Goal: Transaction & Acquisition: Purchase product/service

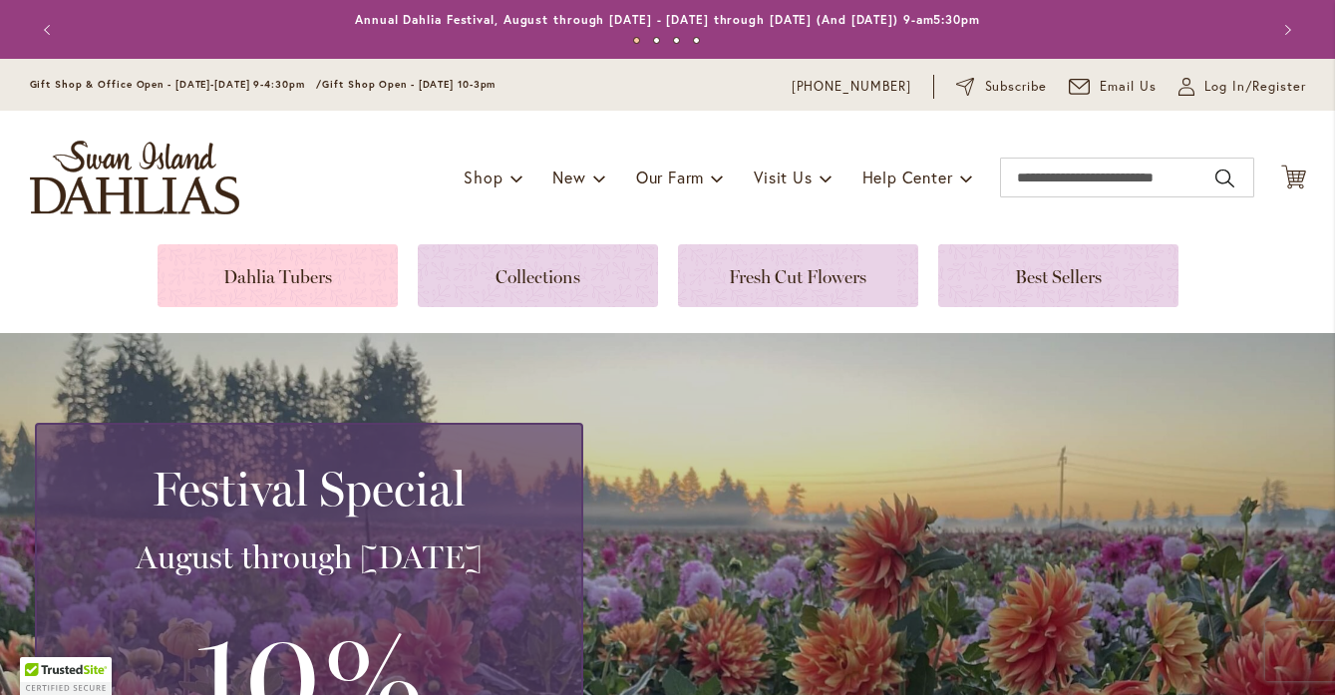
click at [297, 266] on link at bounding box center [278, 275] width 240 height 63
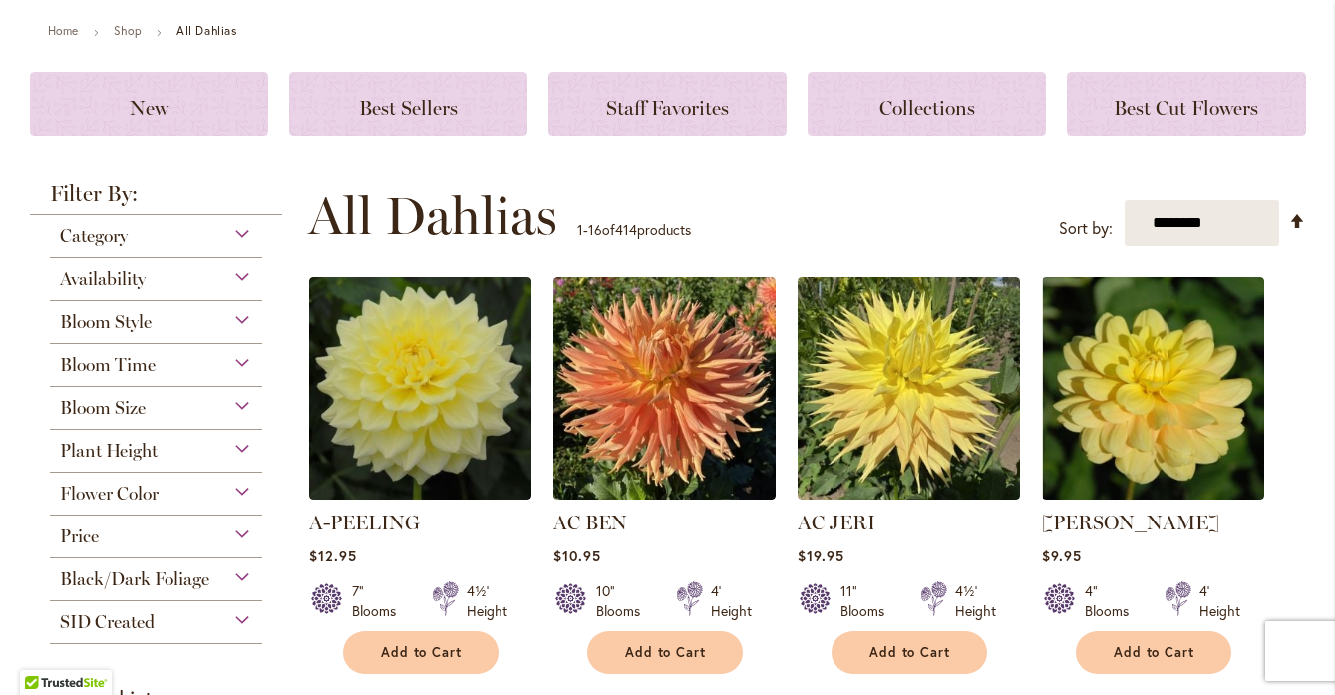
scroll to position [227, 0]
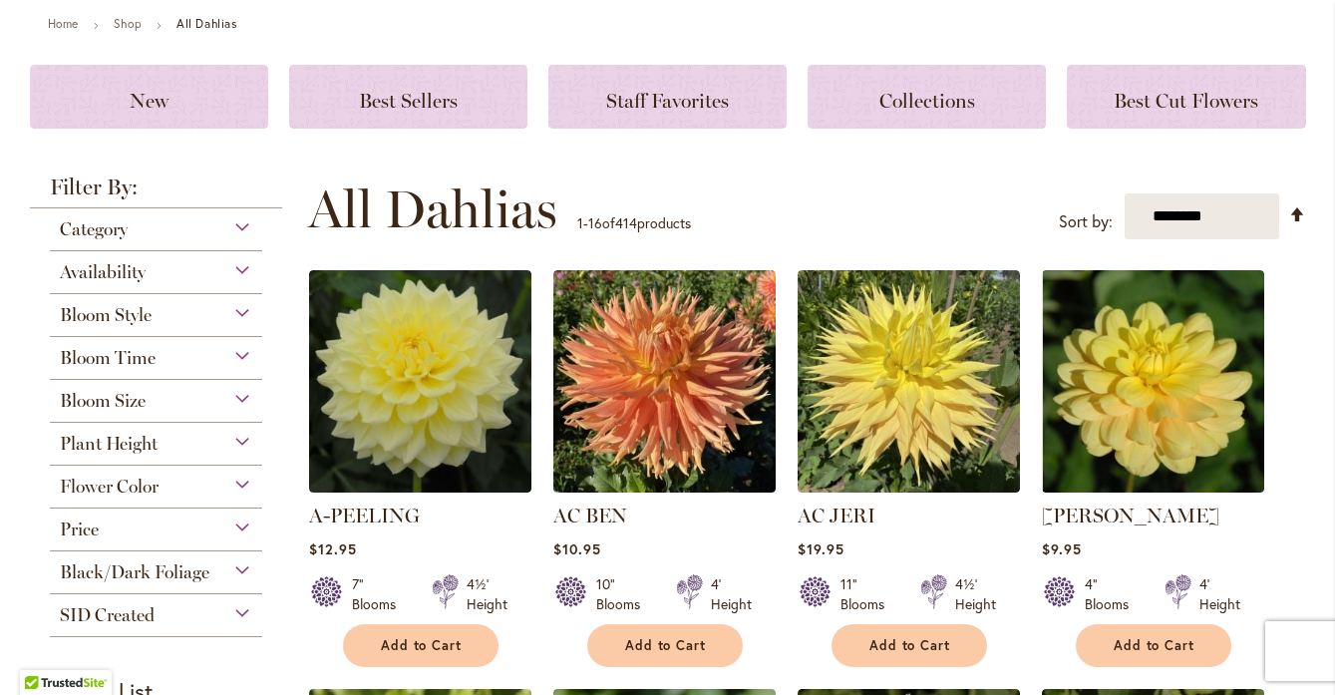
click at [242, 269] on div "Availability" at bounding box center [156, 267] width 213 height 32
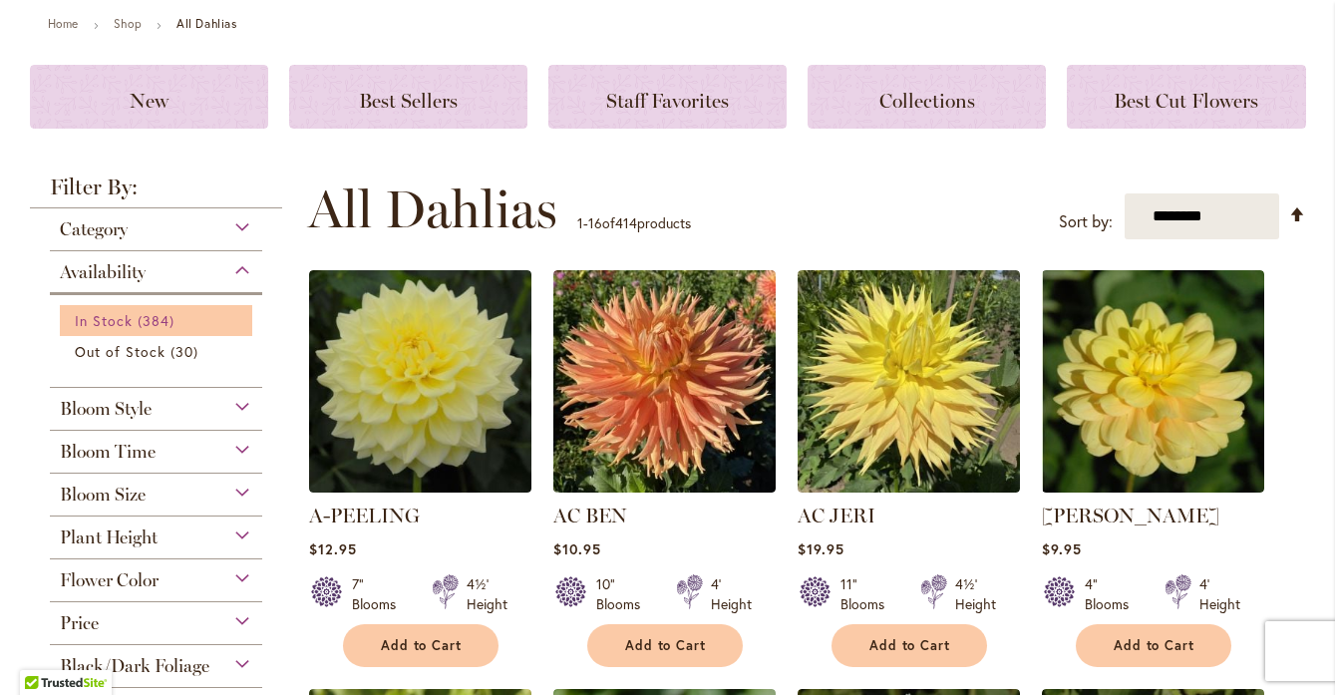
click at [105, 322] on span "In Stock" at bounding box center [104, 320] width 58 height 19
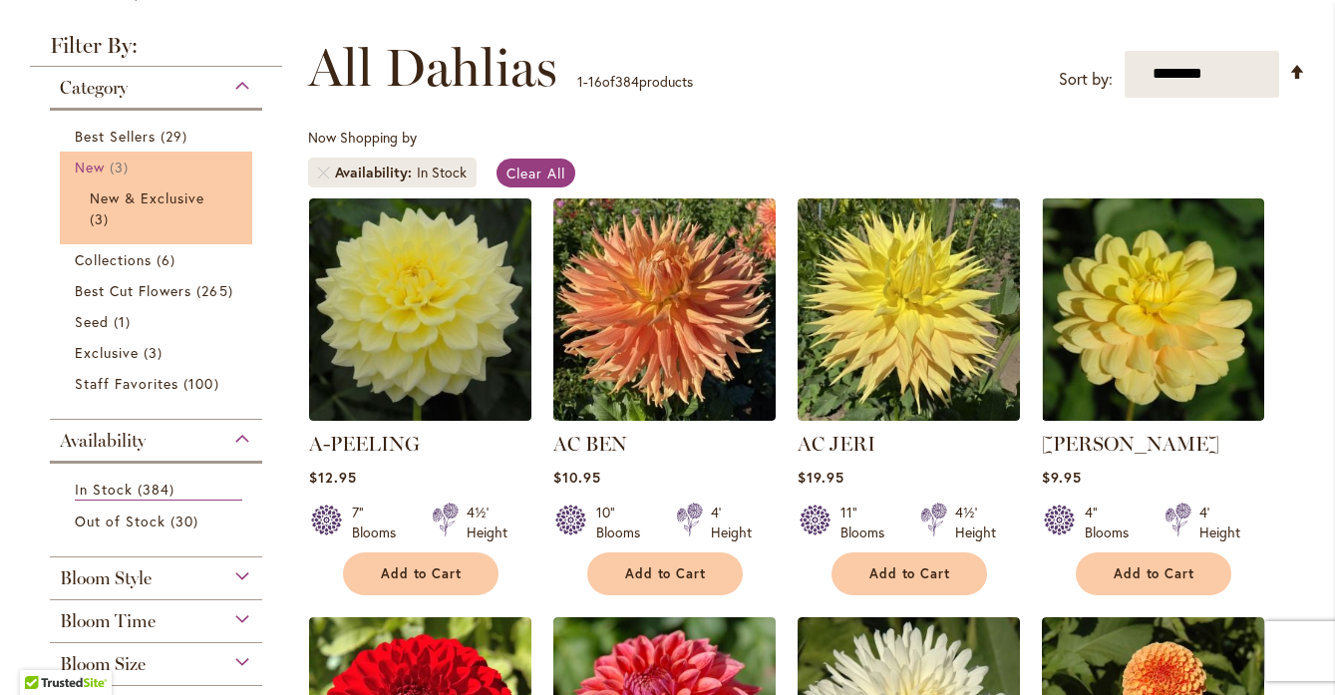
scroll to position [258, 0]
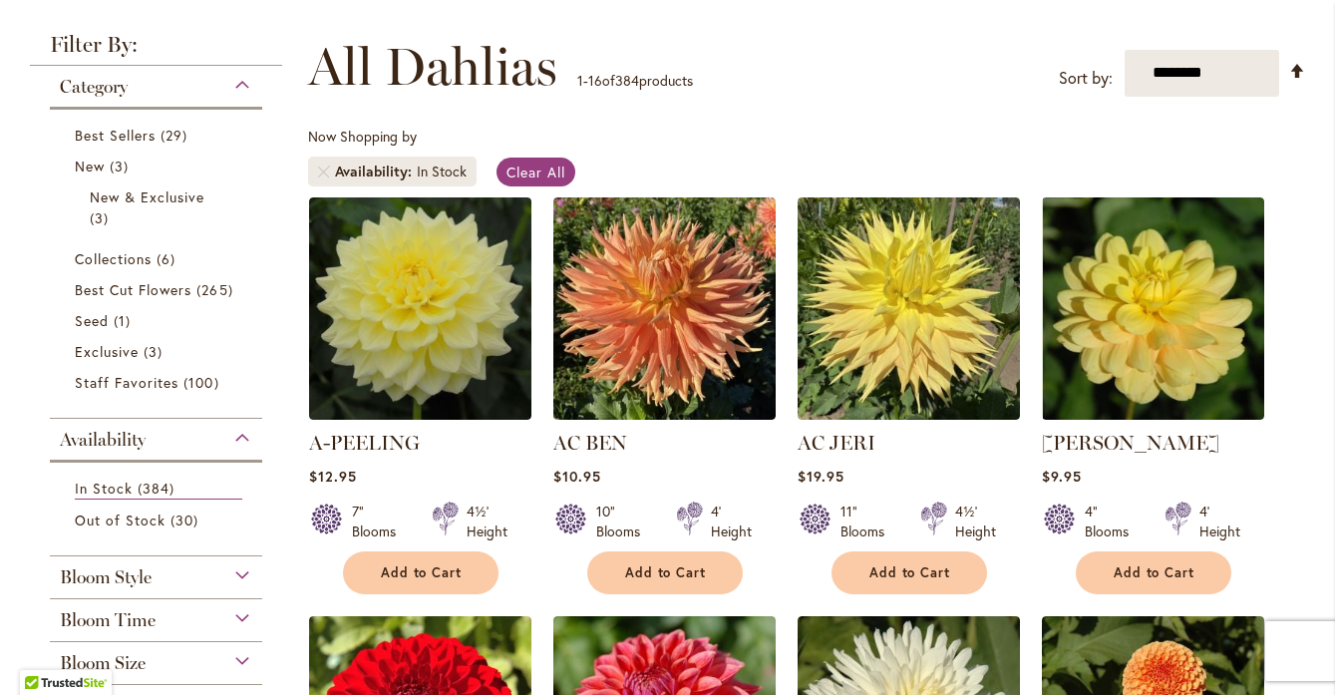
click at [241, 77] on div "Category" at bounding box center [156, 82] width 213 height 32
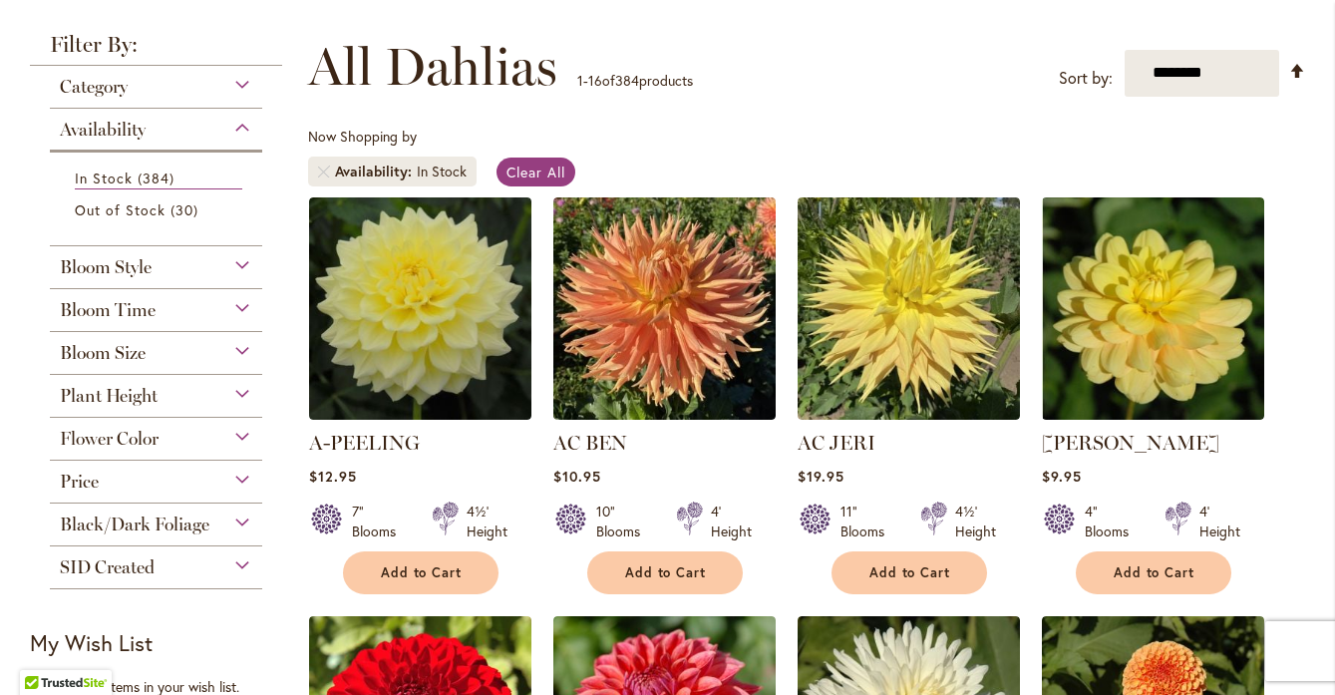
click at [239, 131] on div "Availability" at bounding box center [156, 125] width 213 height 32
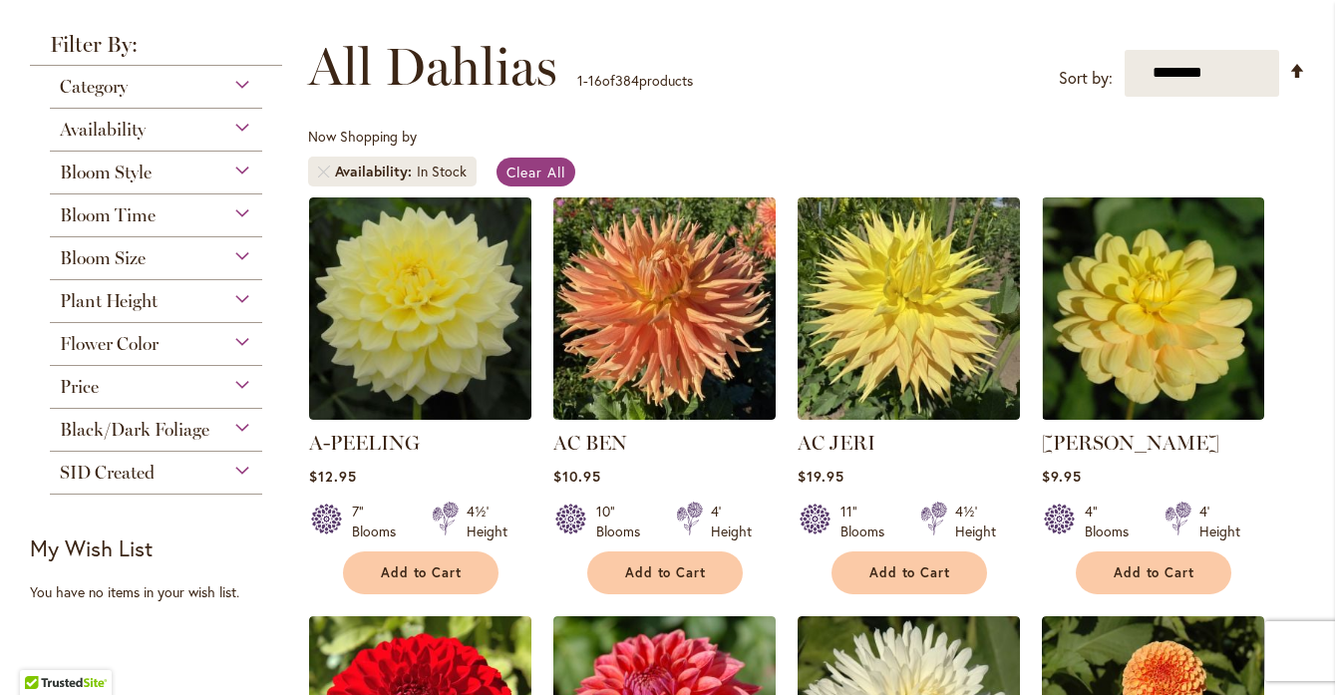
click at [242, 173] on div "Bloom Style" at bounding box center [156, 168] width 213 height 32
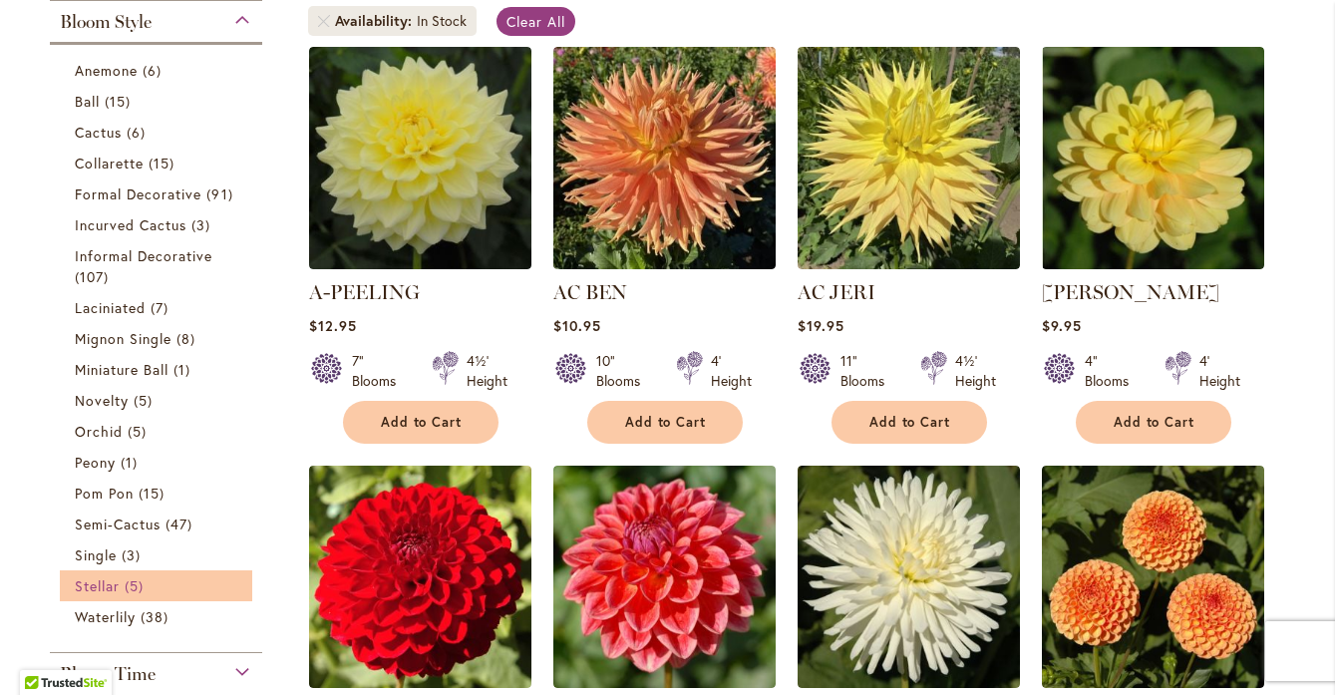
click at [114, 579] on span "Stellar" at bounding box center [97, 585] width 45 height 19
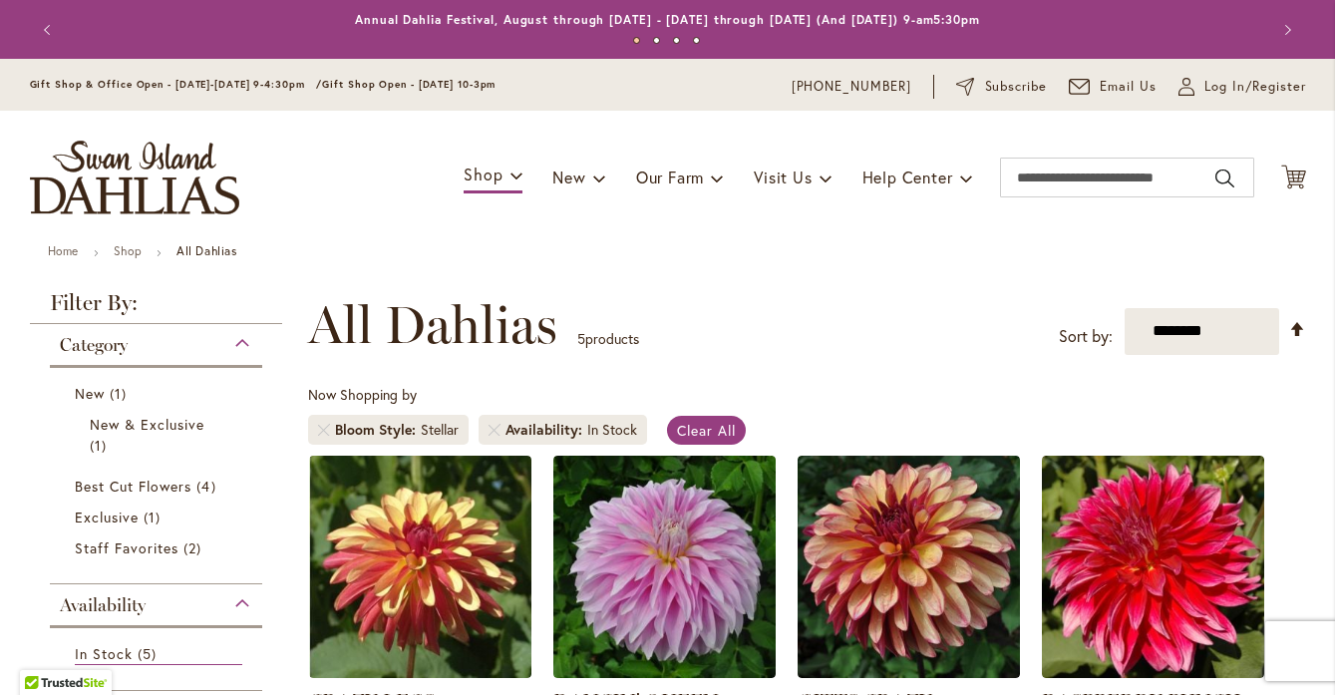
click at [236, 337] on div "Category" at bounding box center [156, 340] width 213 height 32
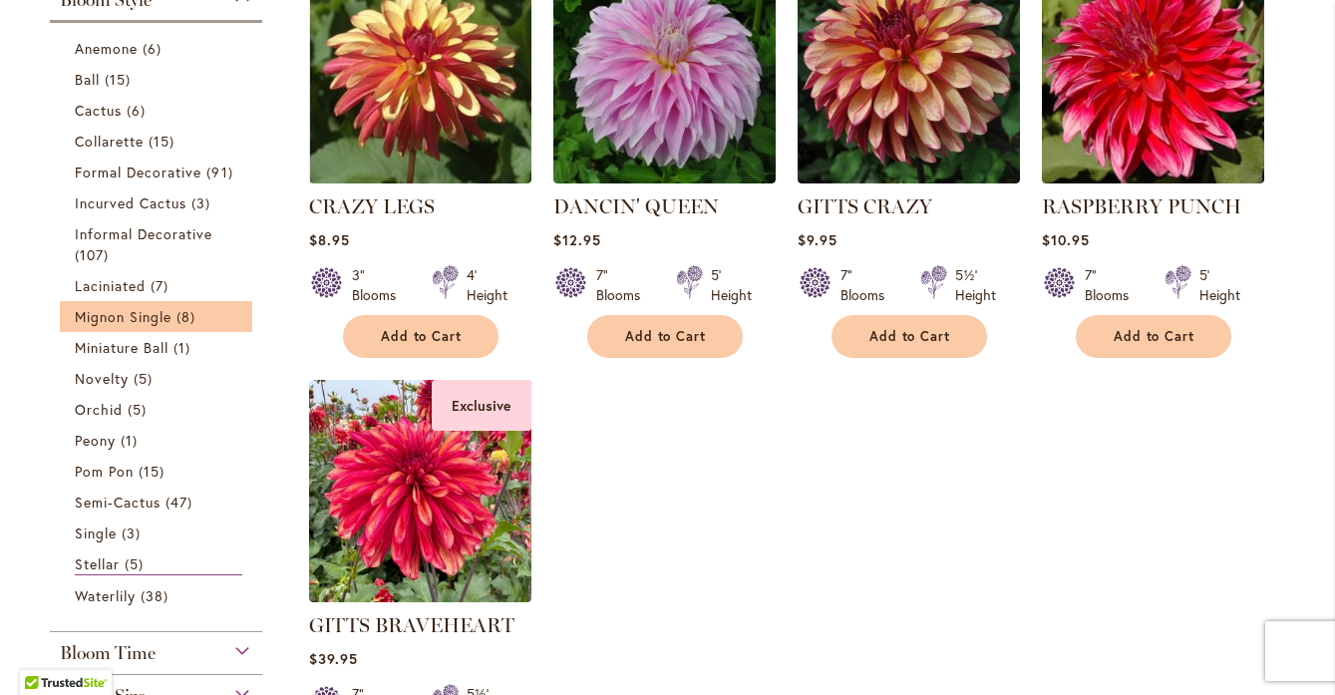
scroll to position [496, 0]
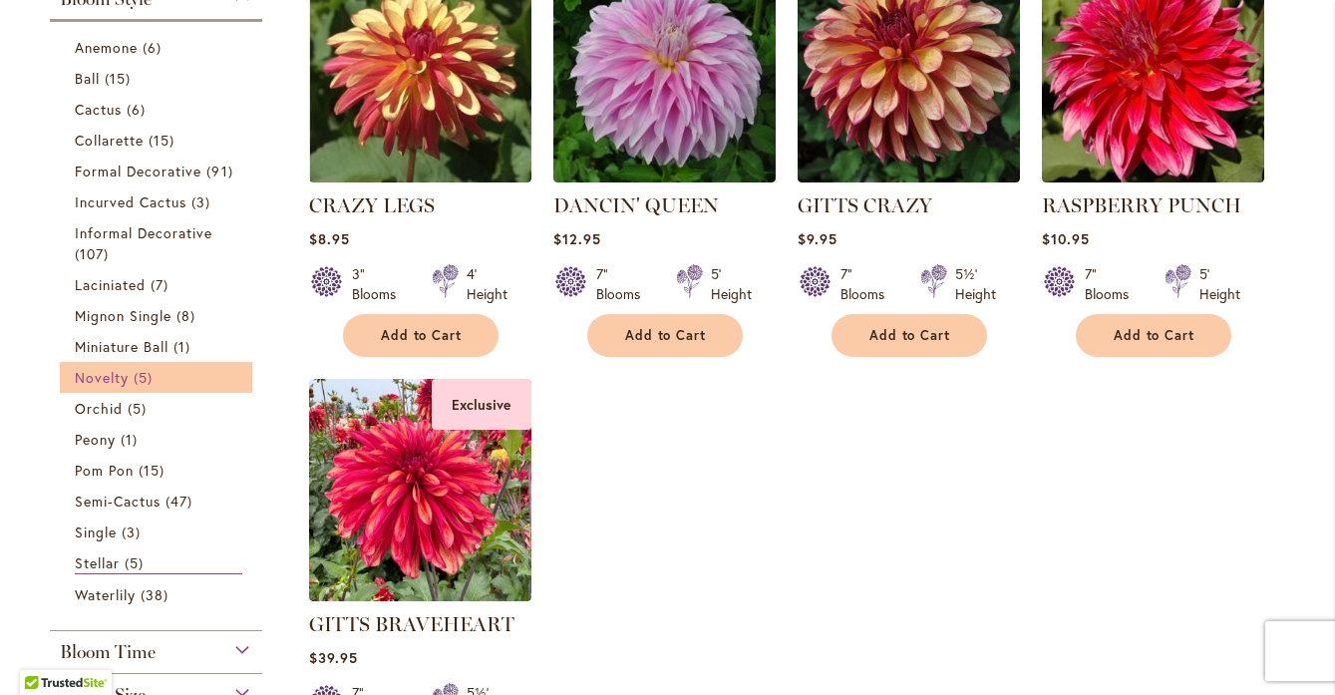
click at [100, 373] on span "Novelty" at bounding box center [102, 377] width 54 height 19
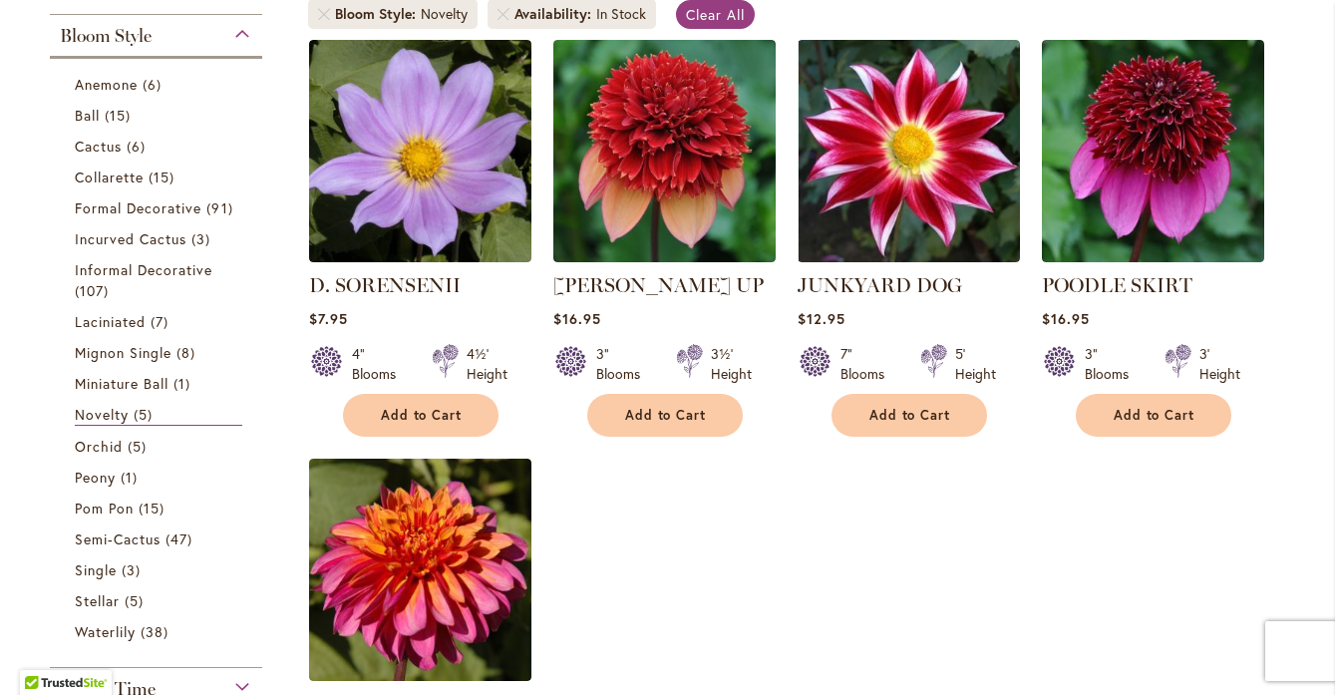
scroll to position [430, 0]
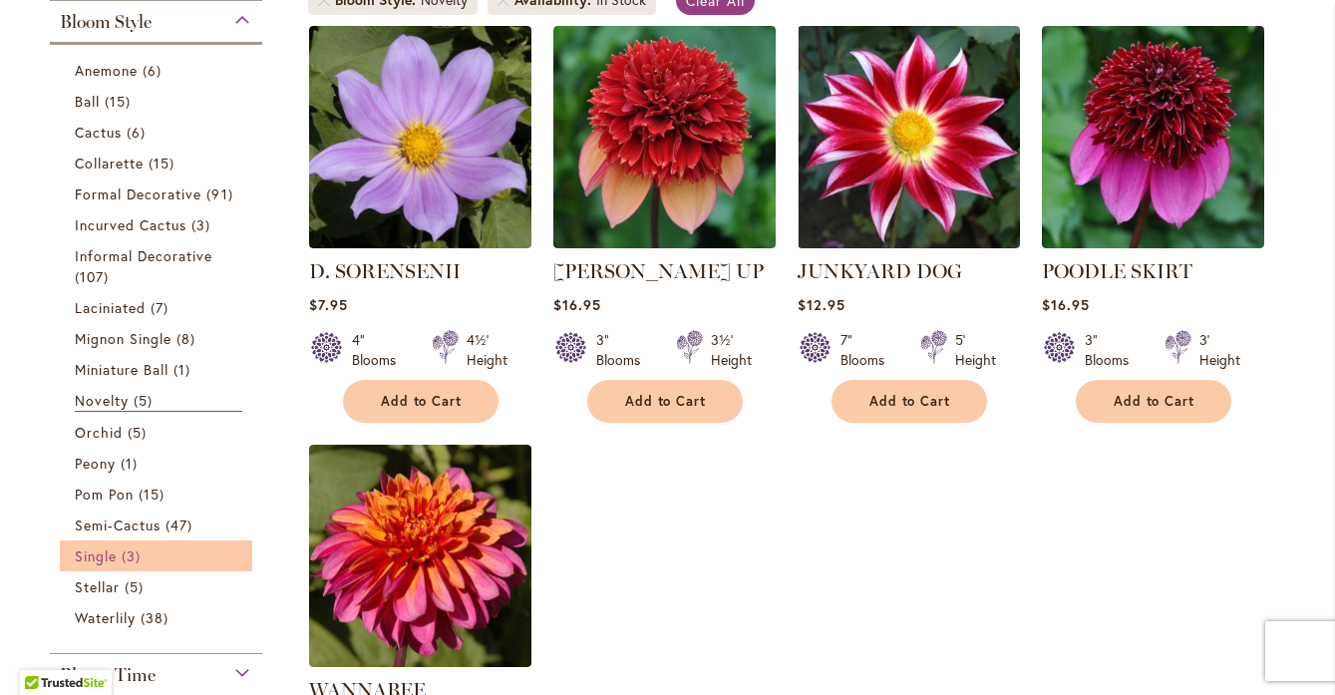
click at [111, 554] on span "Single" at bounding box center [96, 556] width 42 height 19
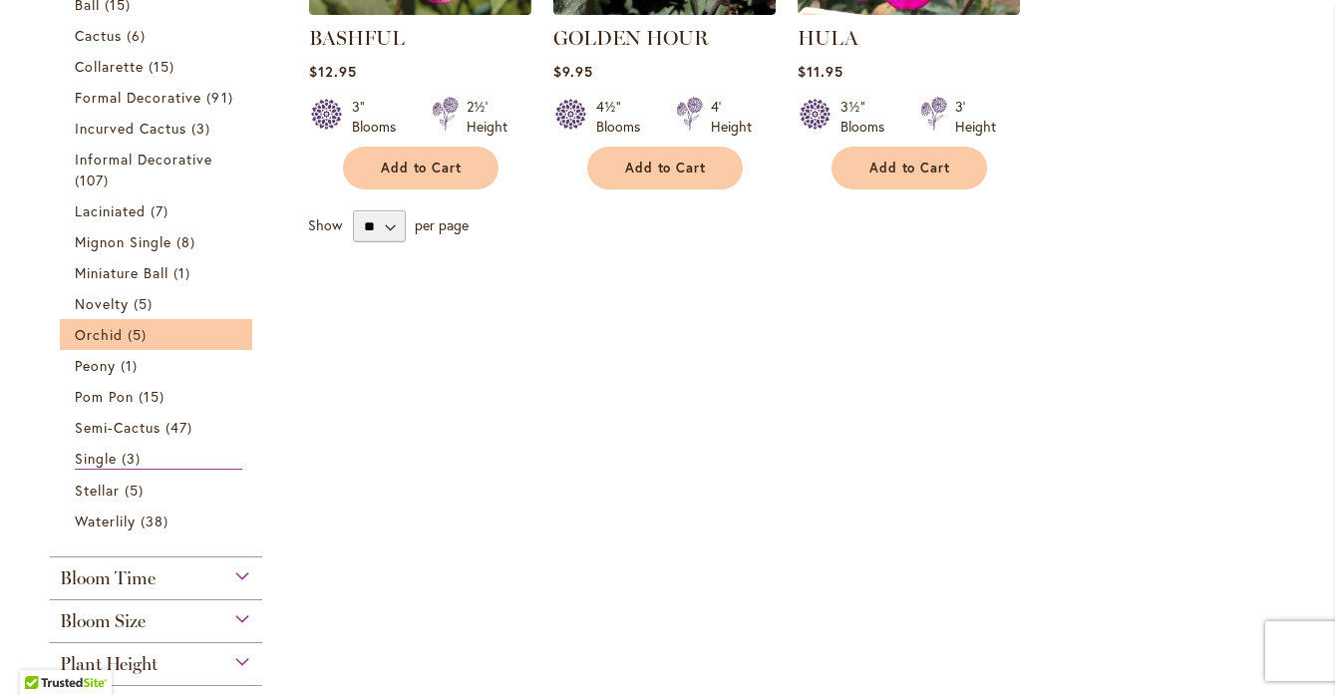
scroll to position [668, 0]
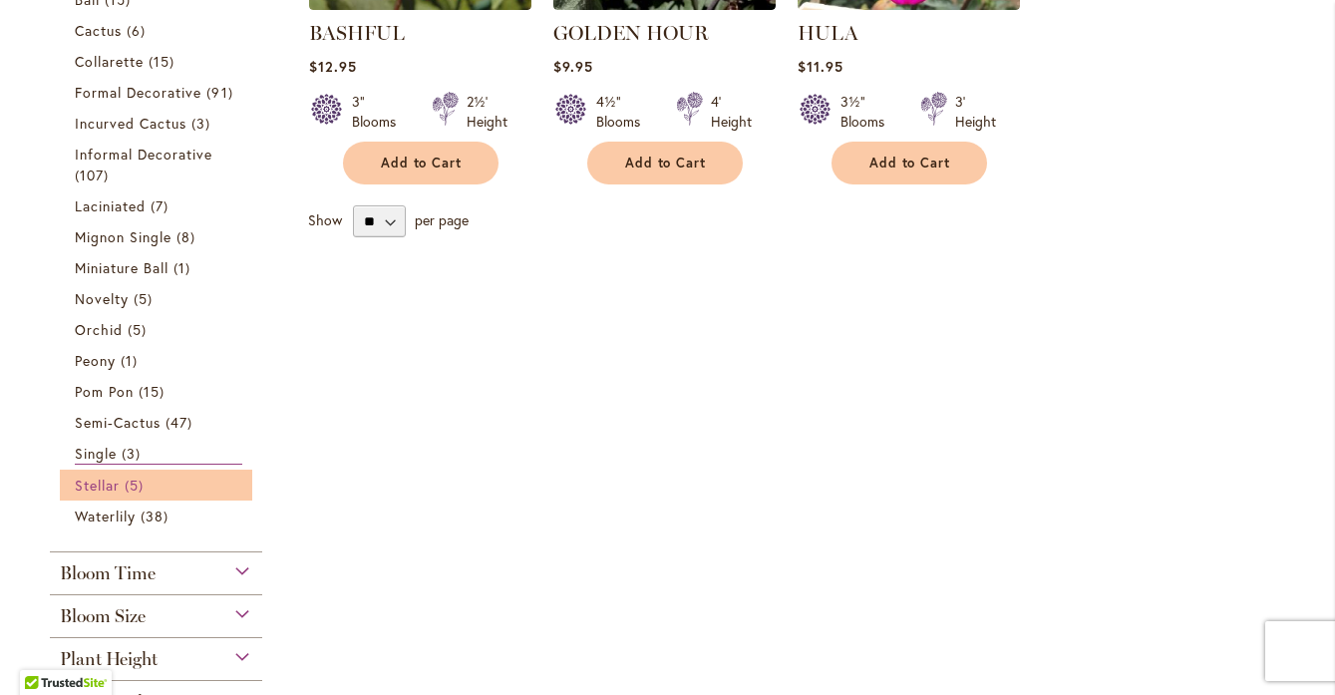
click at [113, 486] on span "Stellar" at bounding box center [97, 485] width 45 height 19
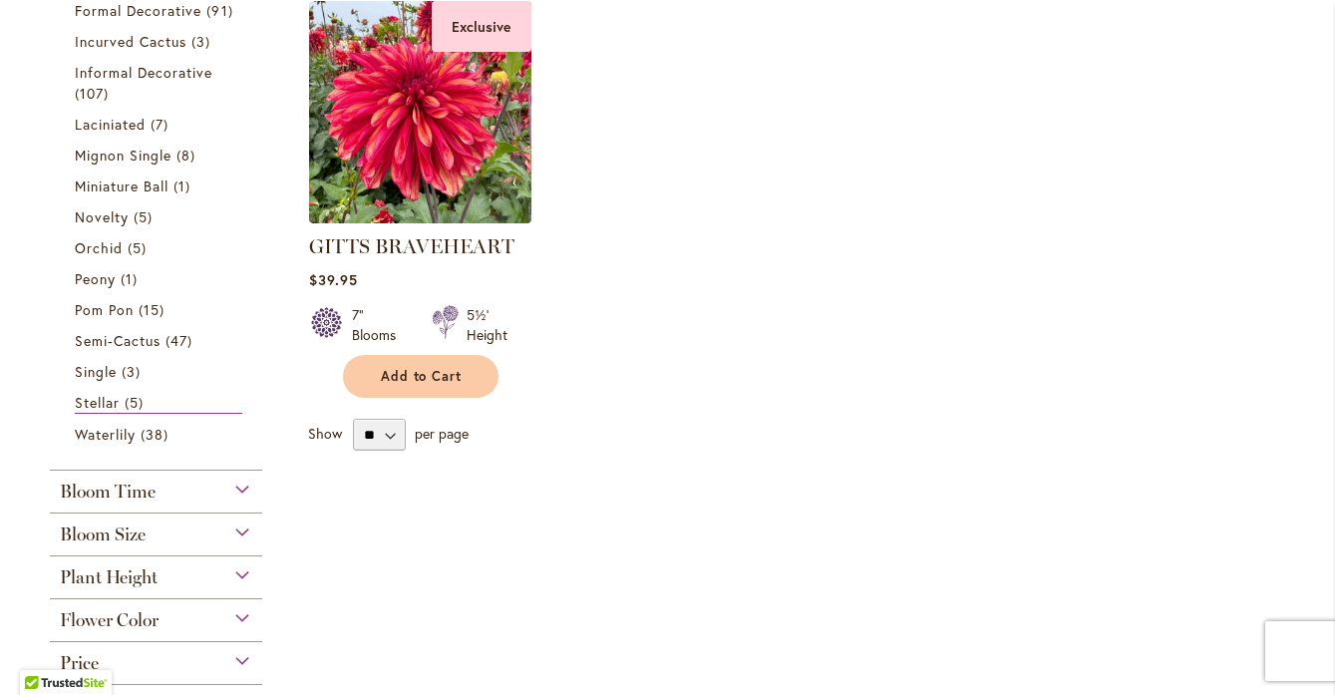
scroll to position [876, 0]
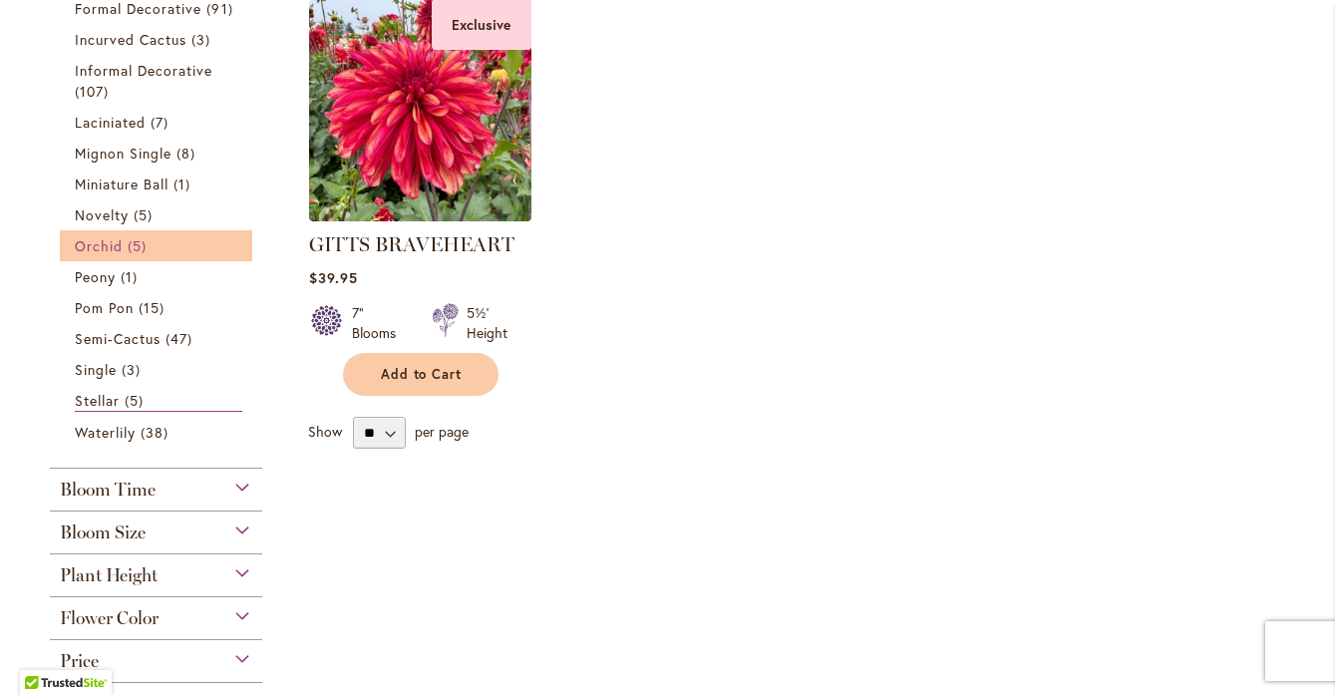
click at [111, 242] on span "Orchid" at bounding box center [99, 245] width 48 height 19
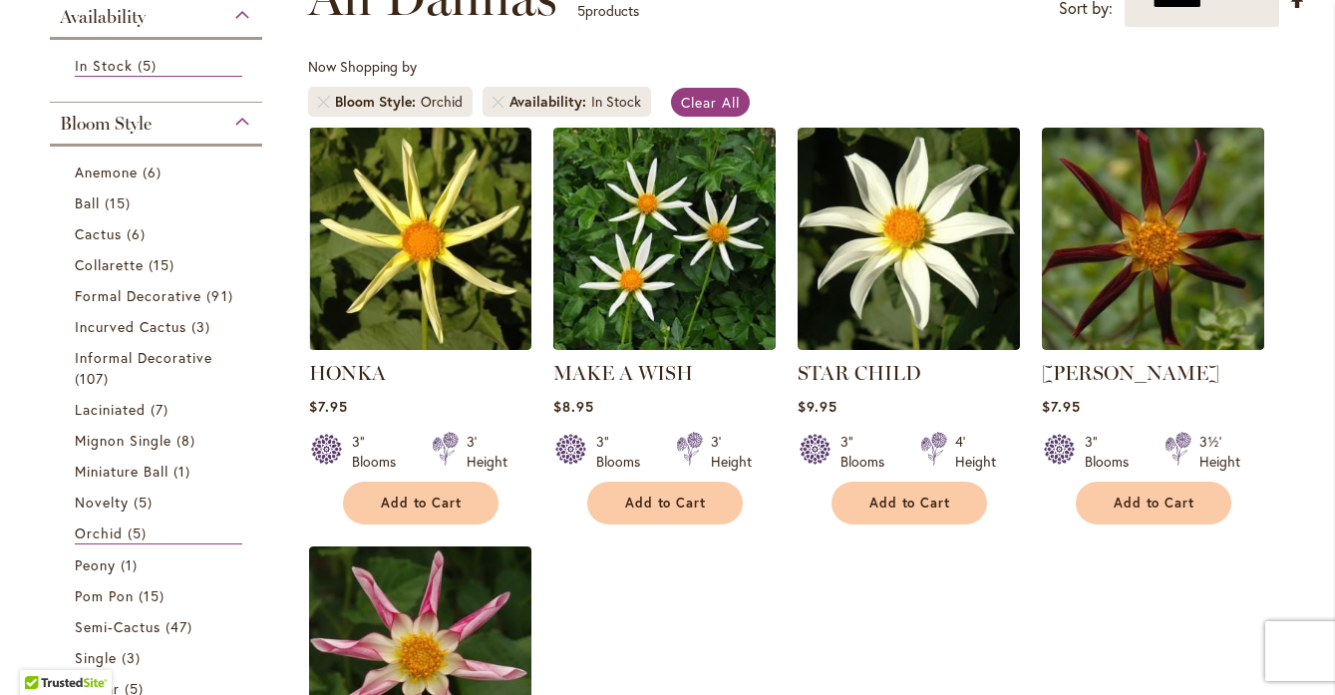
scroll to position [329, 0]
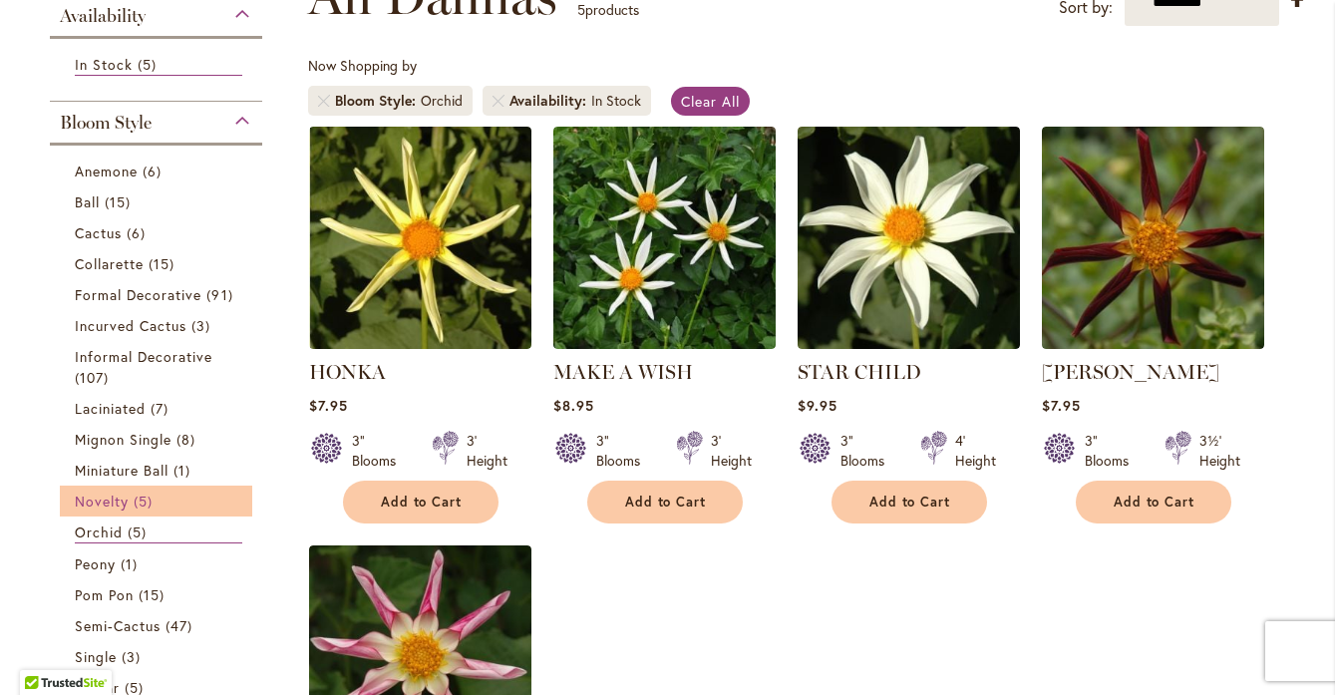
click at [99, 503] on span "Novelty" at bounding box center [102, 501] width 54 height 19
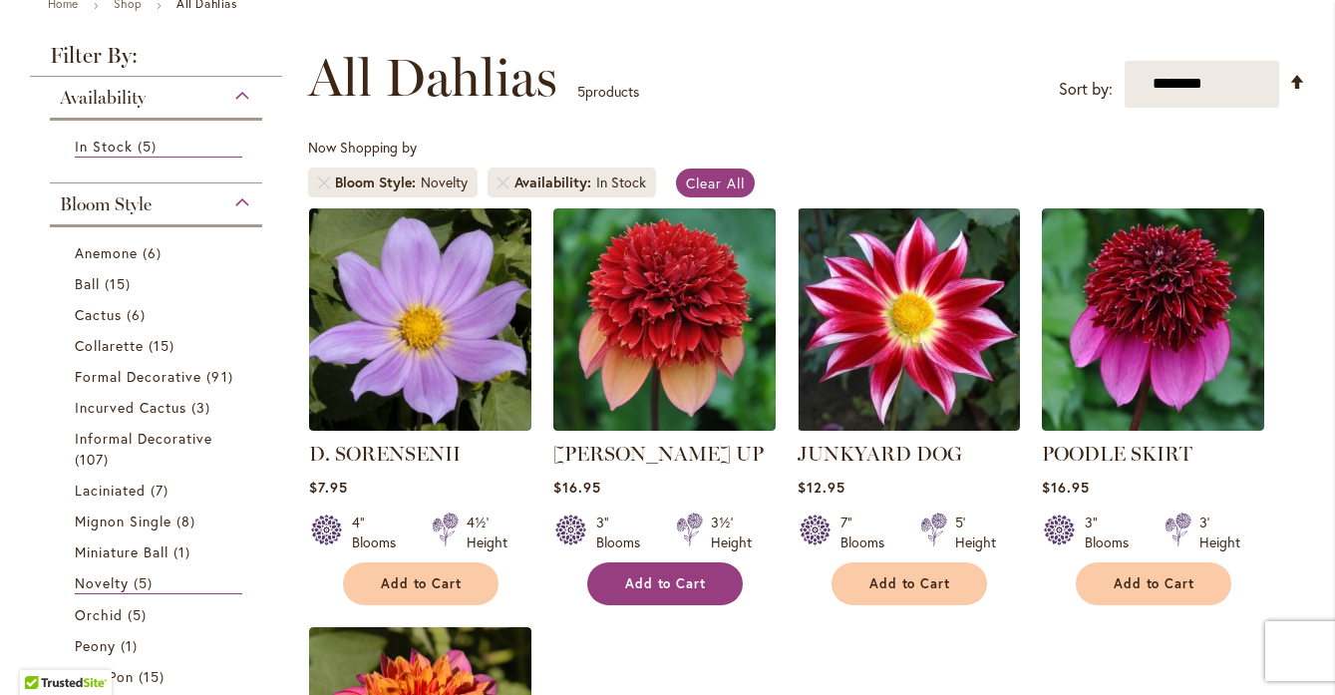
scroll to position [361, 0]
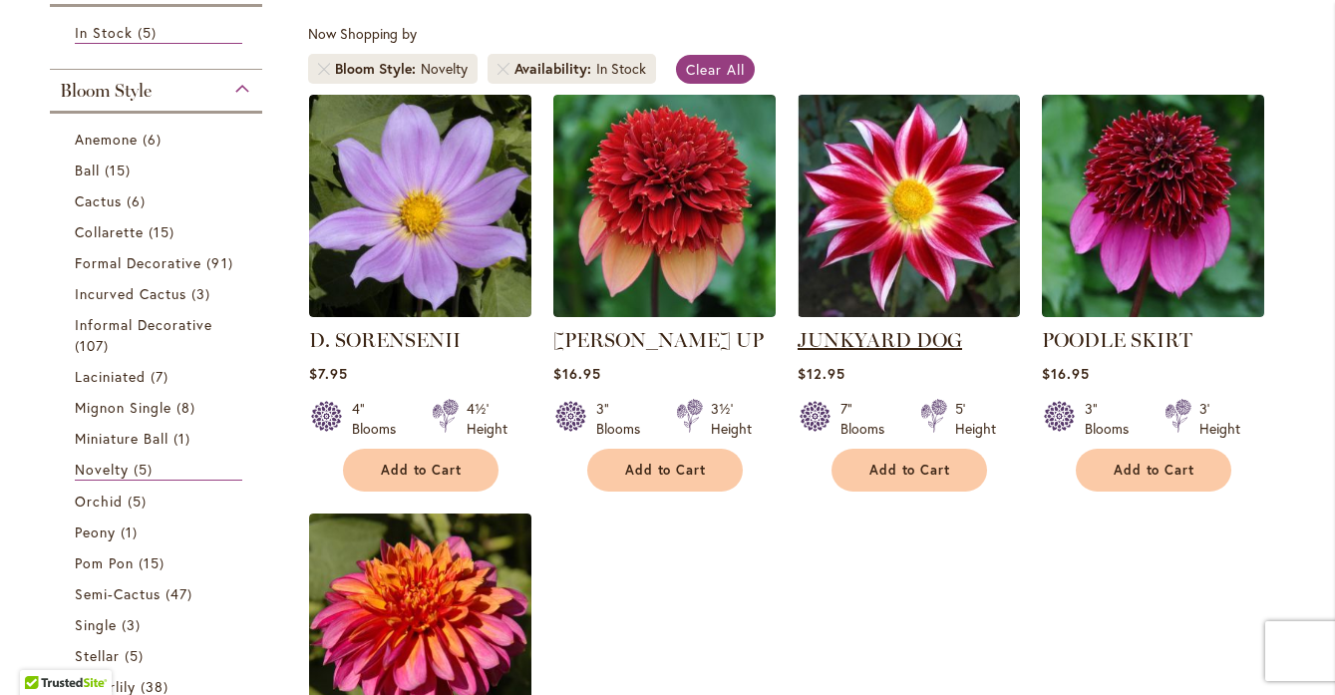
click at [890, 336] on link "JUNKYARD DOG" at bounding box center [880, 340] width 165 height 24
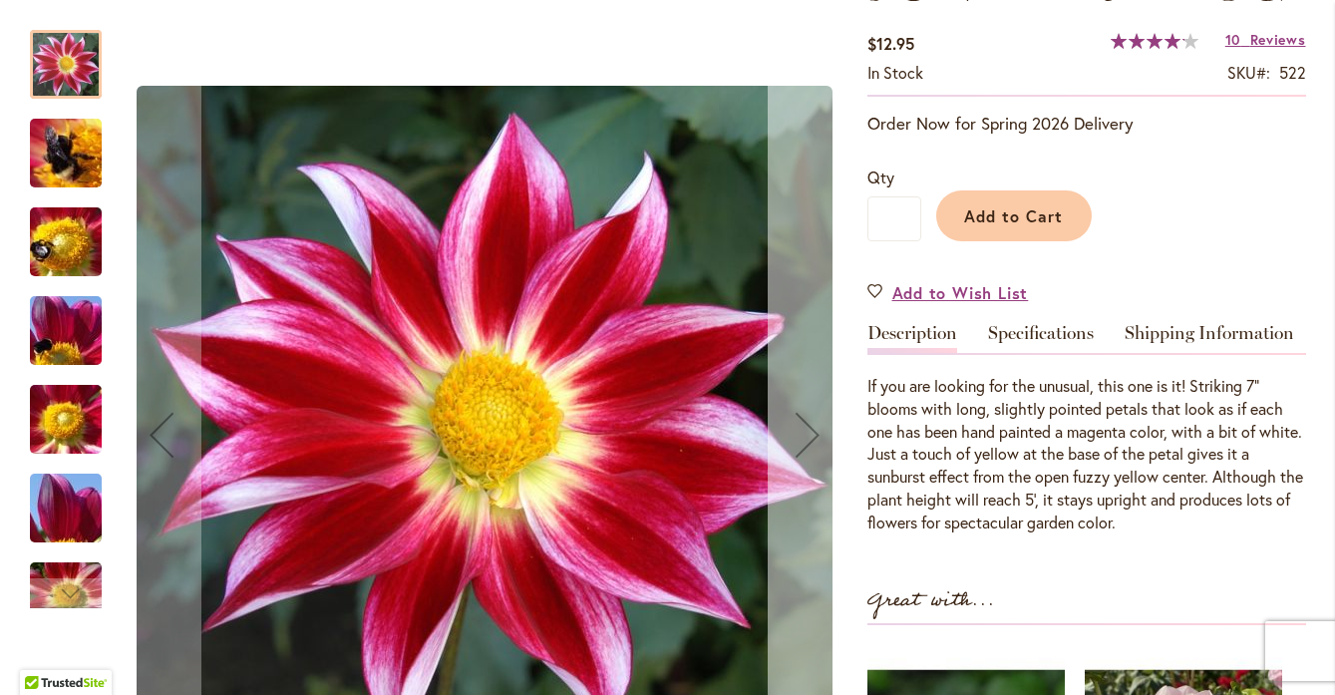
scroll to position [345, 0]
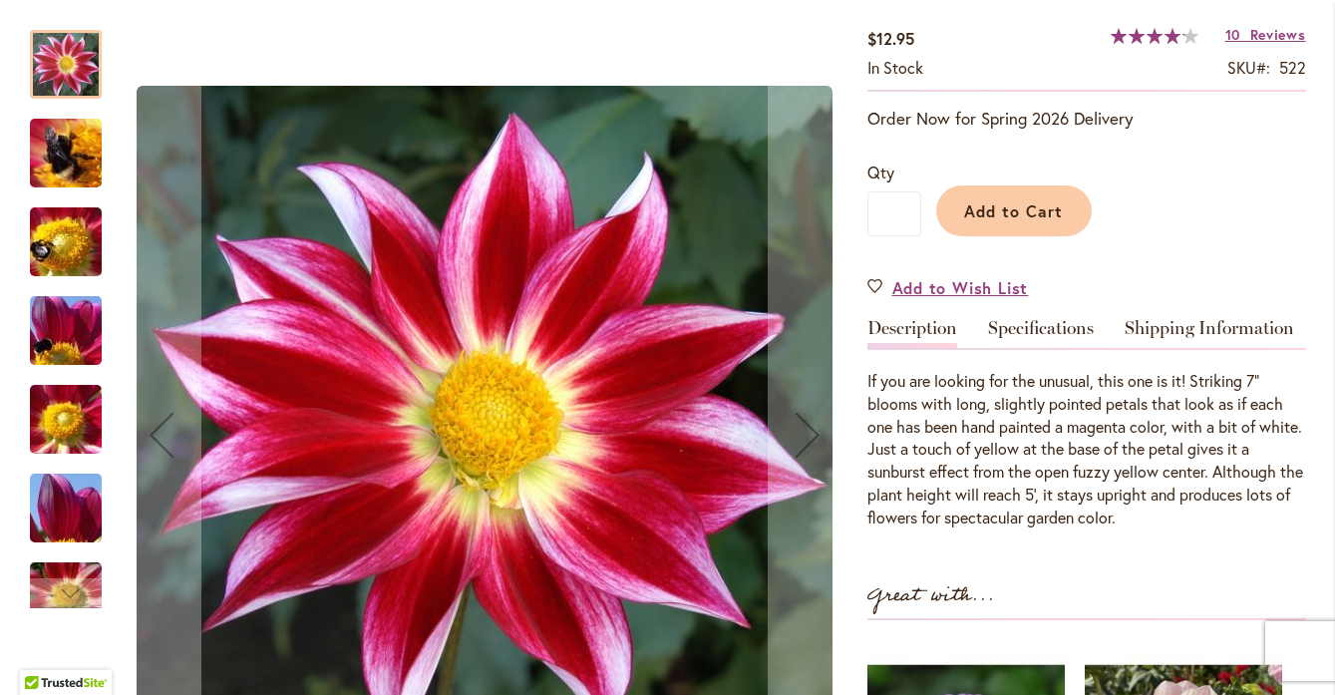
click at [76, 164] on img "JUNKYARD DOG" at bounding box center [66, 154] width 144 height 108
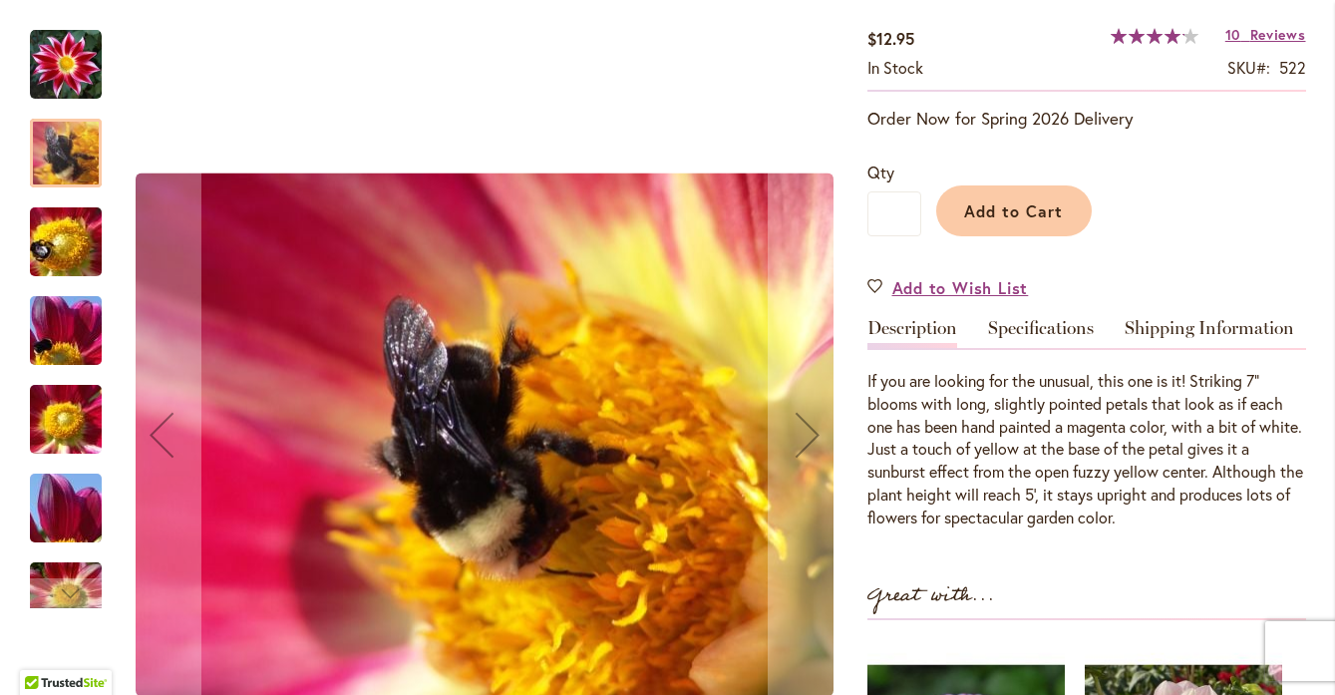
click at [68, 246] on img "JUNKYARD DOG" at bounding box center [66, 242] width 144 height 108
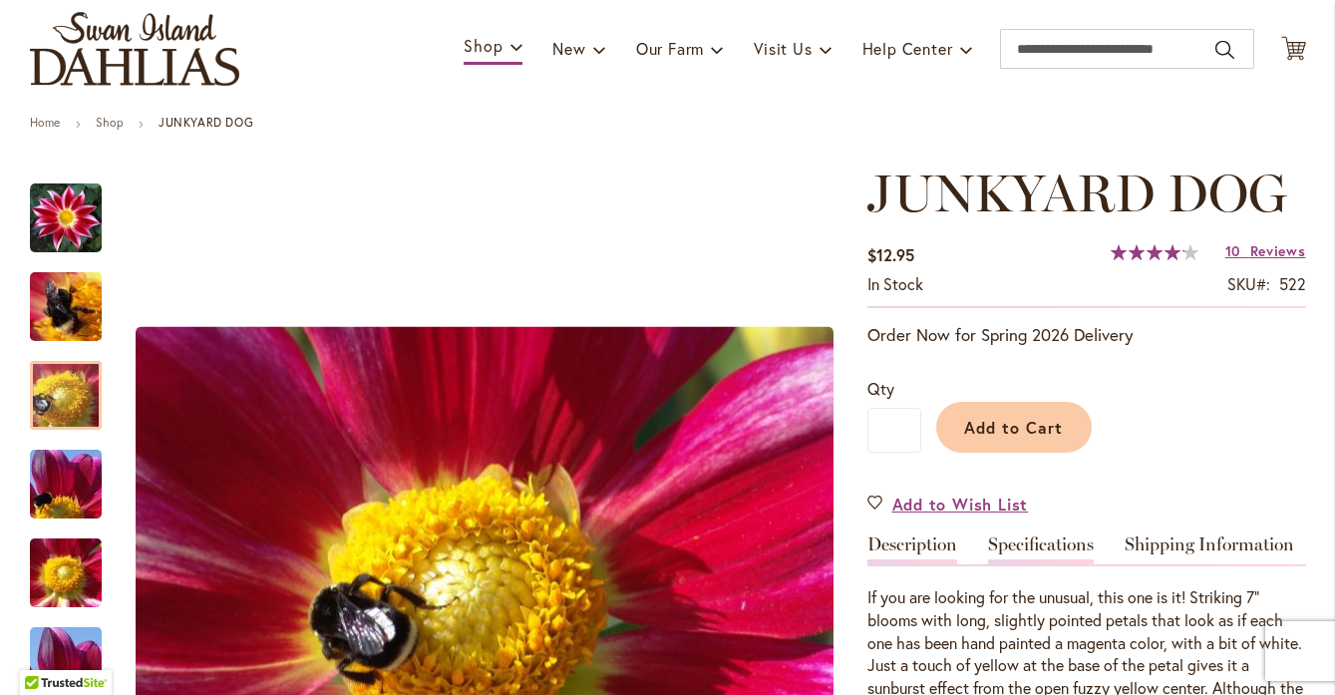
scroll to position [116, 0]
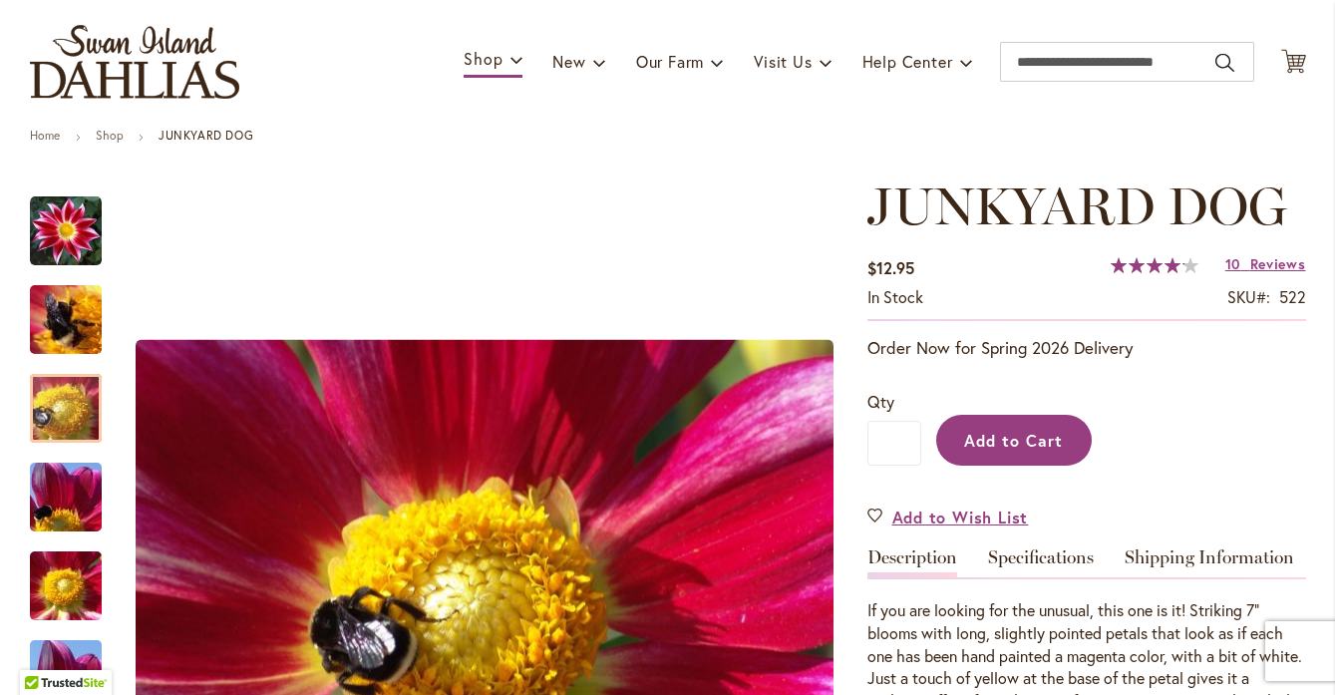
click at [1022, 432] on span "Add to Cart" at bounding box center [1013, 440] width 99 height 21
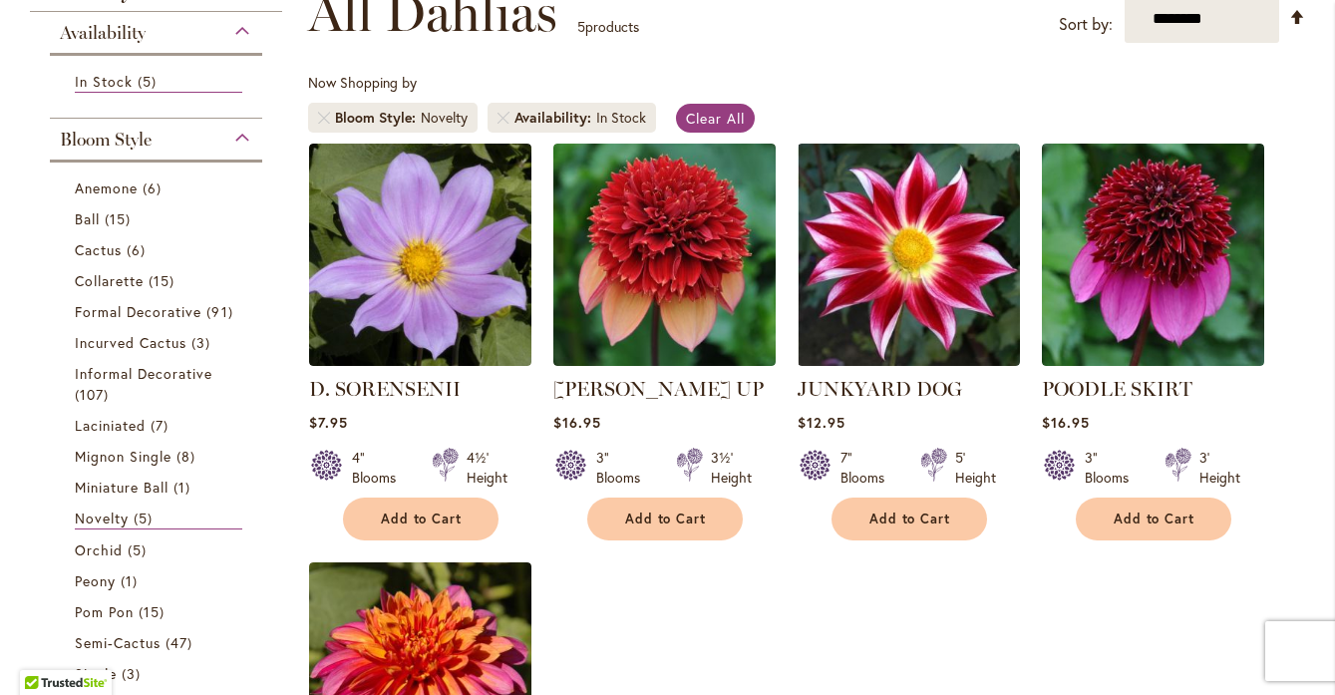
scroll to position [311, 0]
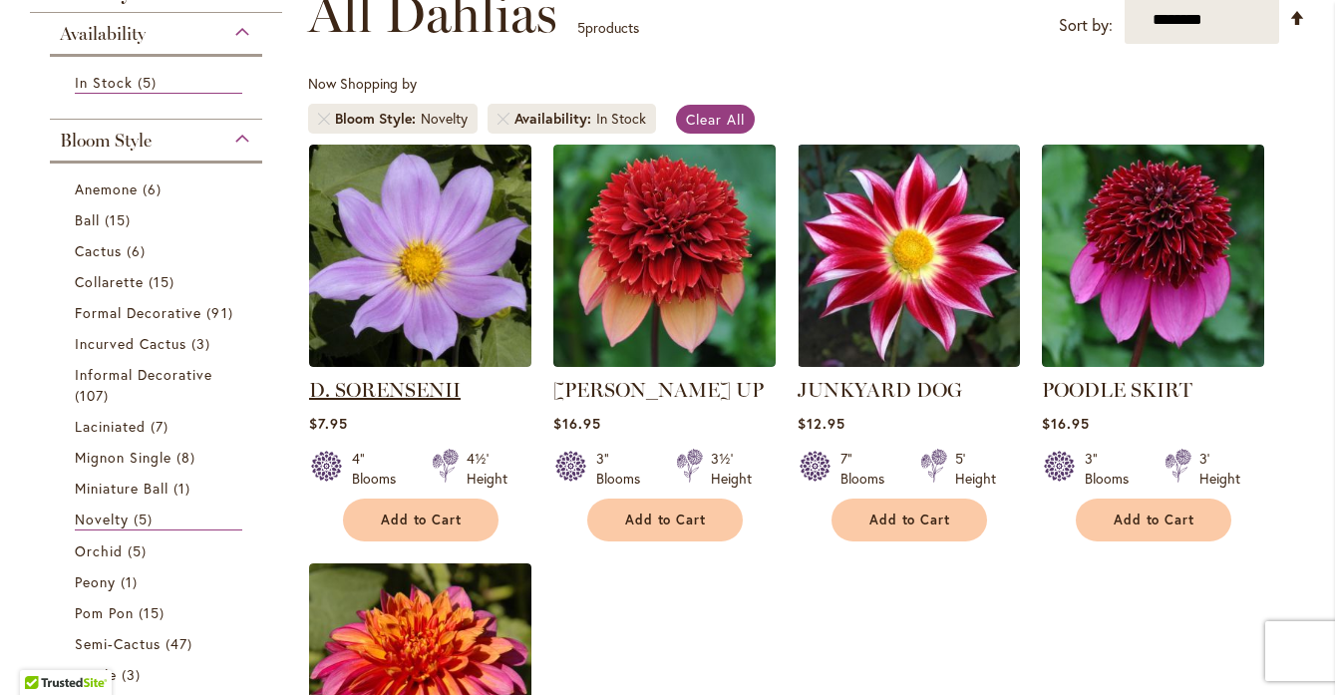
click at [412, 391] on link "D. SORENSENII" at bounding box center [385, 390] width 152 height 24
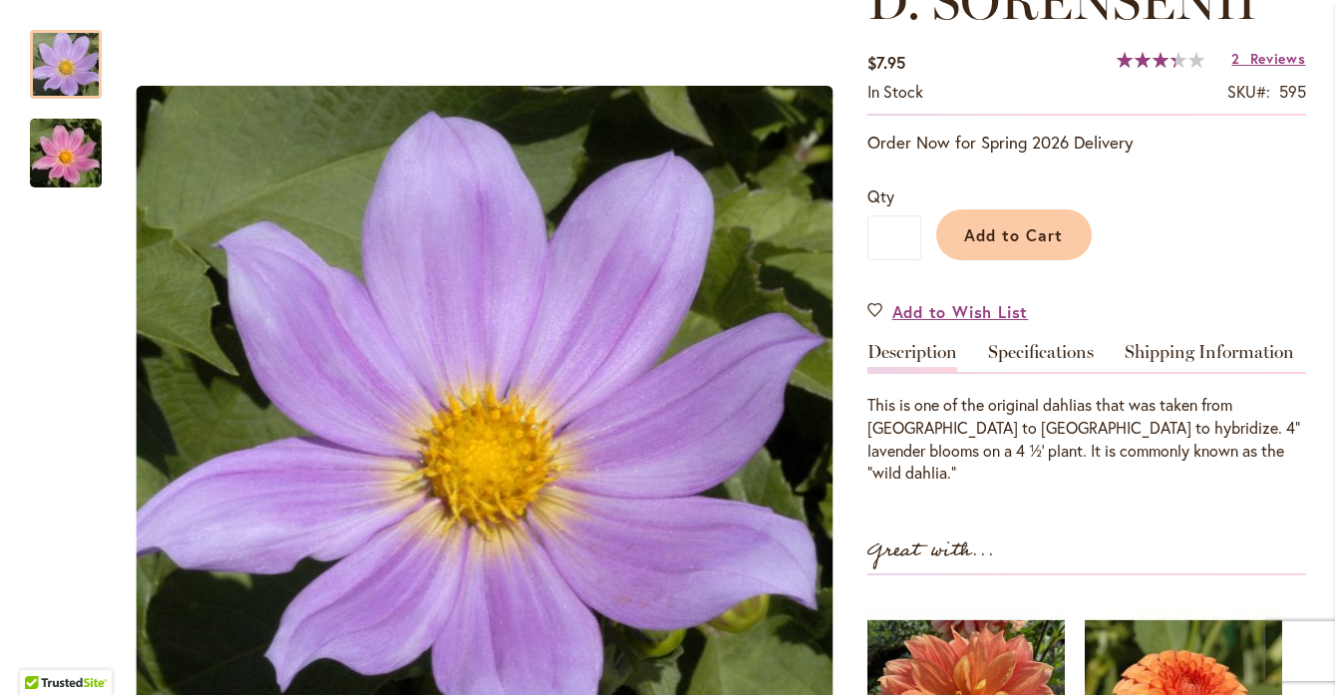
scroll to position [320, 0]
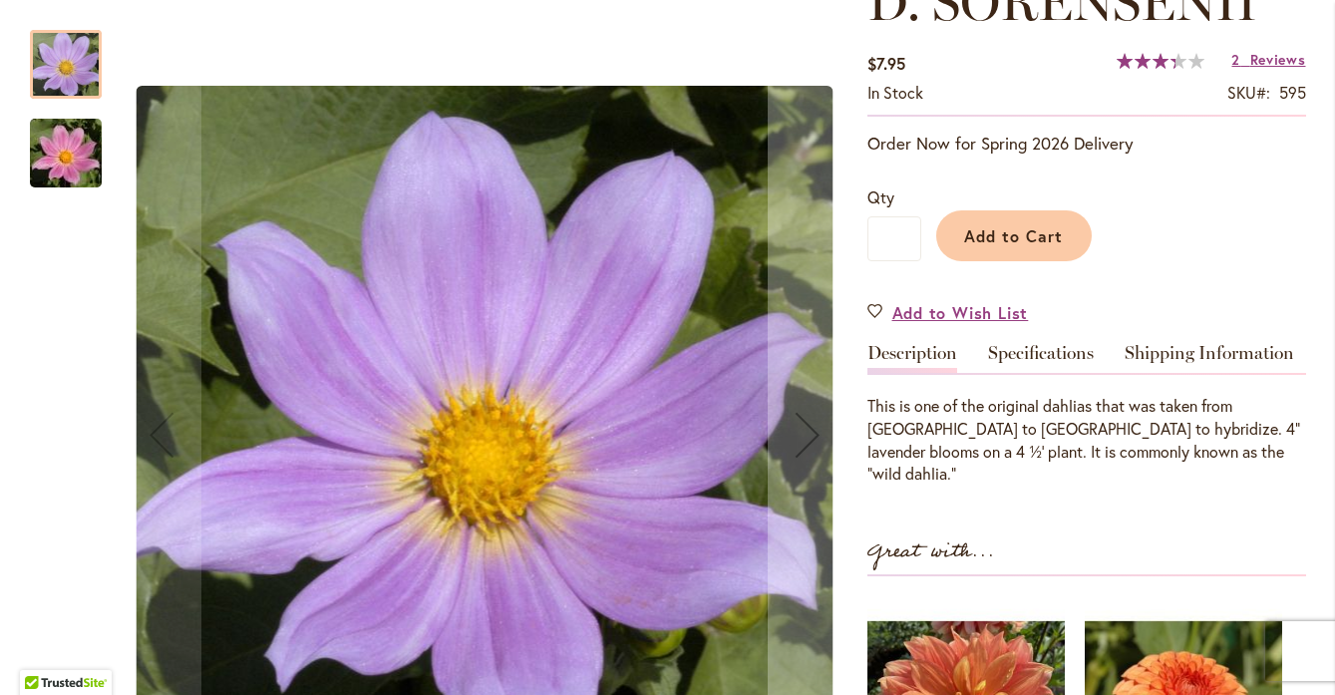
click at [47, 164] on img "D. SORENSENII" at bounding box center [66, 154] width 144 height 96
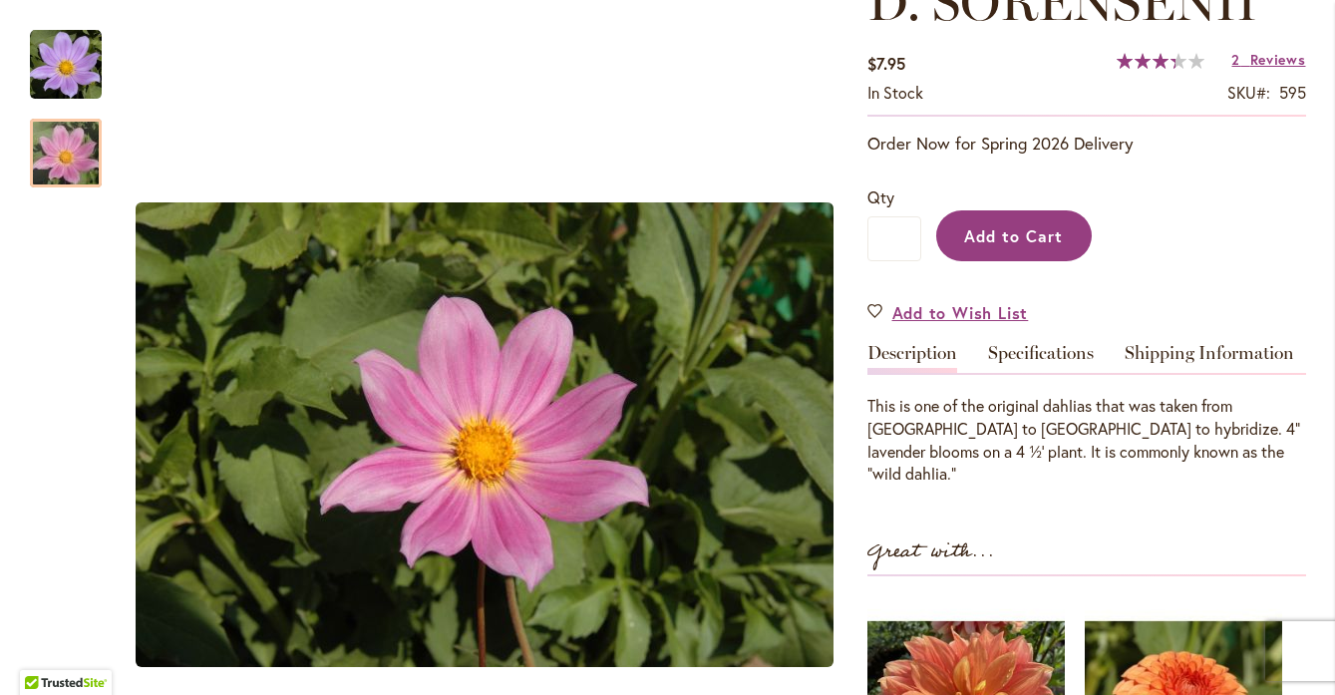
click at [1013, 243] on span "Add to Cart" at bounding box center [1013, 235] width 99 height 21
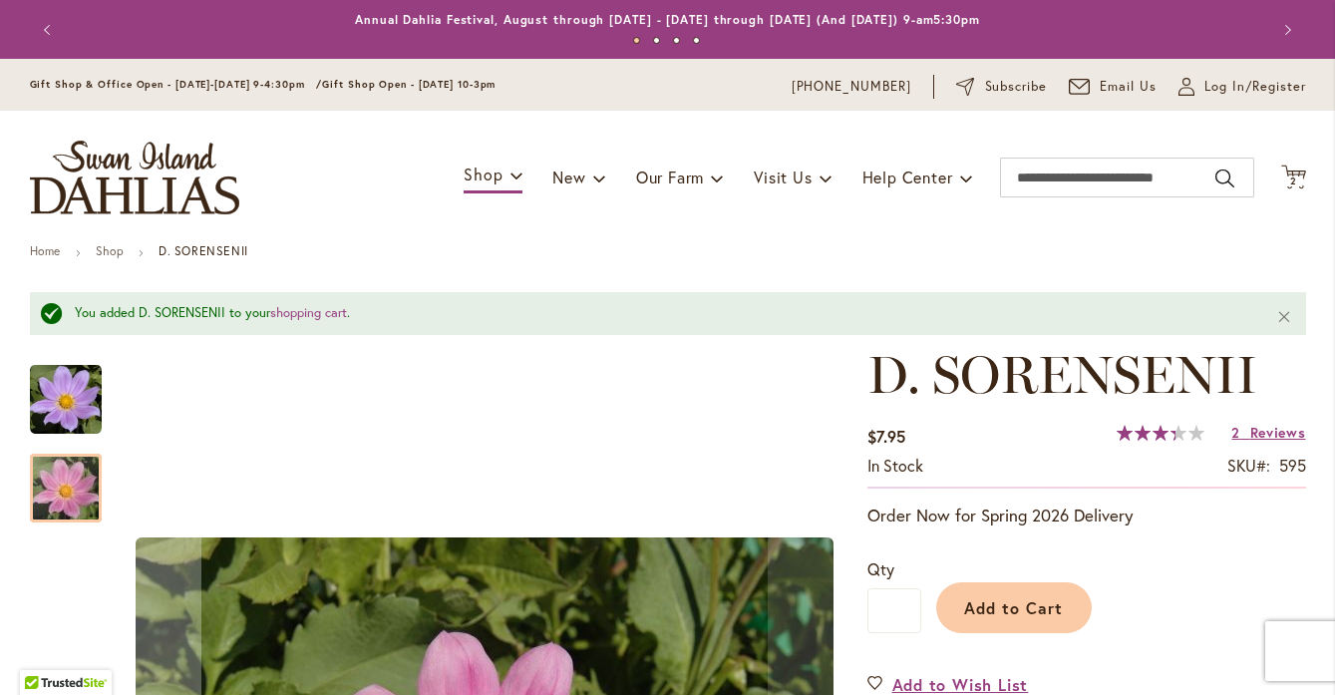
scroll to position [0, 0]
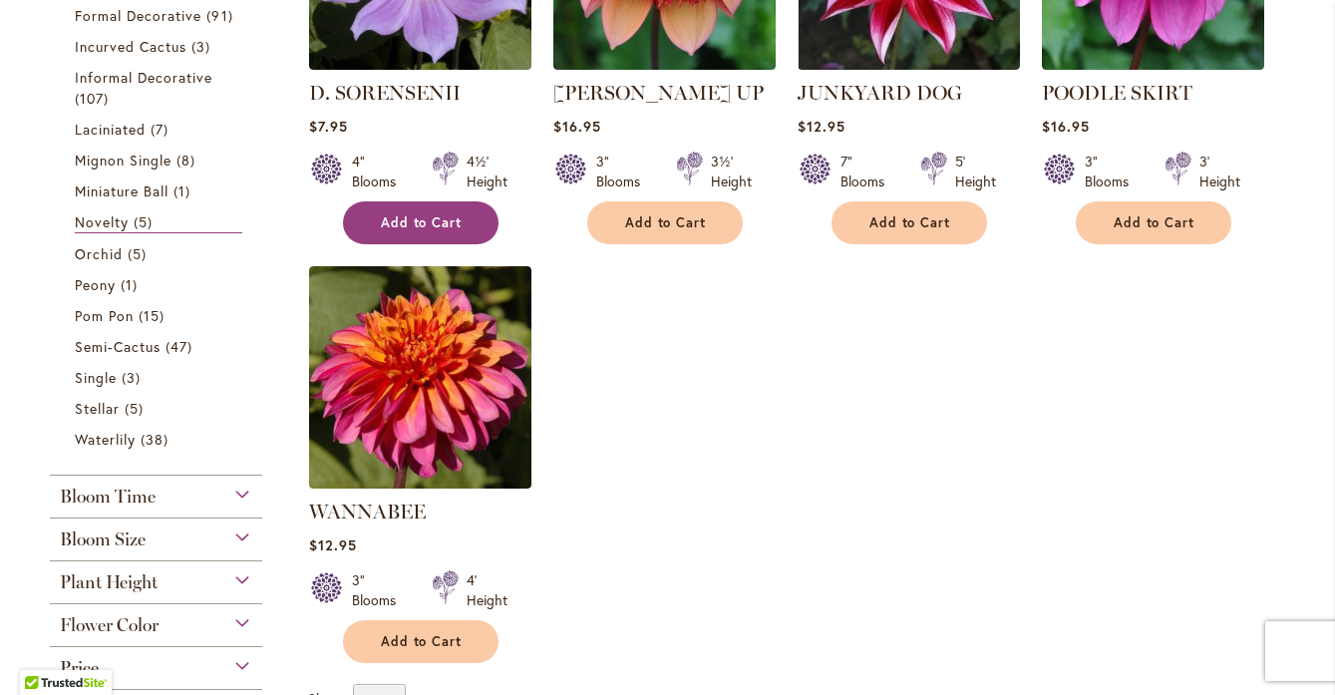
scroll to position [612, 0]
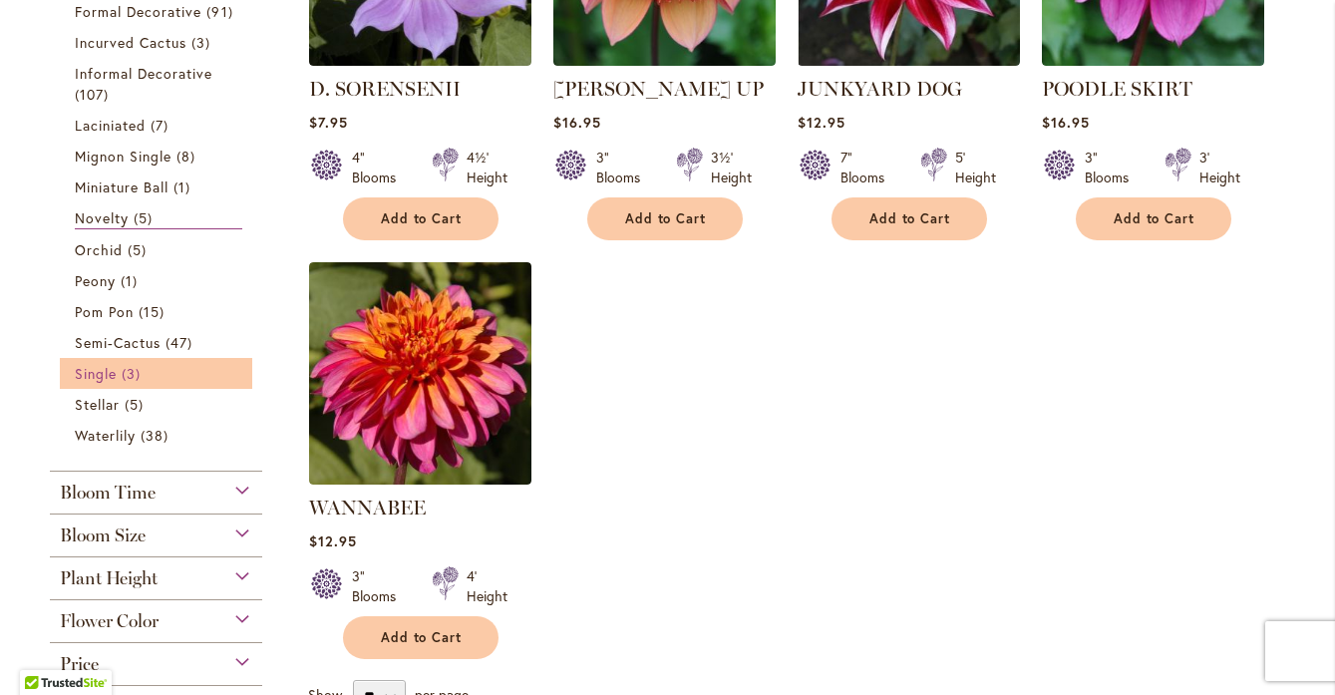
click at [103, 373] on span "Single" at bounding box center [96, 373] width 42 height 19
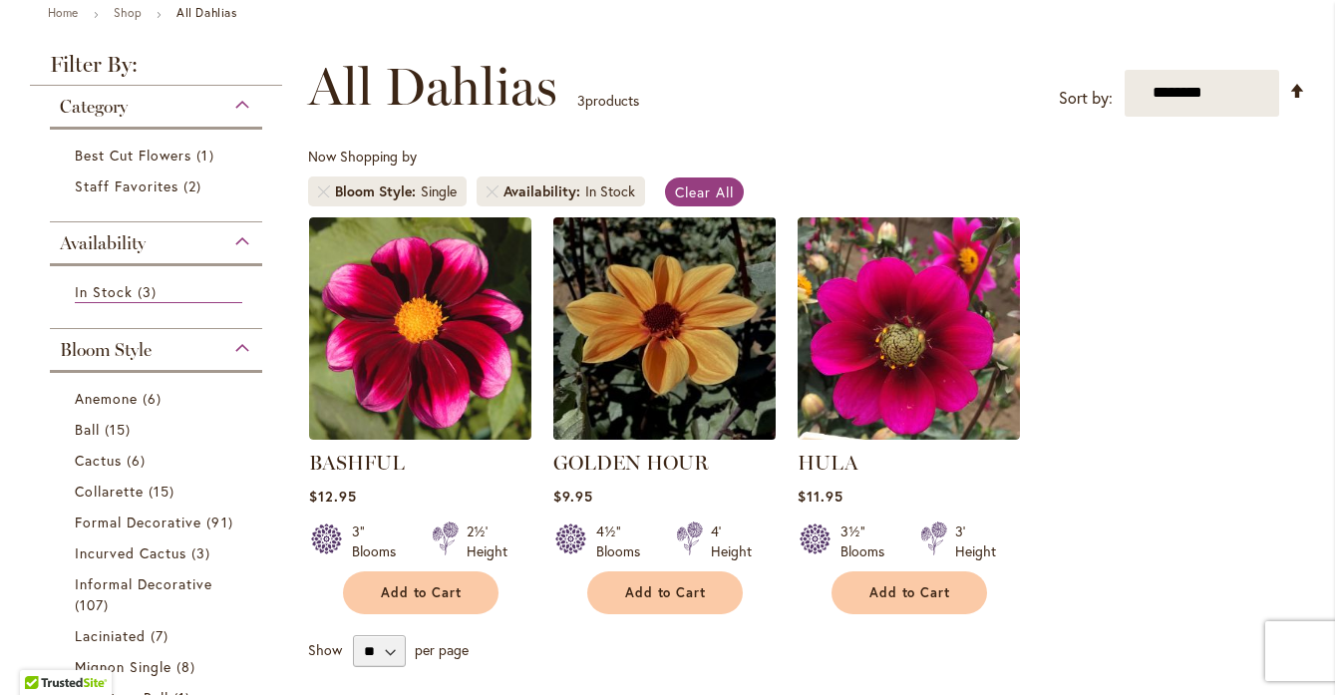
scroll to position [252, 0]
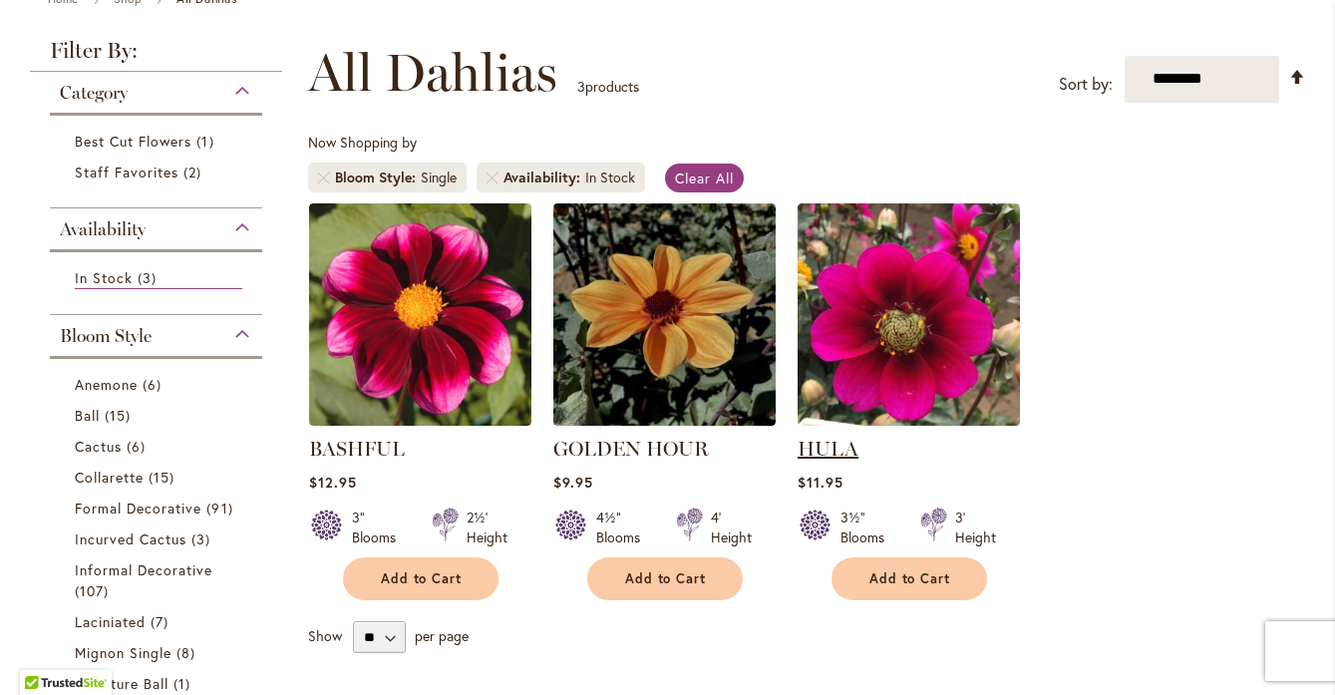
click at [812, 447] on link "HULA" at bounding box center [828, 449] width 61 height 24
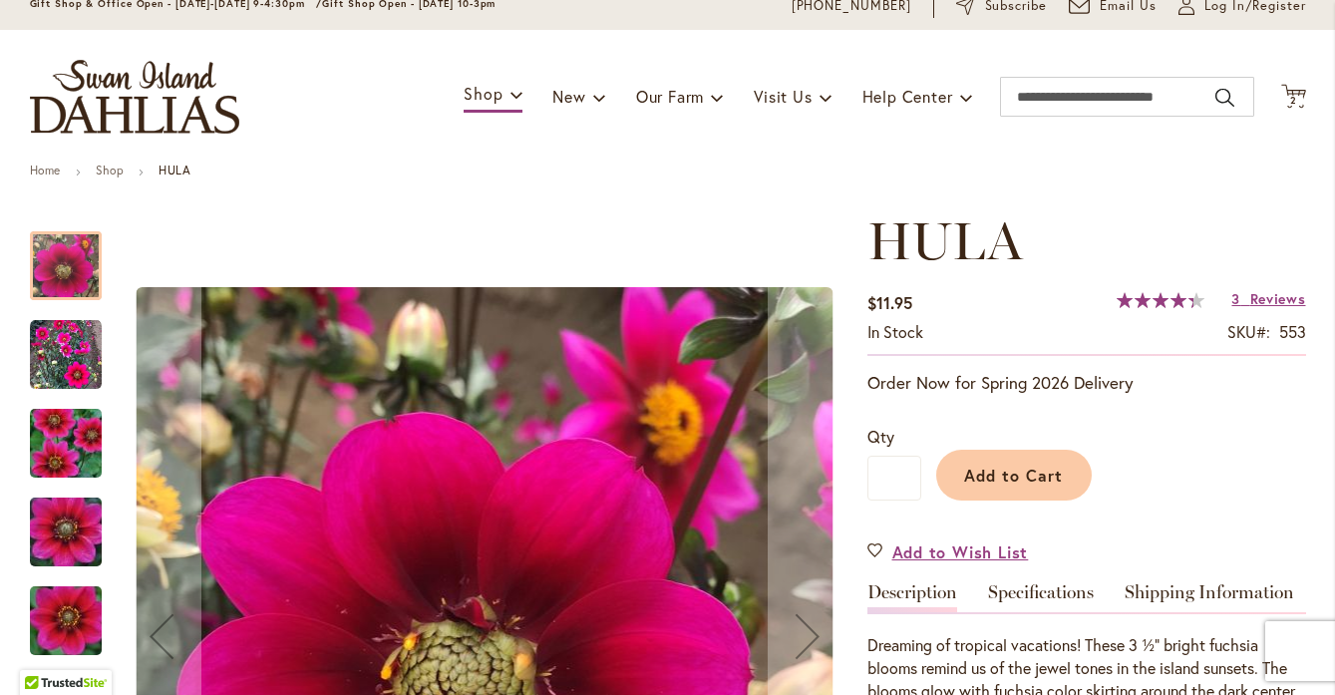
scroll to position [77, 0]
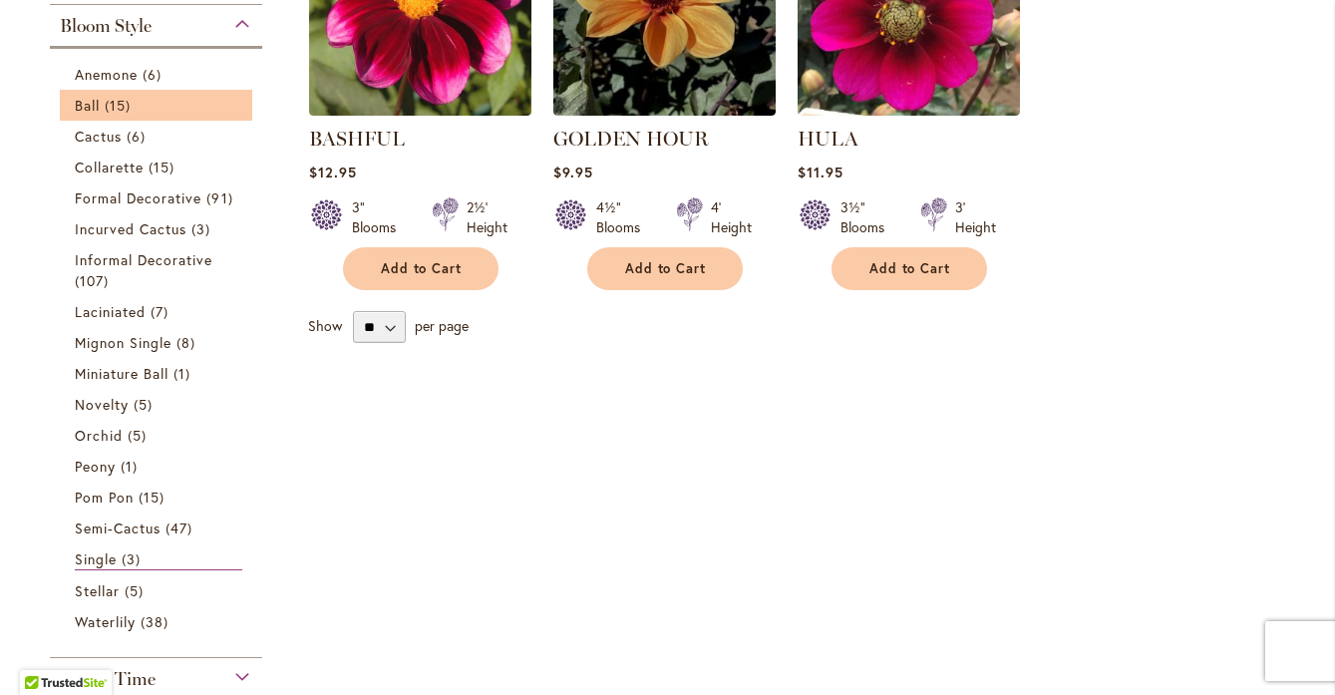
scroll to position [574, 0]
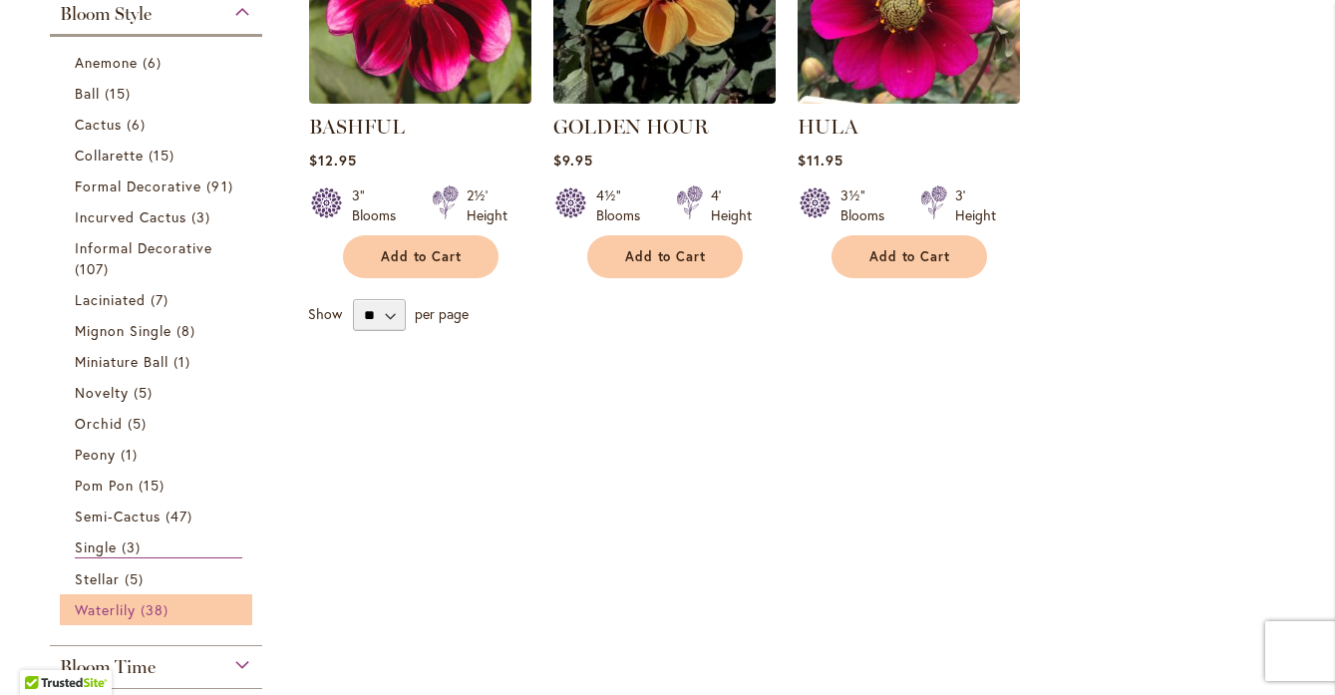
click at [110, 607] on span "Waterlily" at bounding box center [105, 609] width 61 height 19
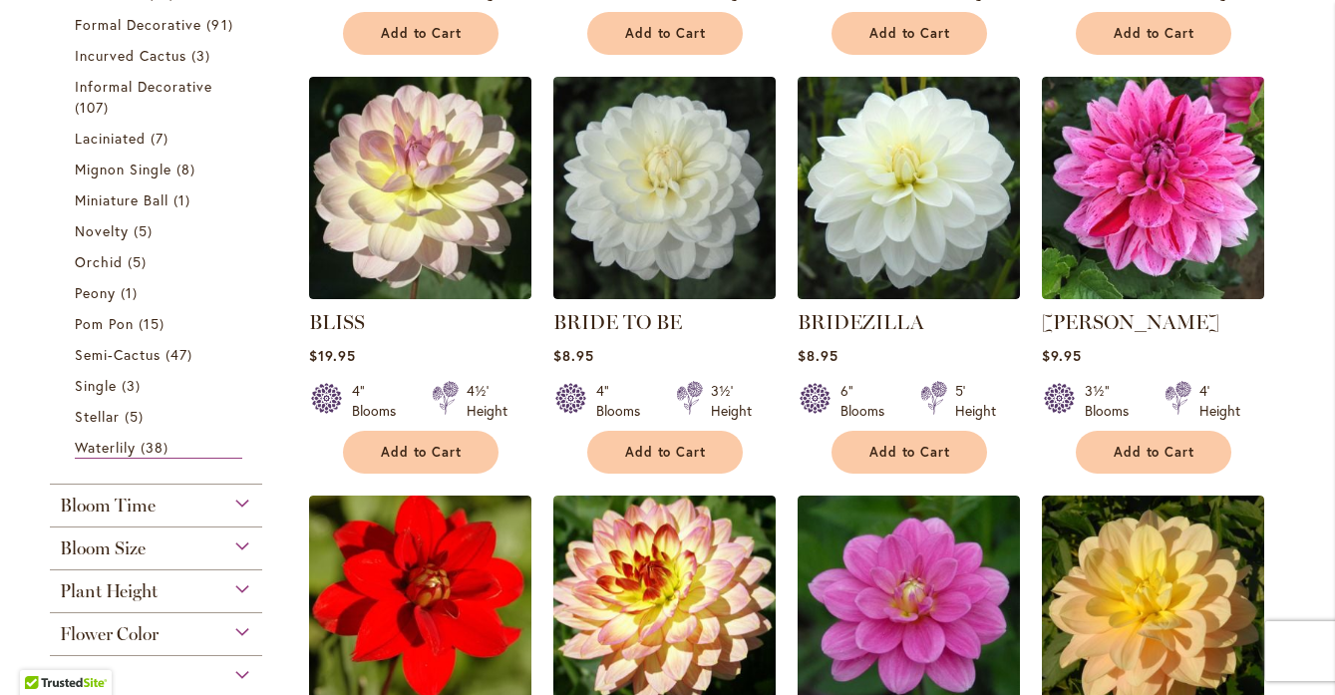
scroll to position [790, 0]
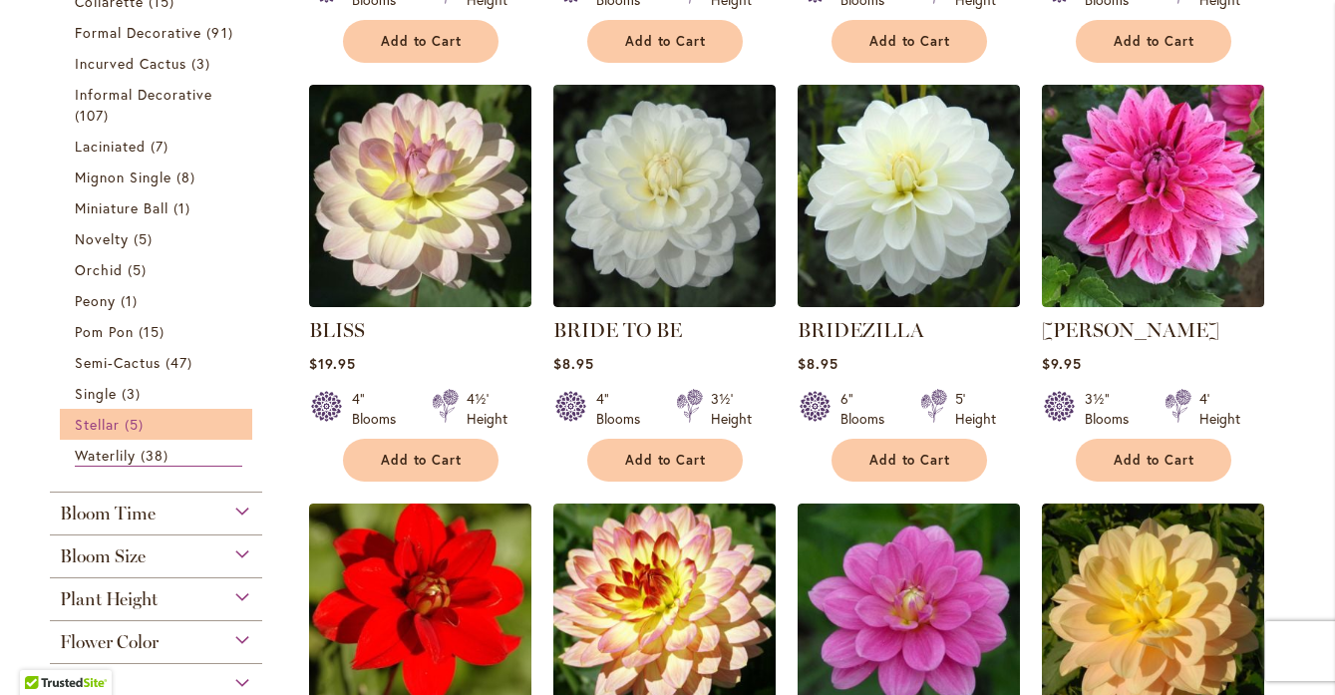
click at [106, 418] on span "Stellar" at bounding box center [97, 424] width 45 height 19
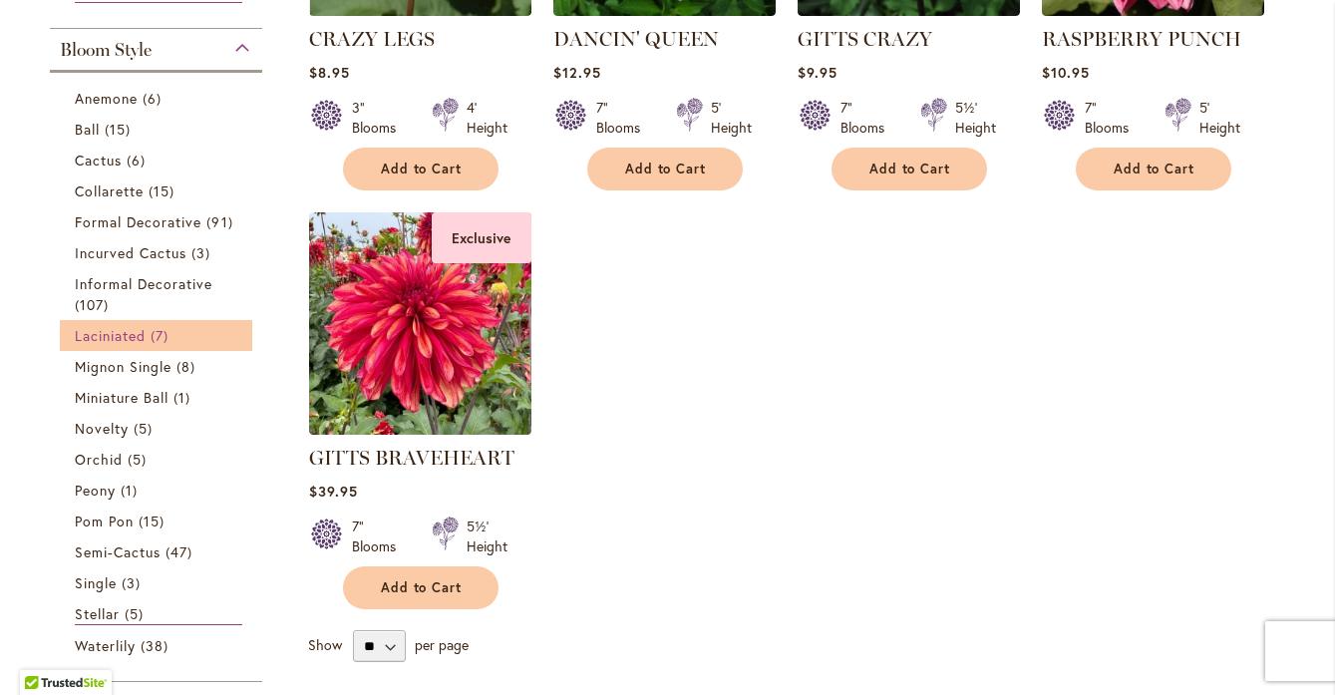
scroll to position [666, 0]
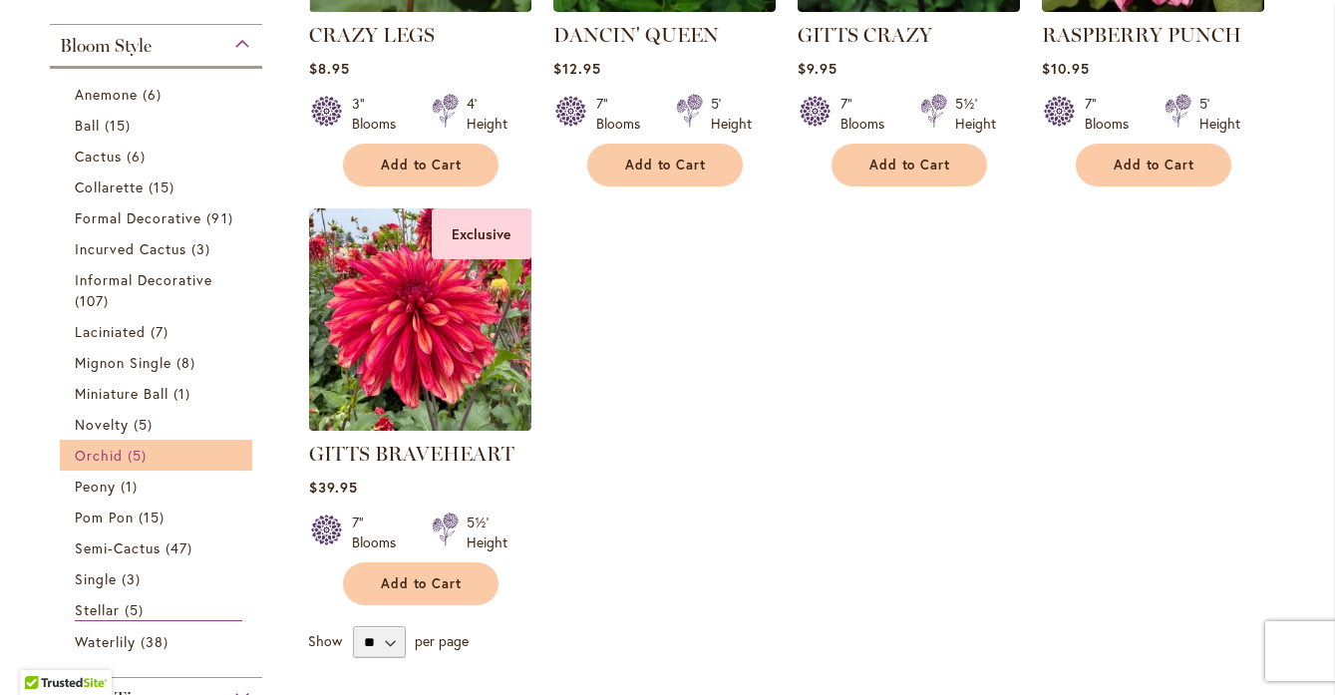
click at [110, 458] on span "Orchid" at bounding box center [99, 455] width 48 height 19
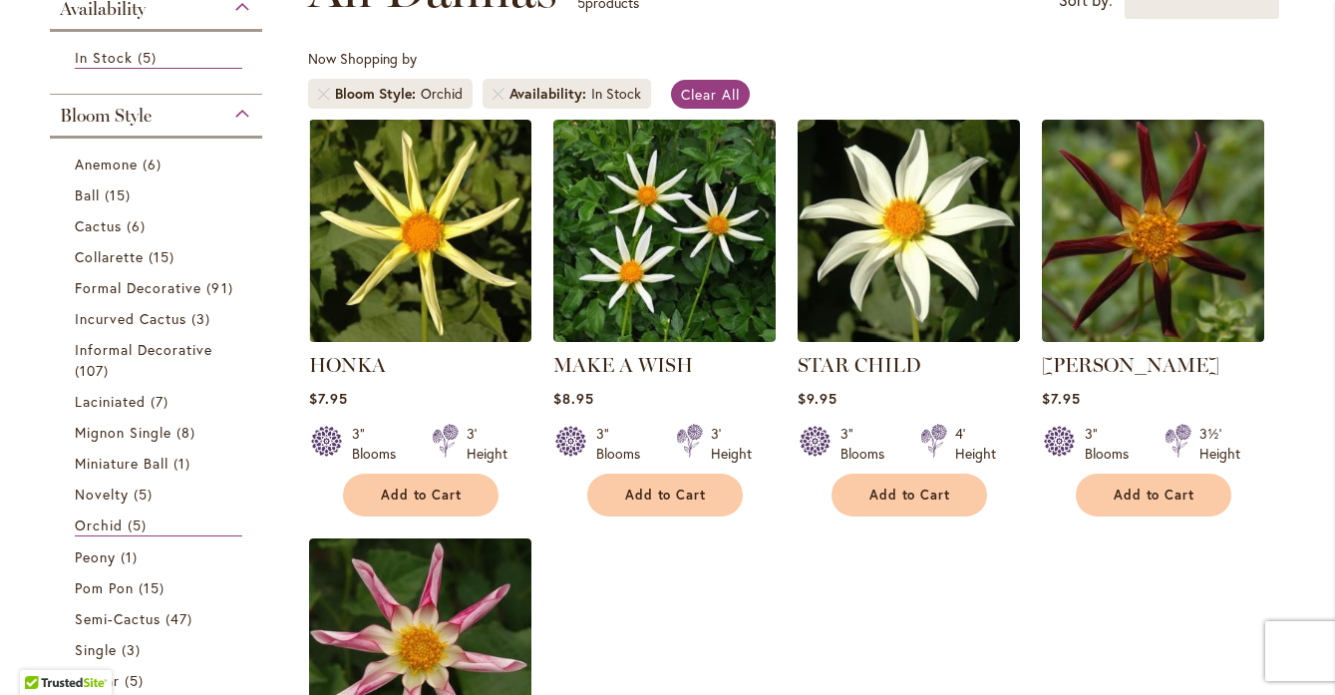
scroll to position [326, 0]
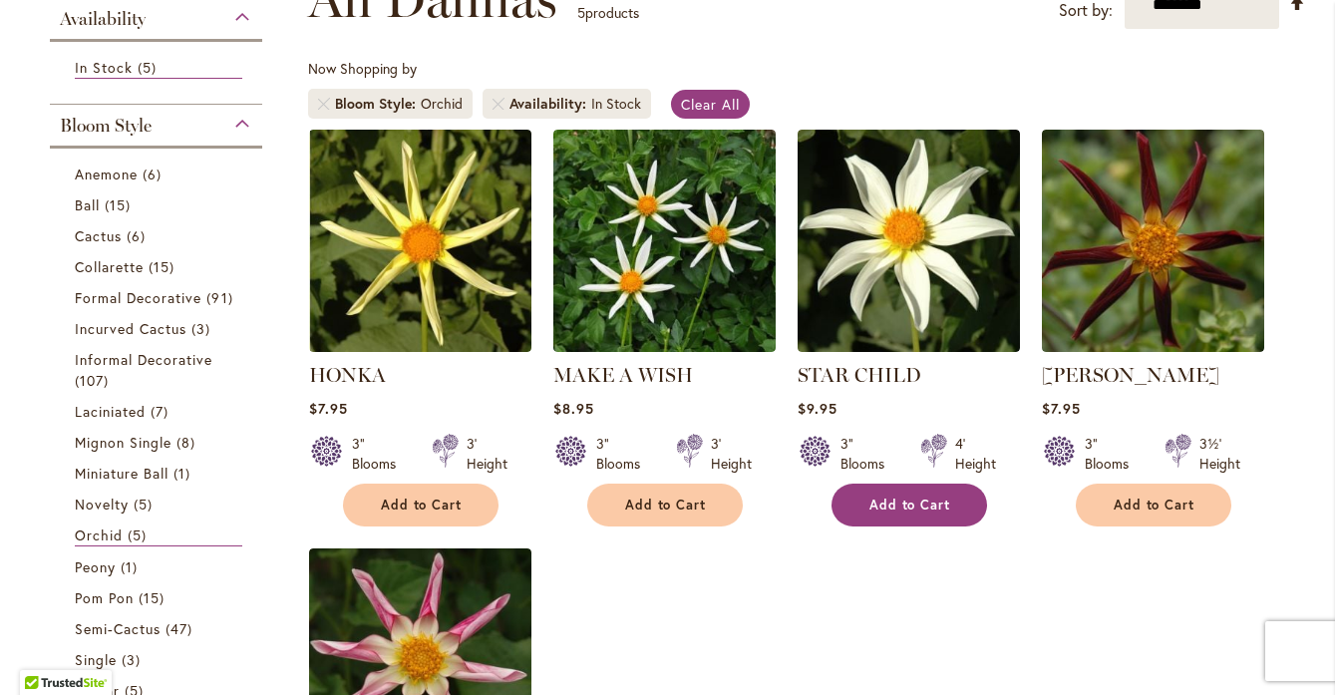
click at [899, 502] on span "Add to Cart" at bounding box center [911, 505] width 82 height 17
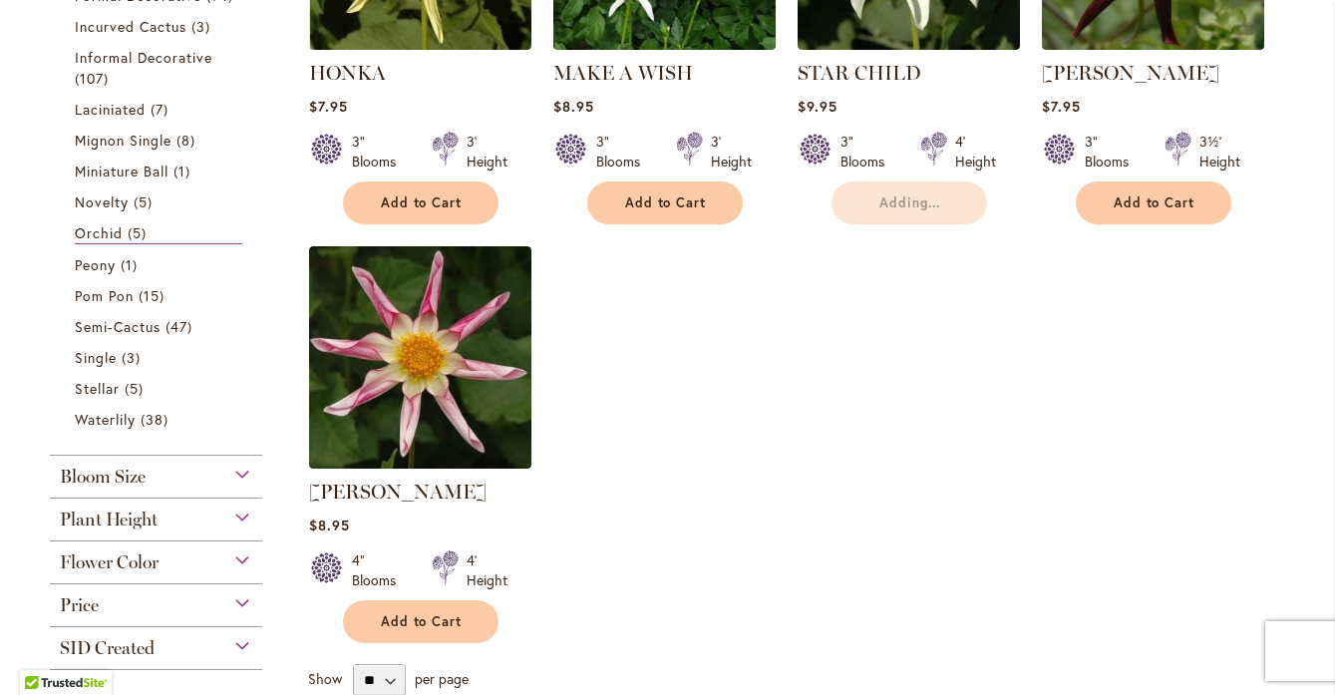
scroll to position [652, 0]
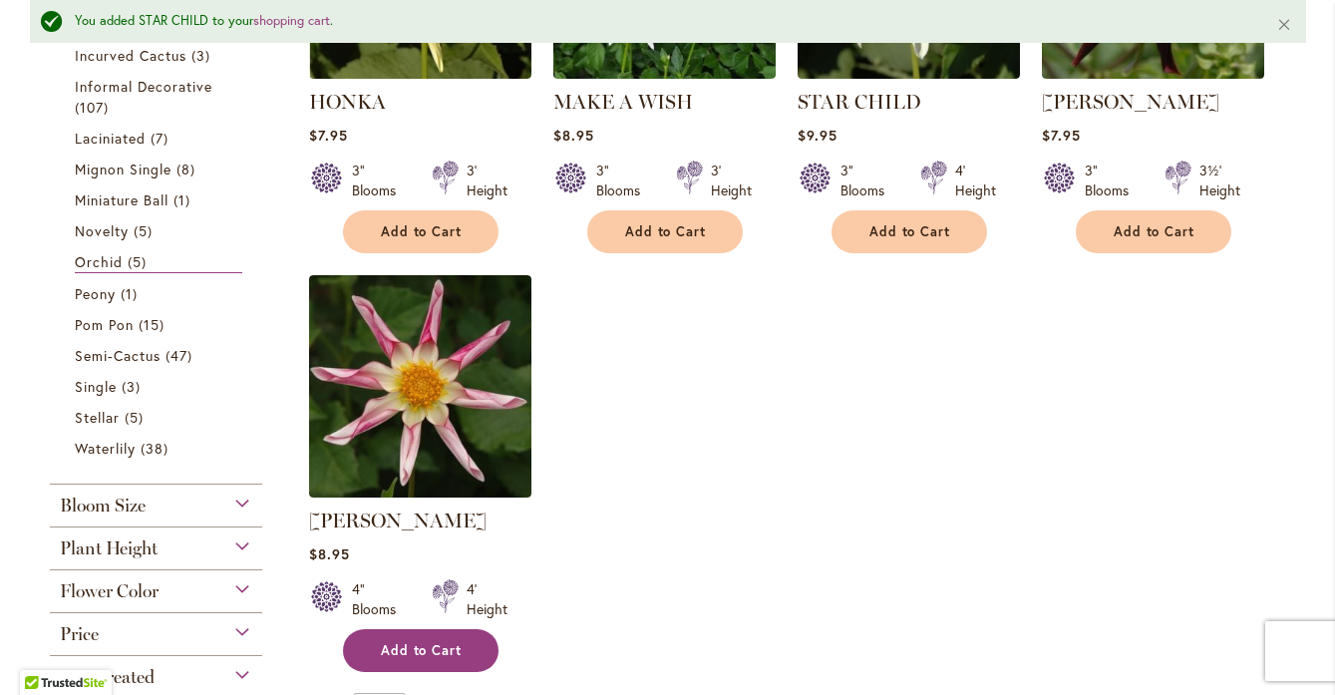
click at [423, 642] on span "Add to Cart" at bounding box center [422, 650] width 82 height 17
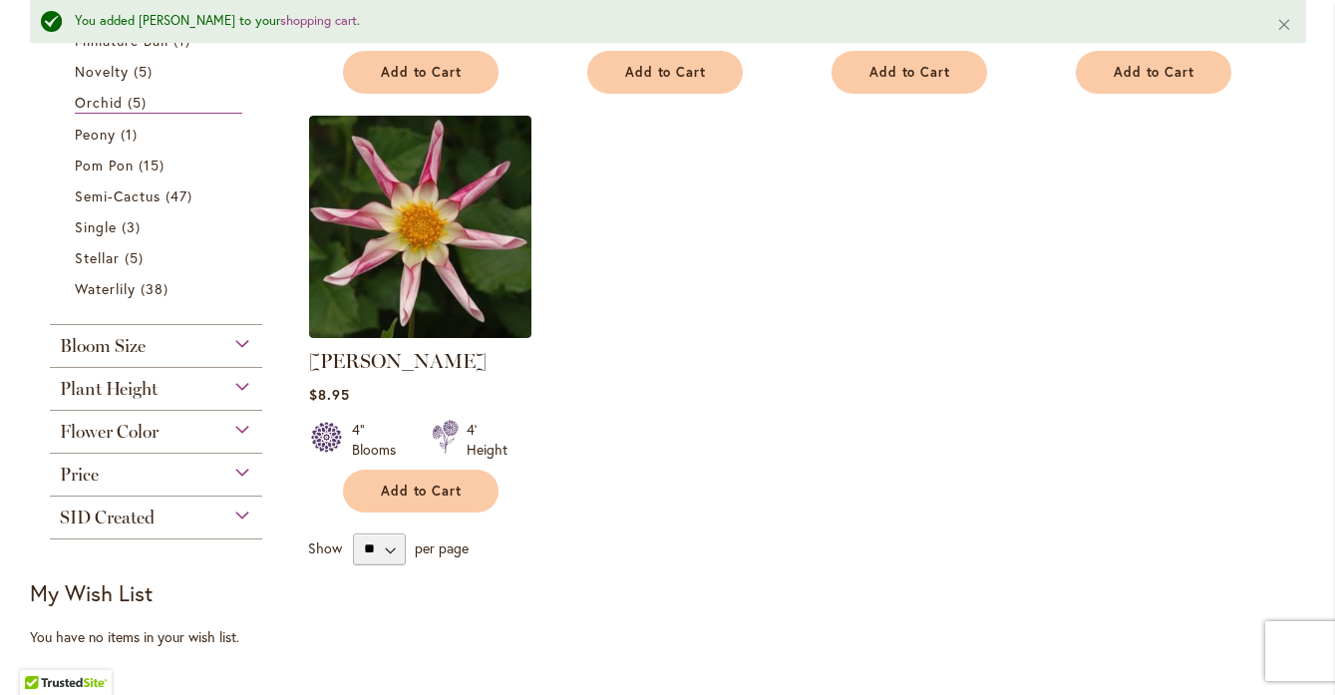
scroll to position [841, 0]
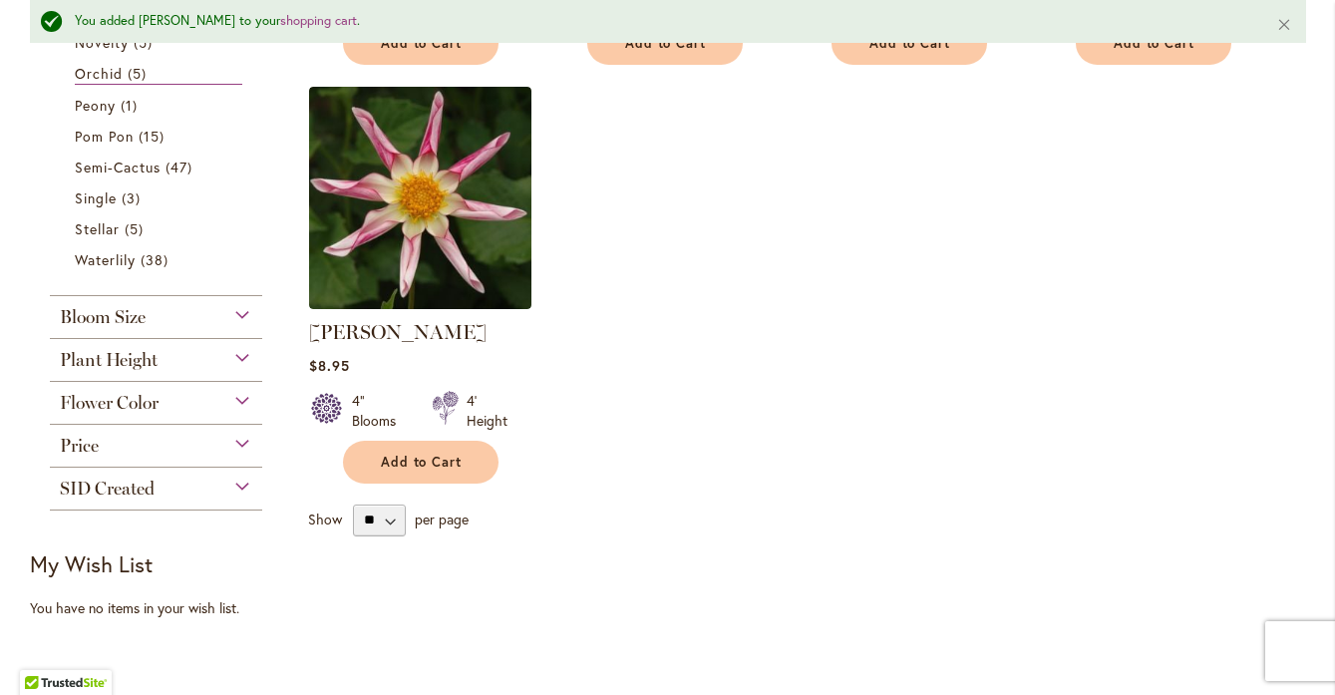
click at [238, 356] on div "Plant Height" at bounding box center [156, 355] width 213 height 32
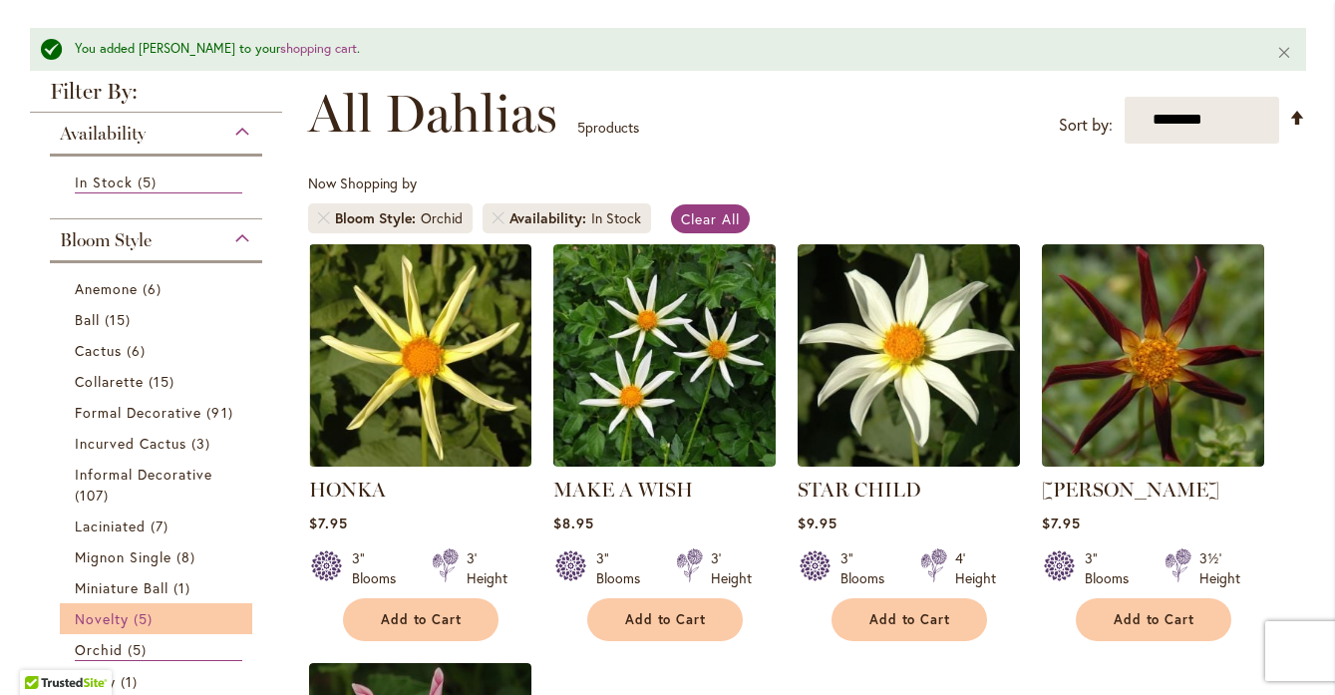
scroll to position [254, 0]
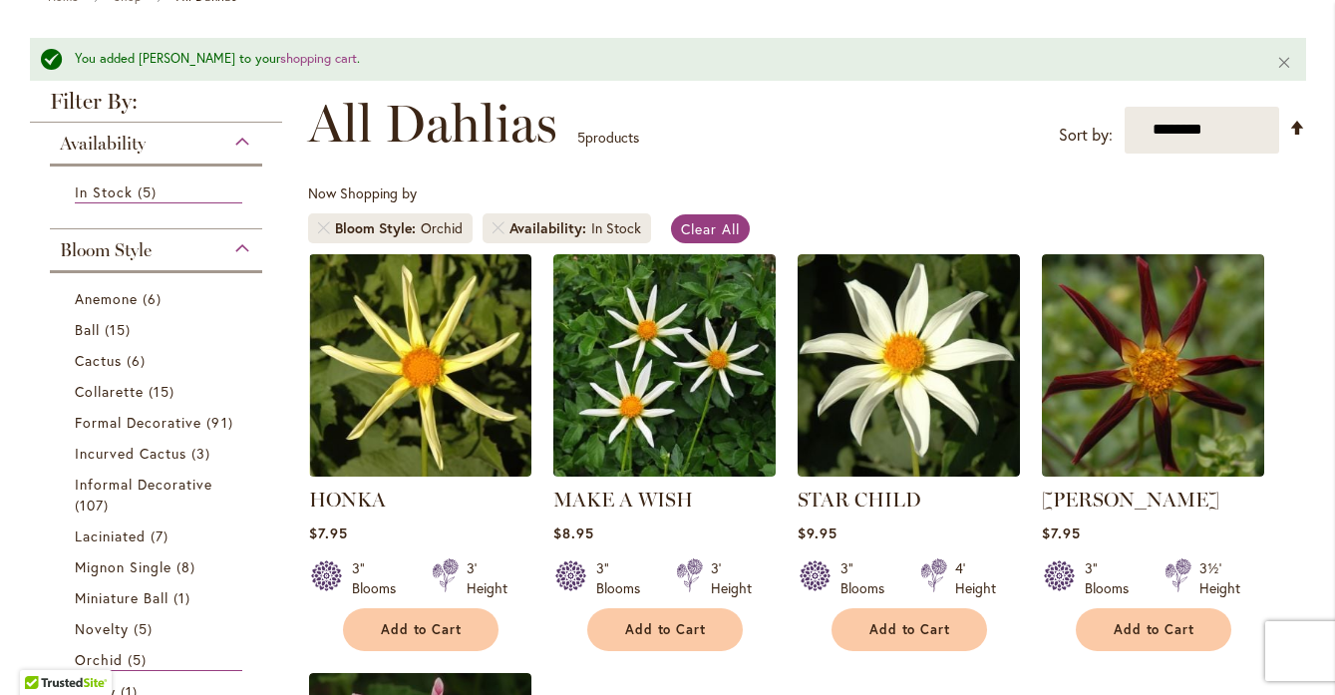
click at [130, 239] on span "Bloom Style" at bounding box center [106, 250] width 92 height 22
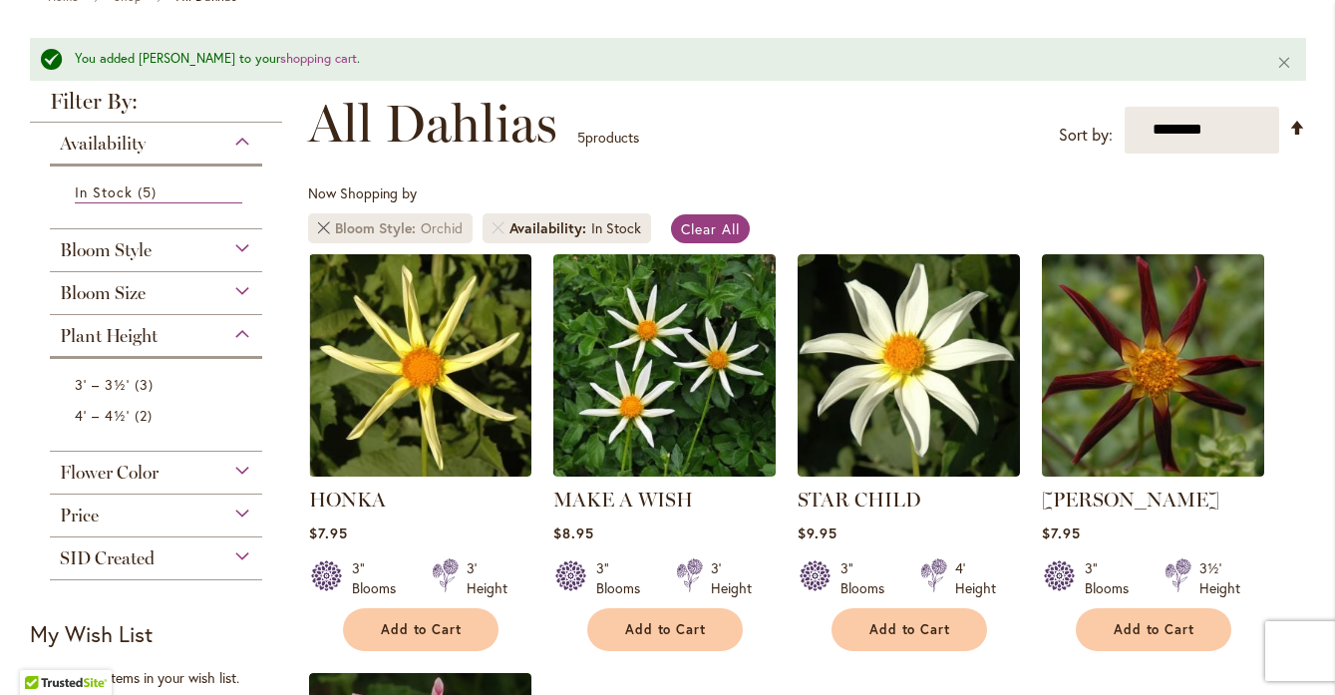
click at [319, 228] on link "Remove Bloom Style Orchid" at bounding box center [324, 228] width 12 height 12
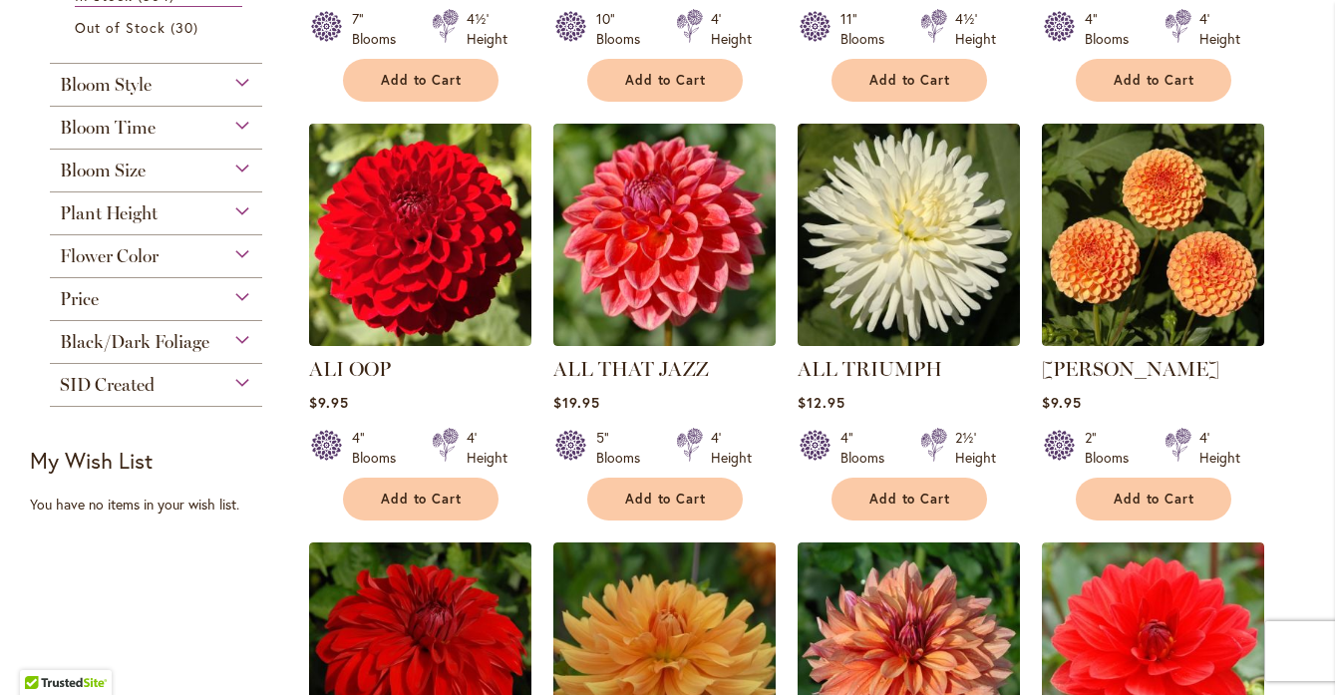
scroll to position [754, 0]
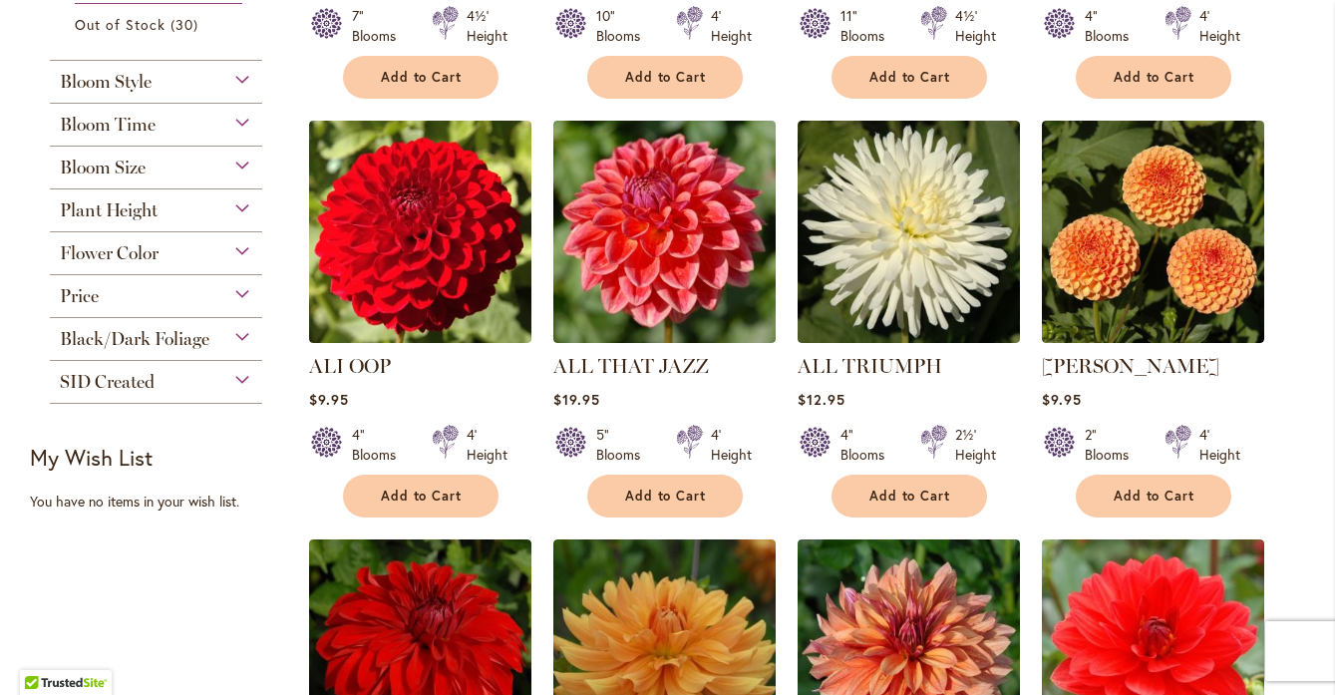
click at [237, 207] on div "Plant Height" at bounding box center [156, 205] width 213 height 32
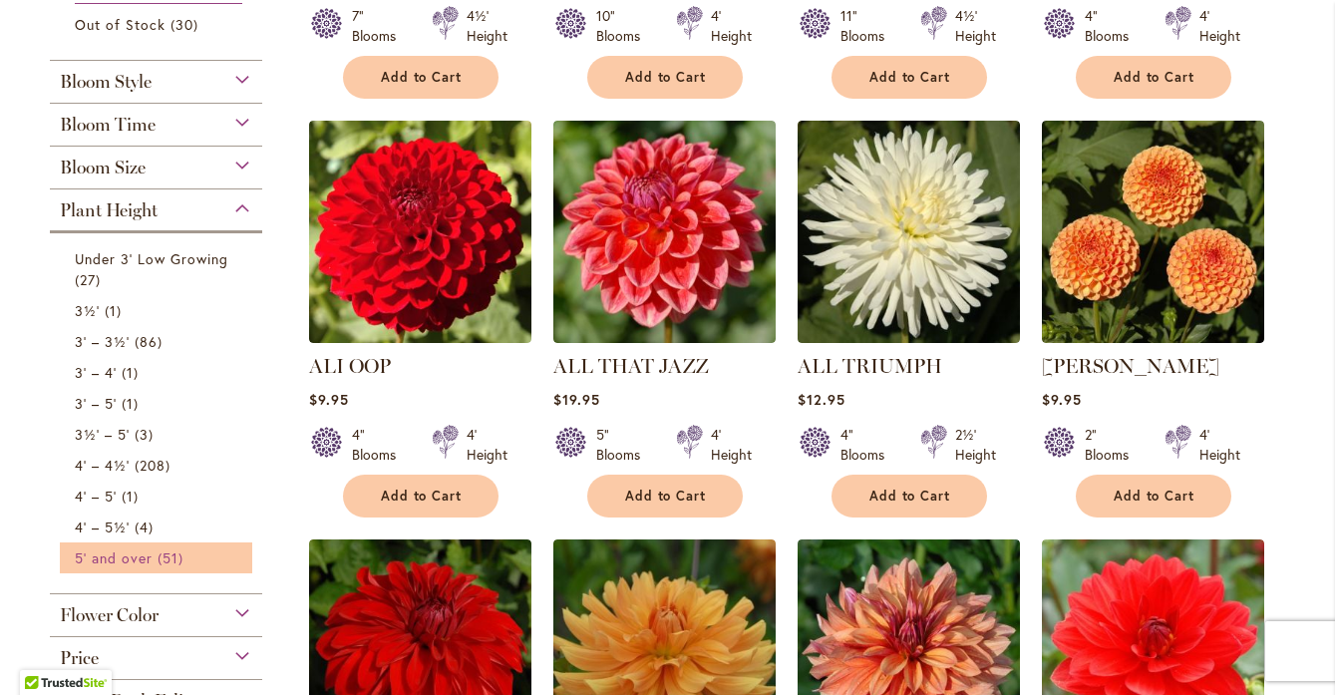
click at [120, 553] on span "5' and over" at bounding box center [114, 558] width 79 height 19
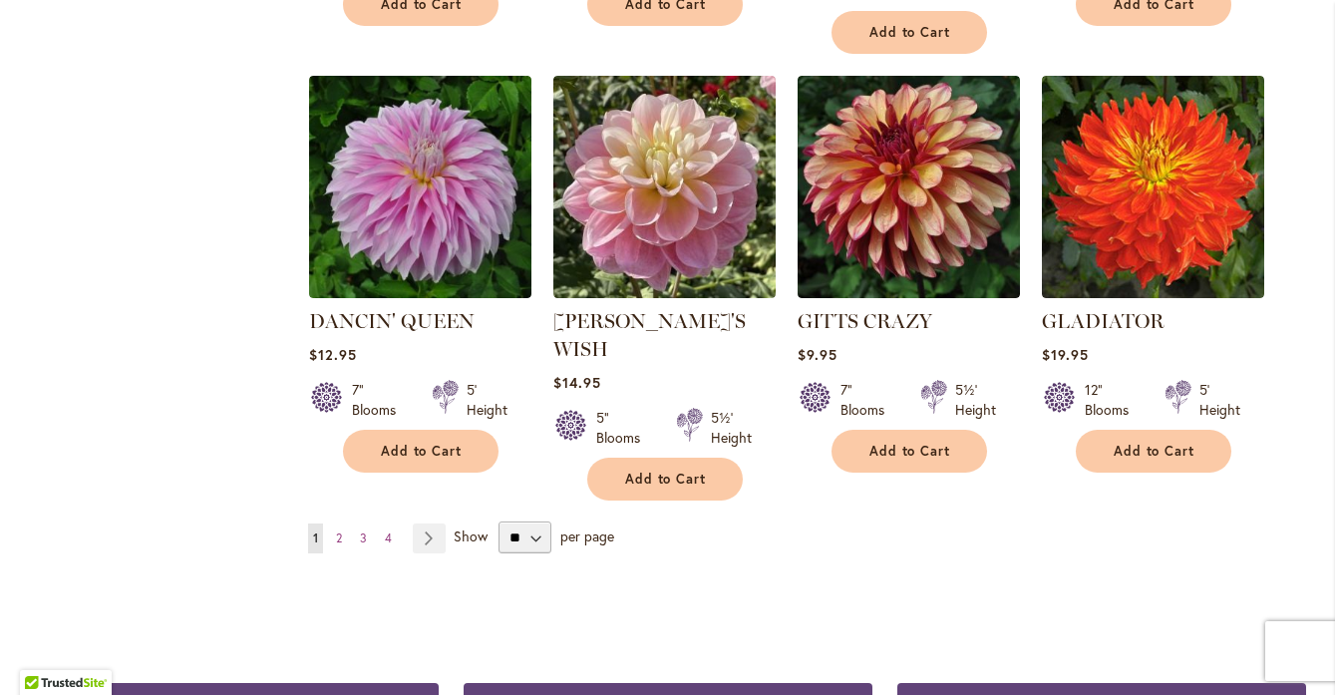
scroll to position [1712, 0]
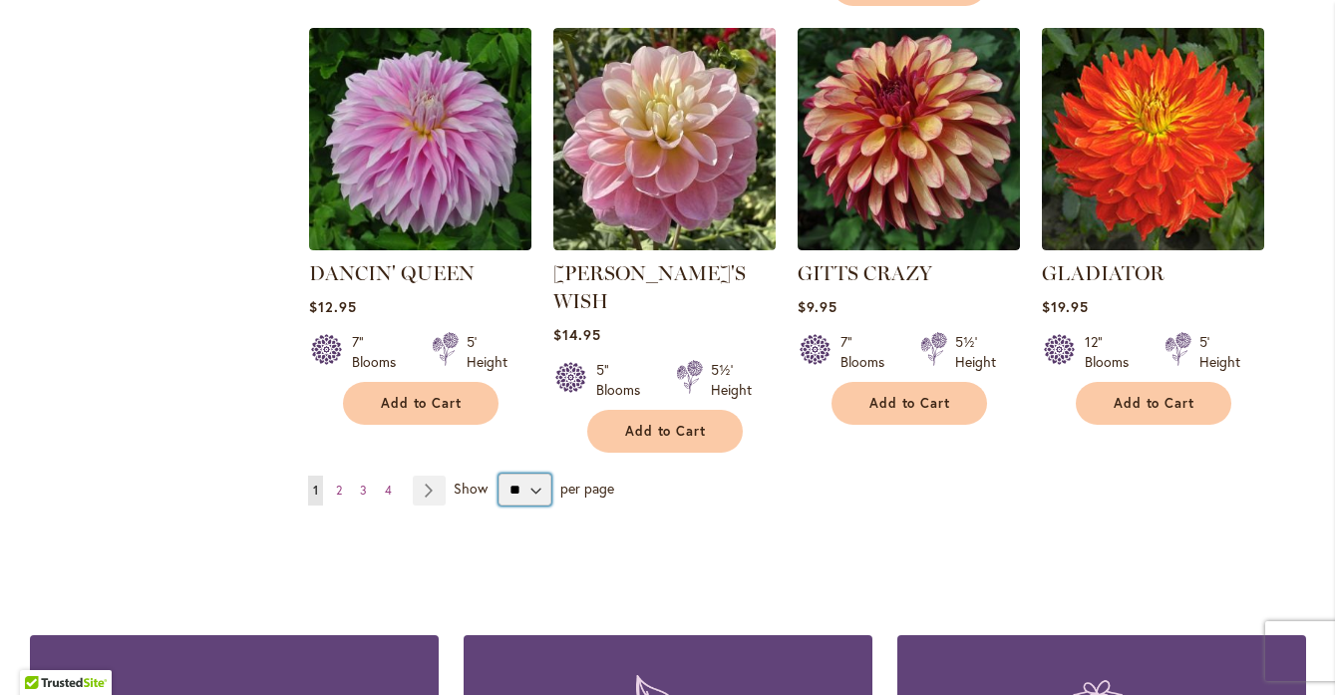
select select "**"
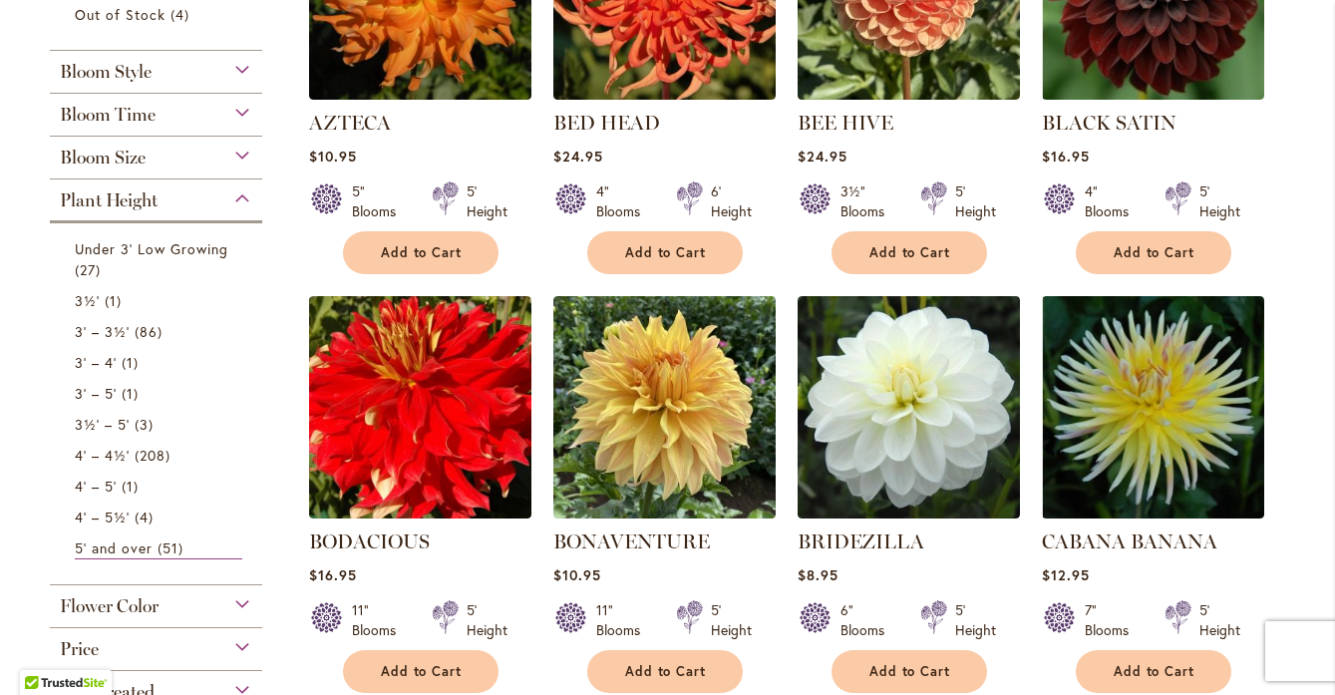
scroll to position [534, 0]
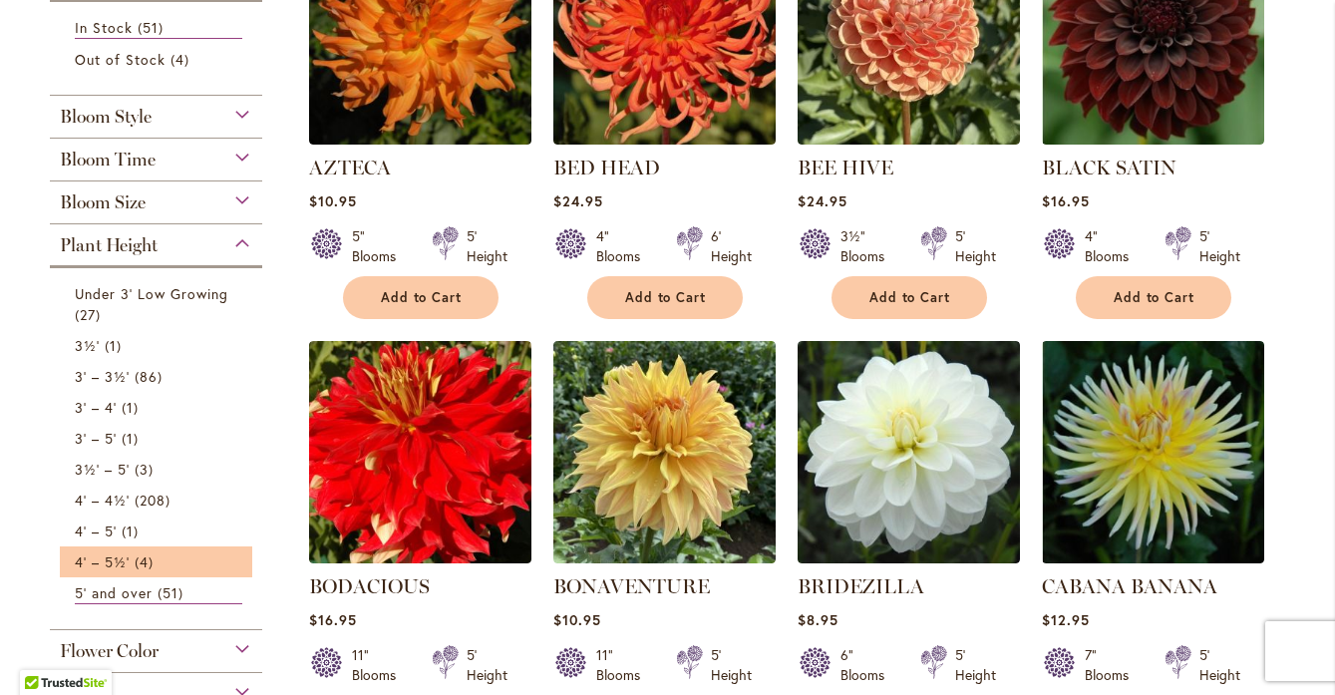
click at [110, 548] on li "4' – 5½' 4 items" at bounding box center [156, 562] width 193 height 31
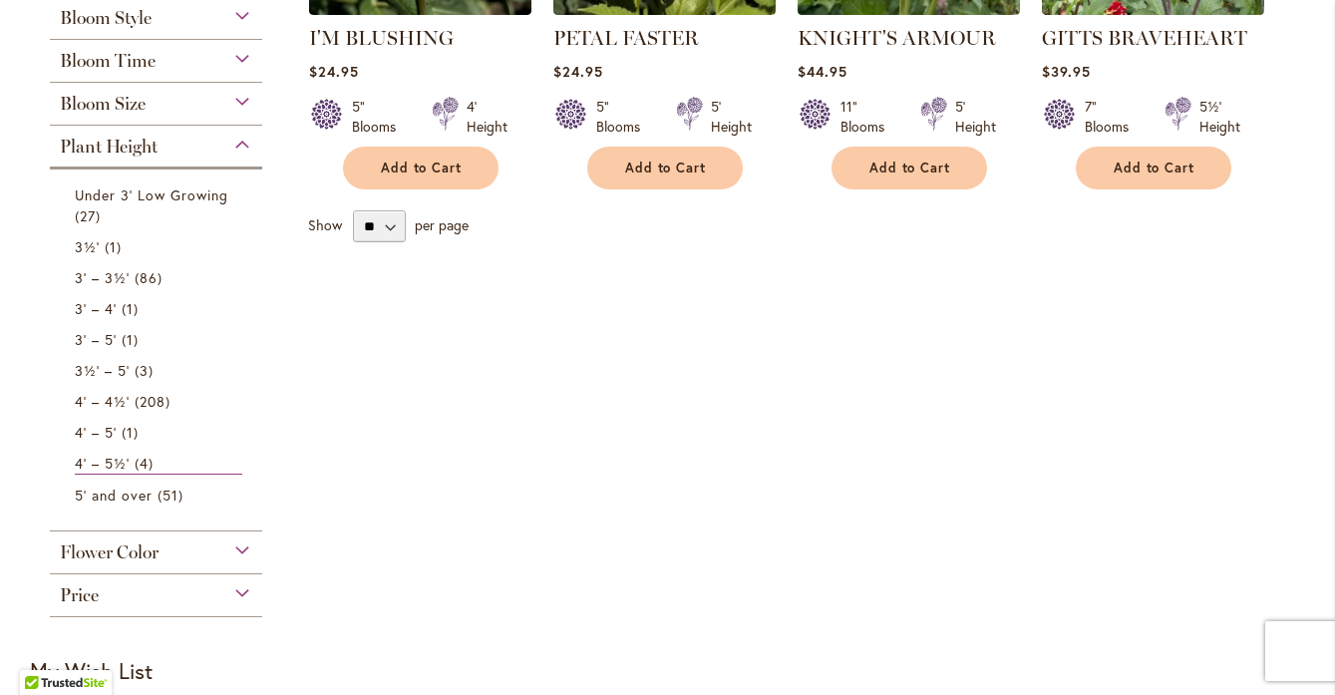
scroll to position [705, 0]
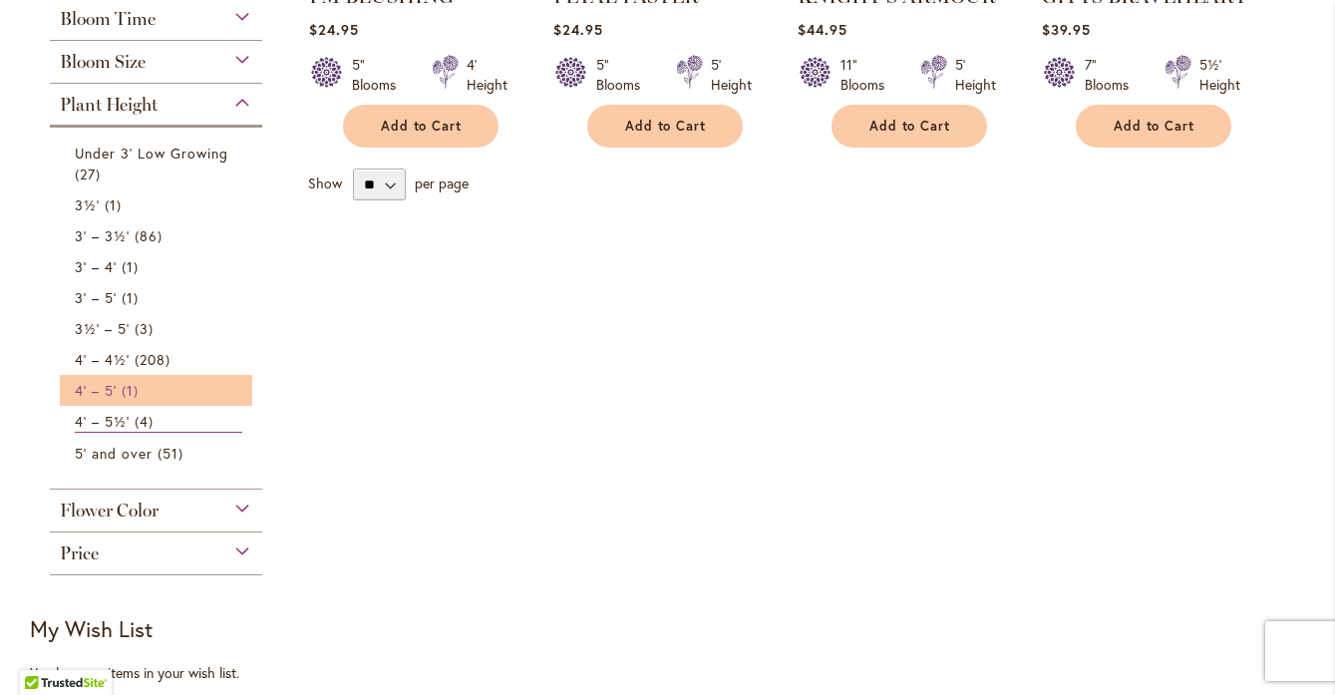
click at [109, 391] on span "4' – 5'" at bounding box center [96, 390] width 42 height 19
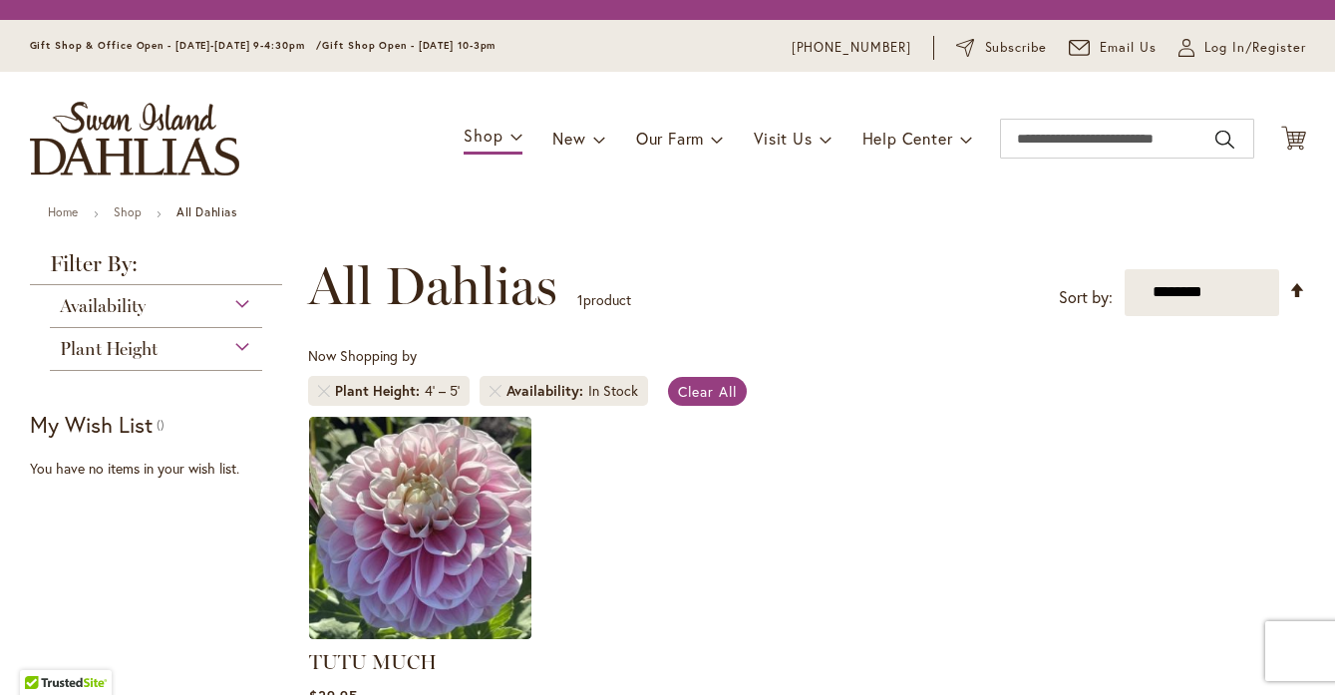
scroll to position [370, 0]
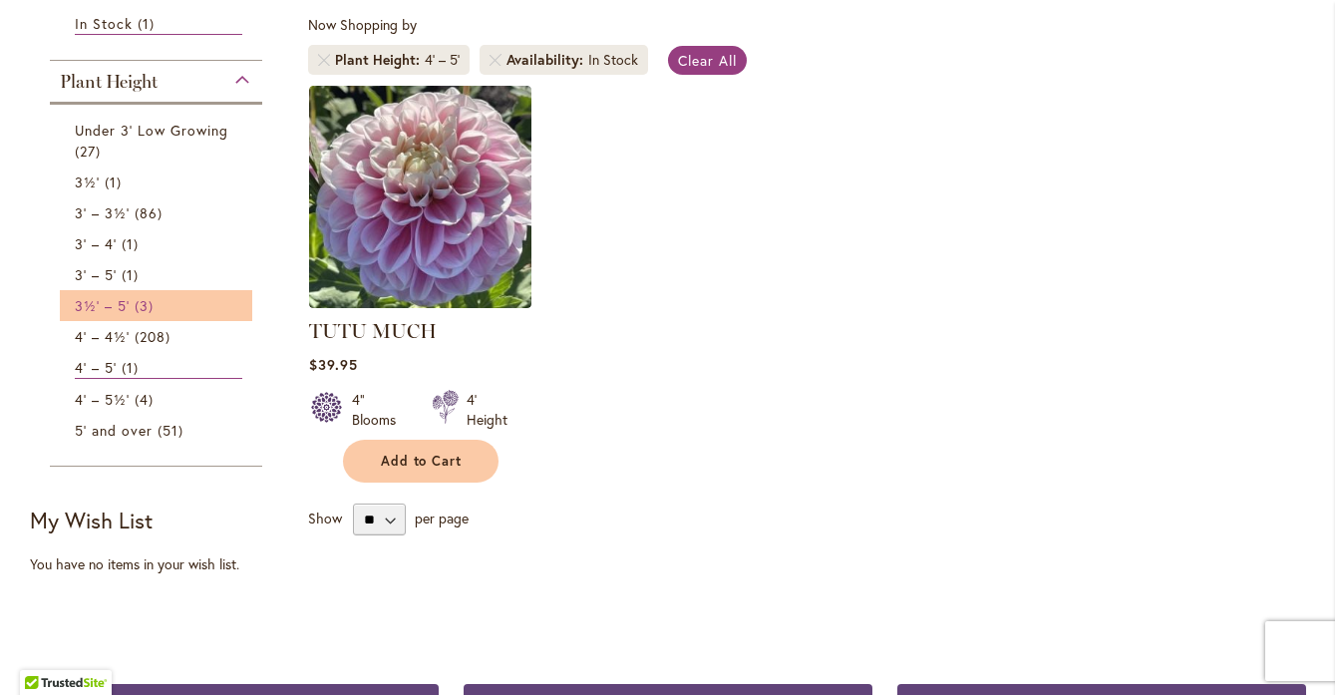
click at [107, 309] on span "3½' – 5'" at bounding box center [102, 305] width 55 height 19
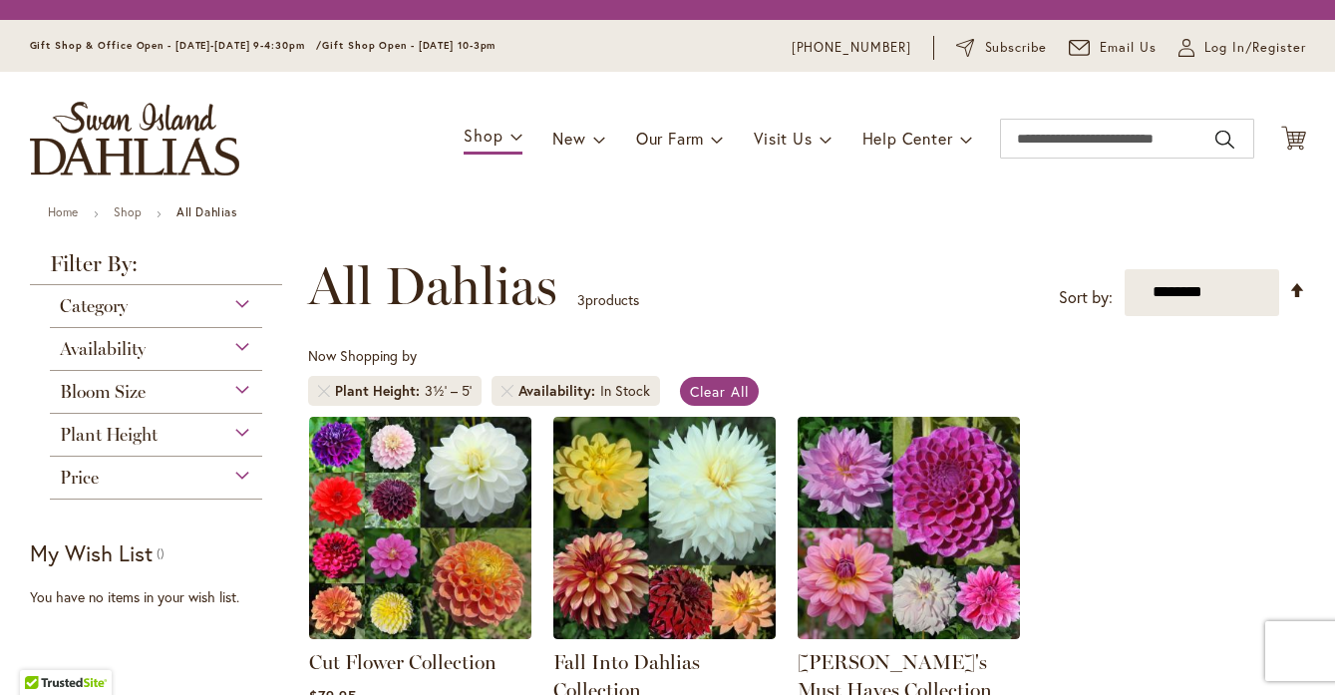
scroll to position [370, 0]
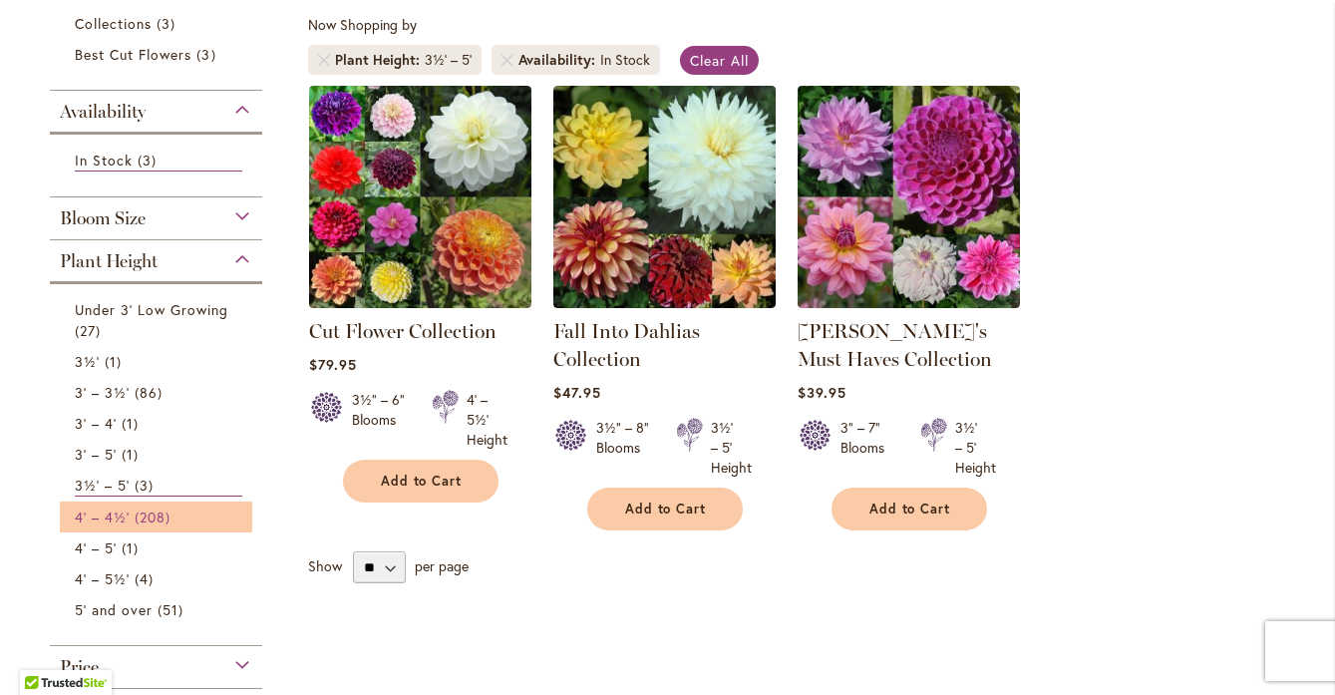
click at [142, 512] on span "208 items" at bounding box center [155, 517] width 41 height 21
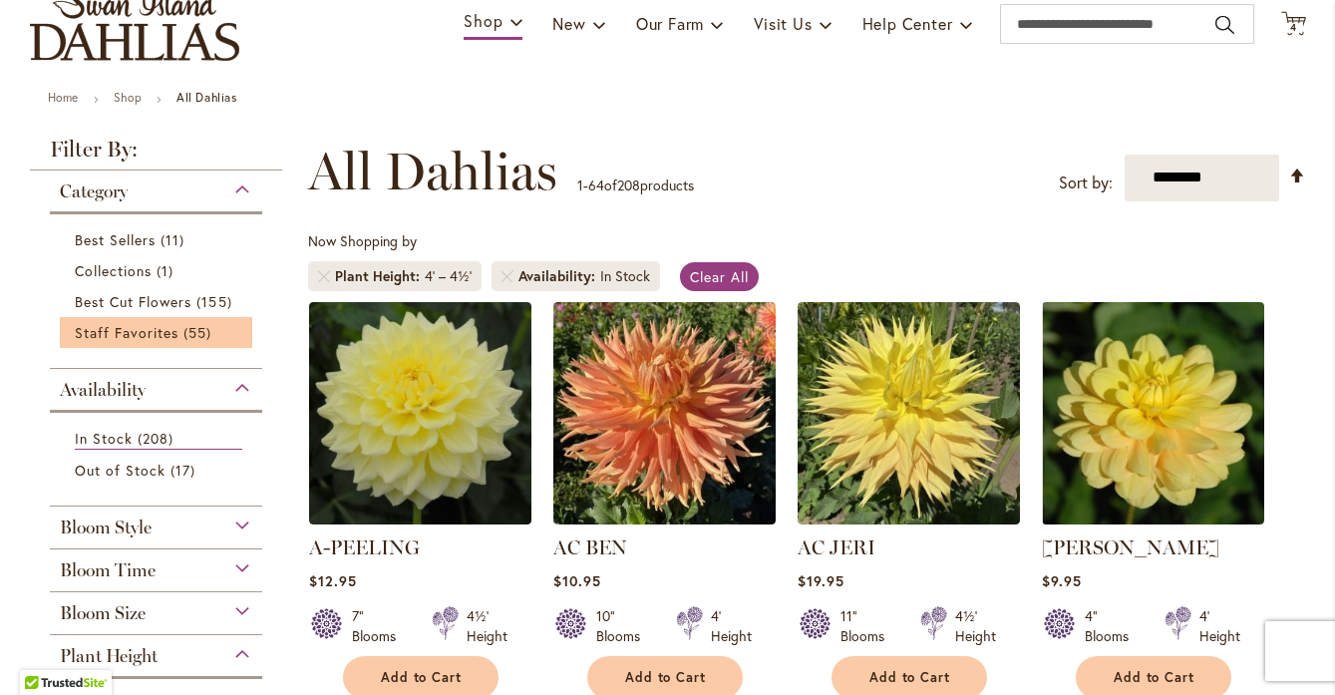
scroll to position [155, 0]
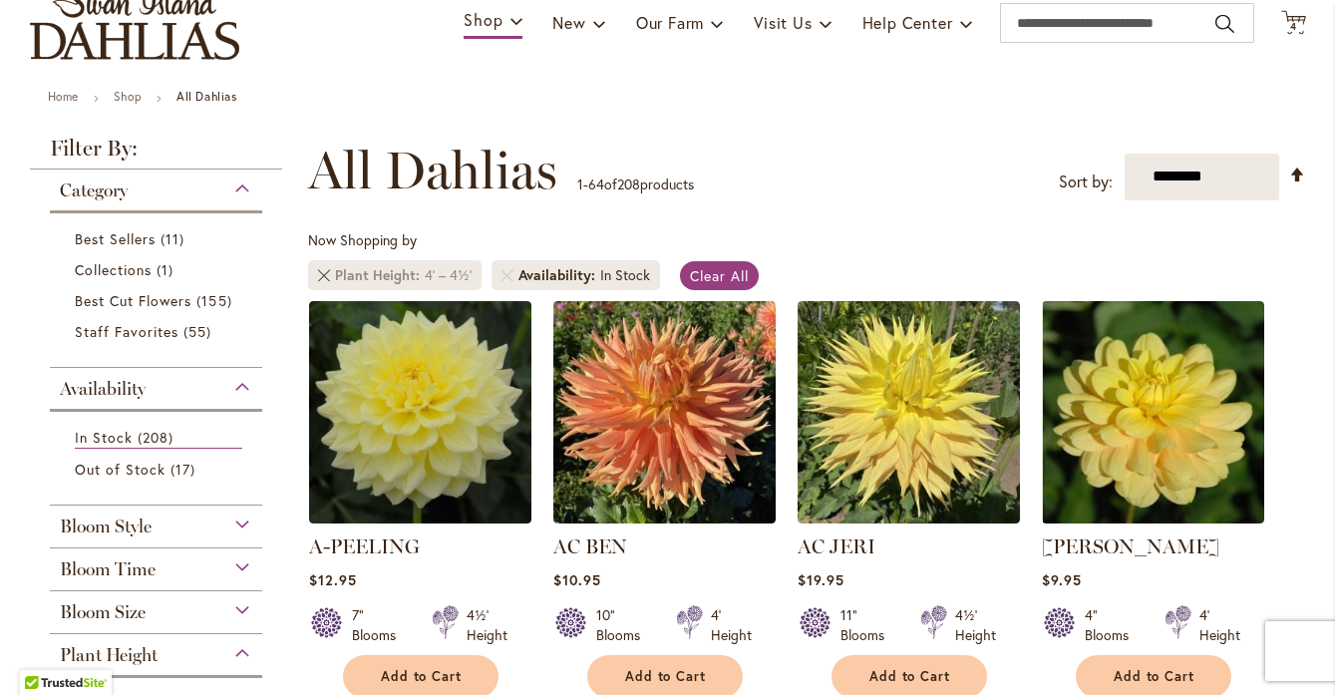
click at [322, 272] on link "Remove Plant Height 4' – 4½'" at bounding box center [324, 275] width 12 height 12
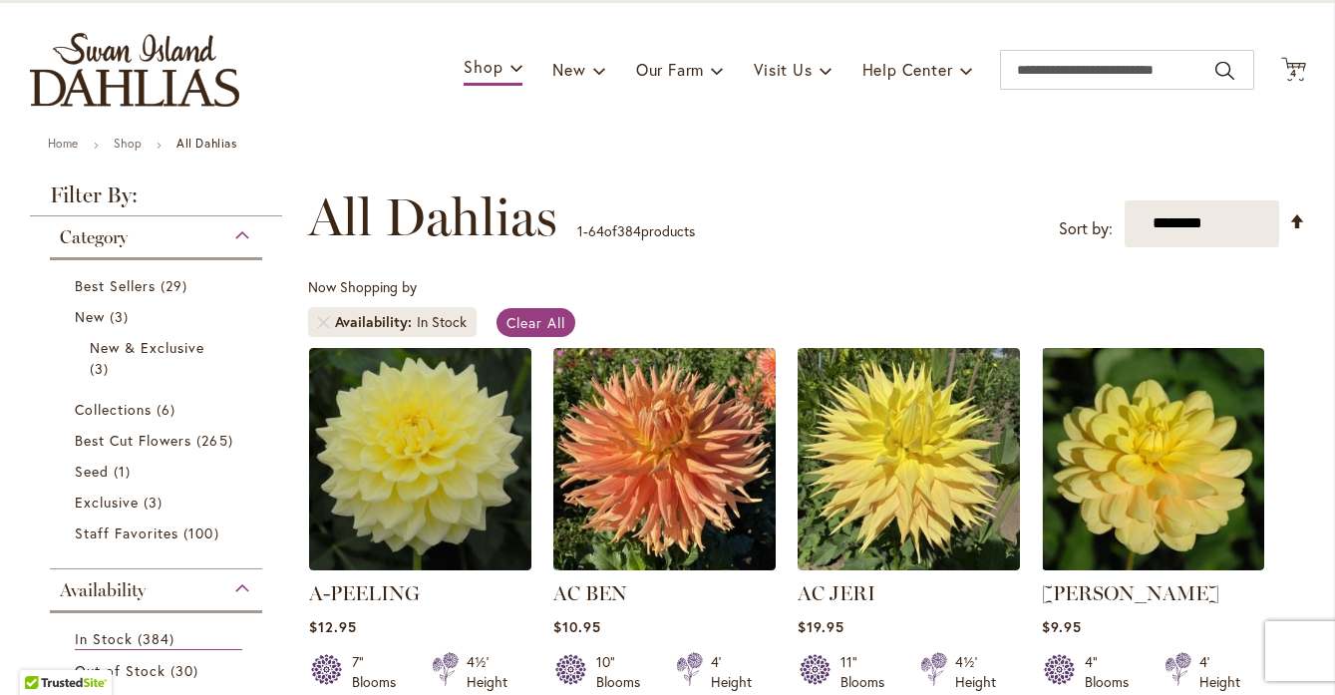
scroll to position [93, 0]
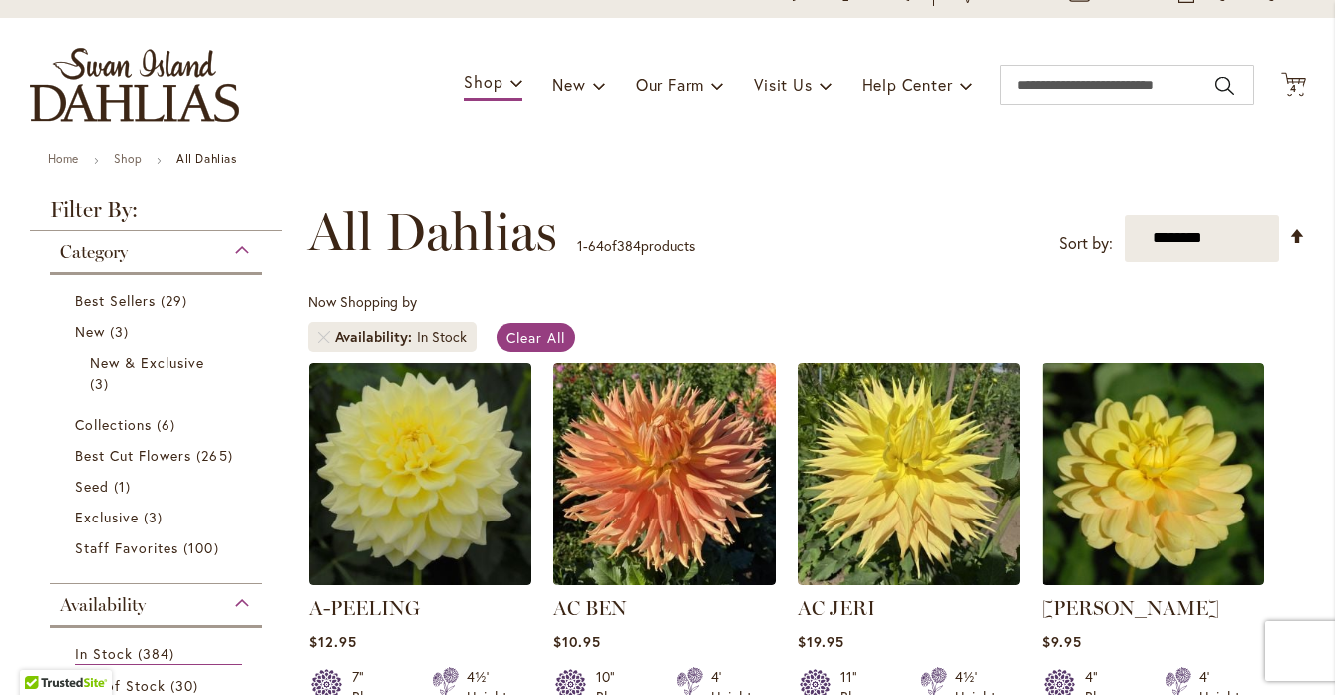
click at [244, 244] on div "Category" at bounding box center [156, 247] width 213 height 32
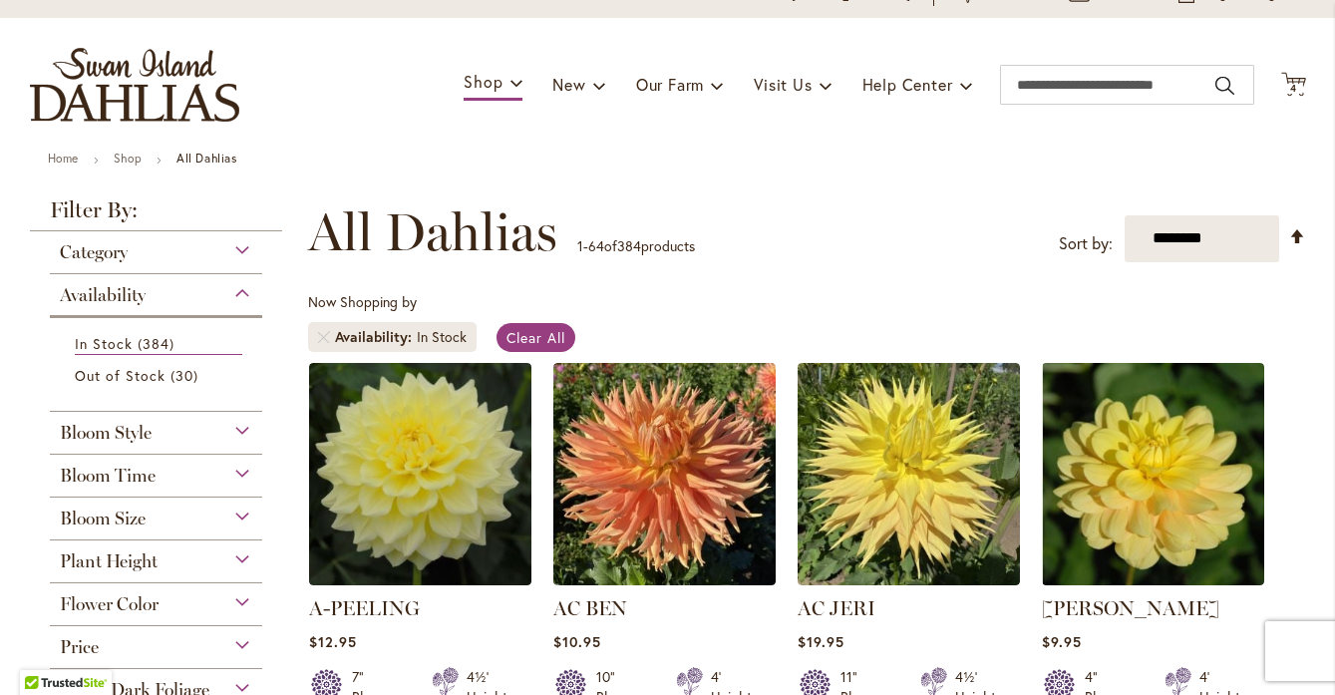
click at [246, 294] on div "Availability" at bounding box center [156, 290] width 213 height 32
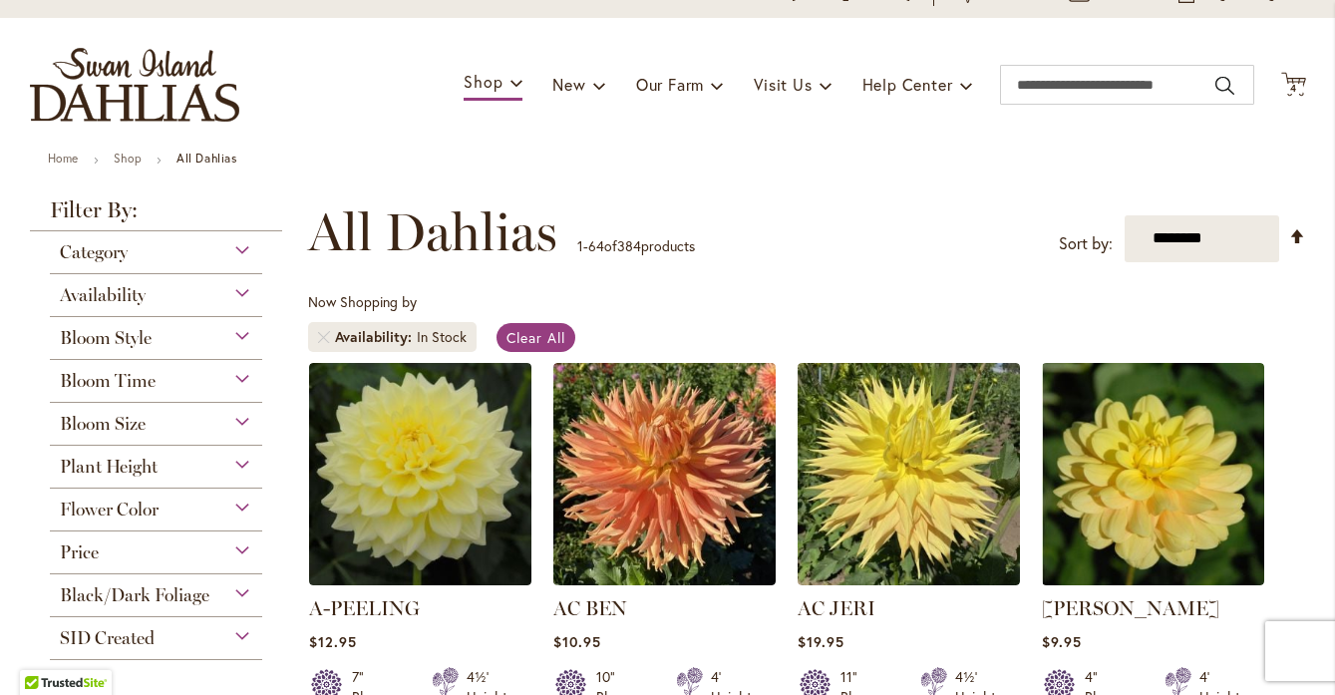
click at [240, 336] on div "Bloom Style" at bounding box center [156, 333] width 213 height 32
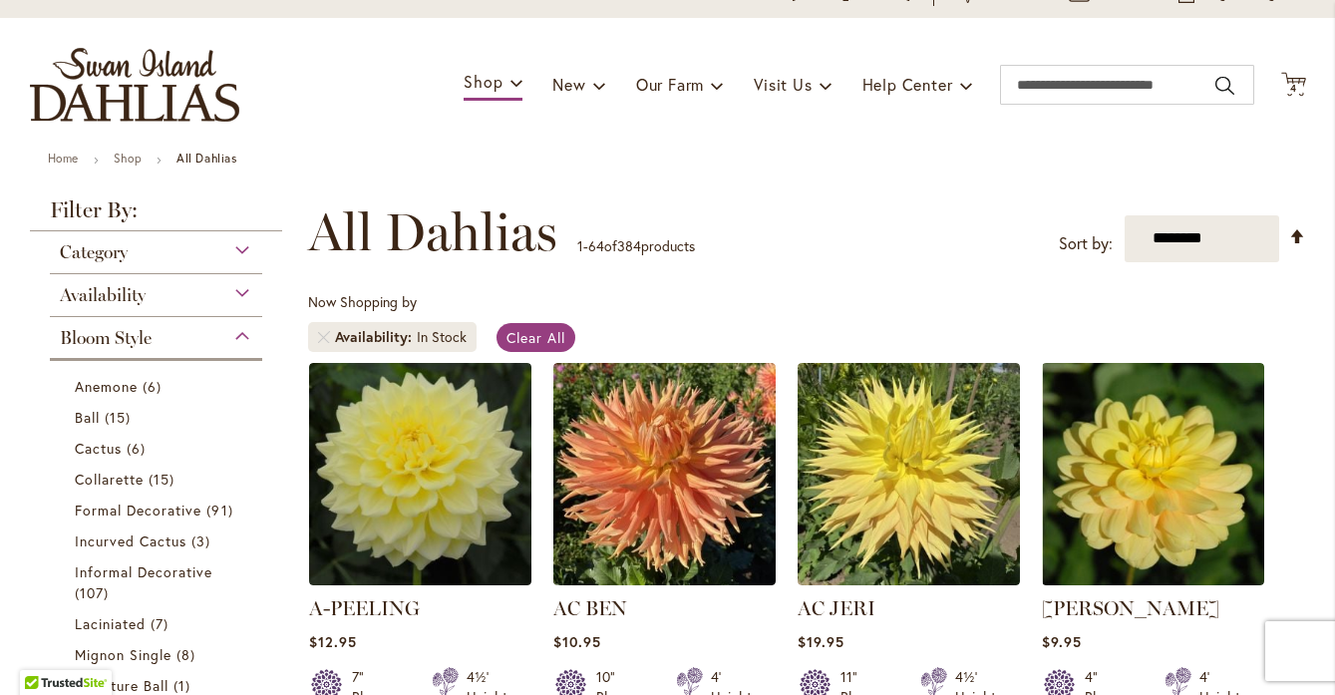
scroll to position [409, 0]
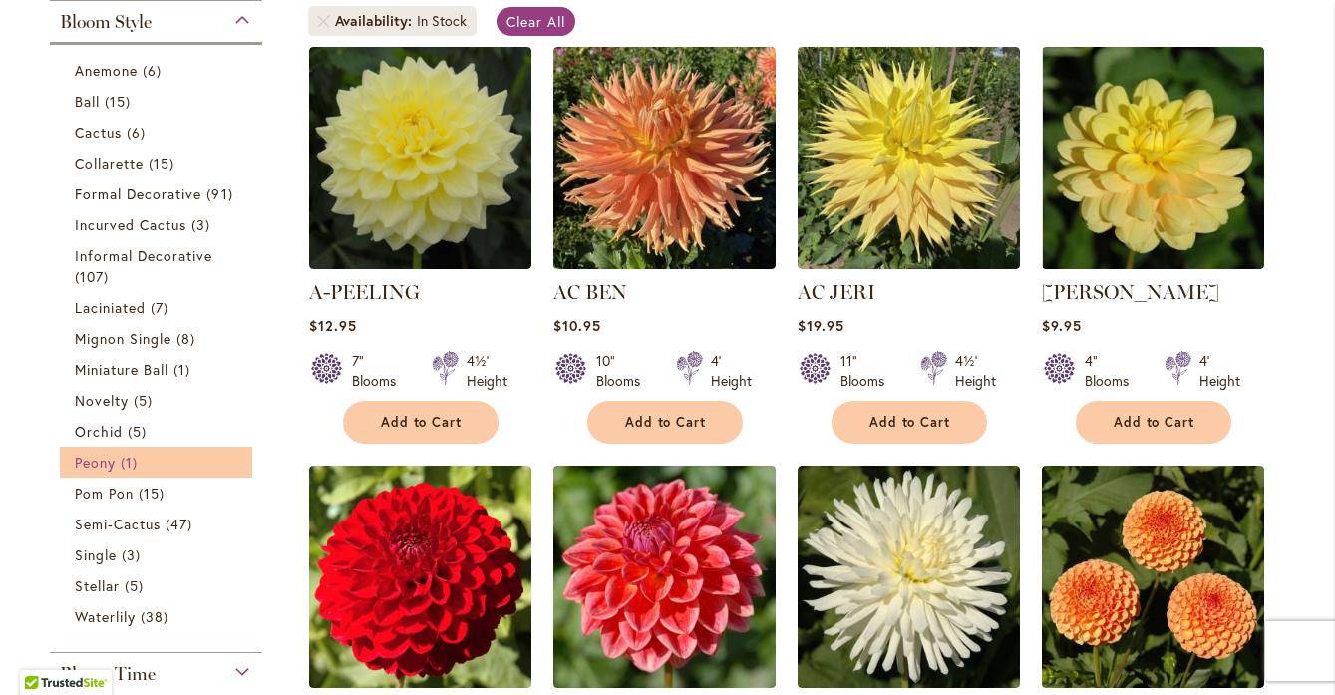
click at [98, 465] on span "Peony" at bounding box center [95, 462] width 41 height 19
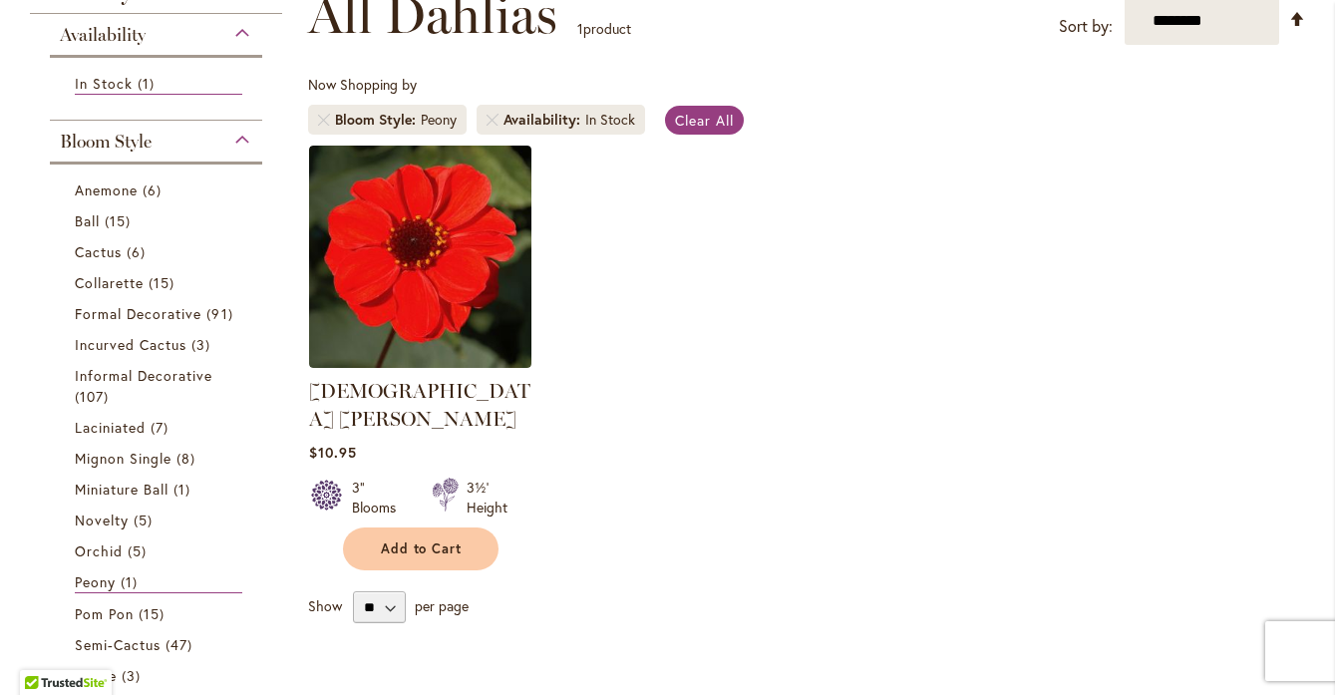
scroll to position [311, 0]
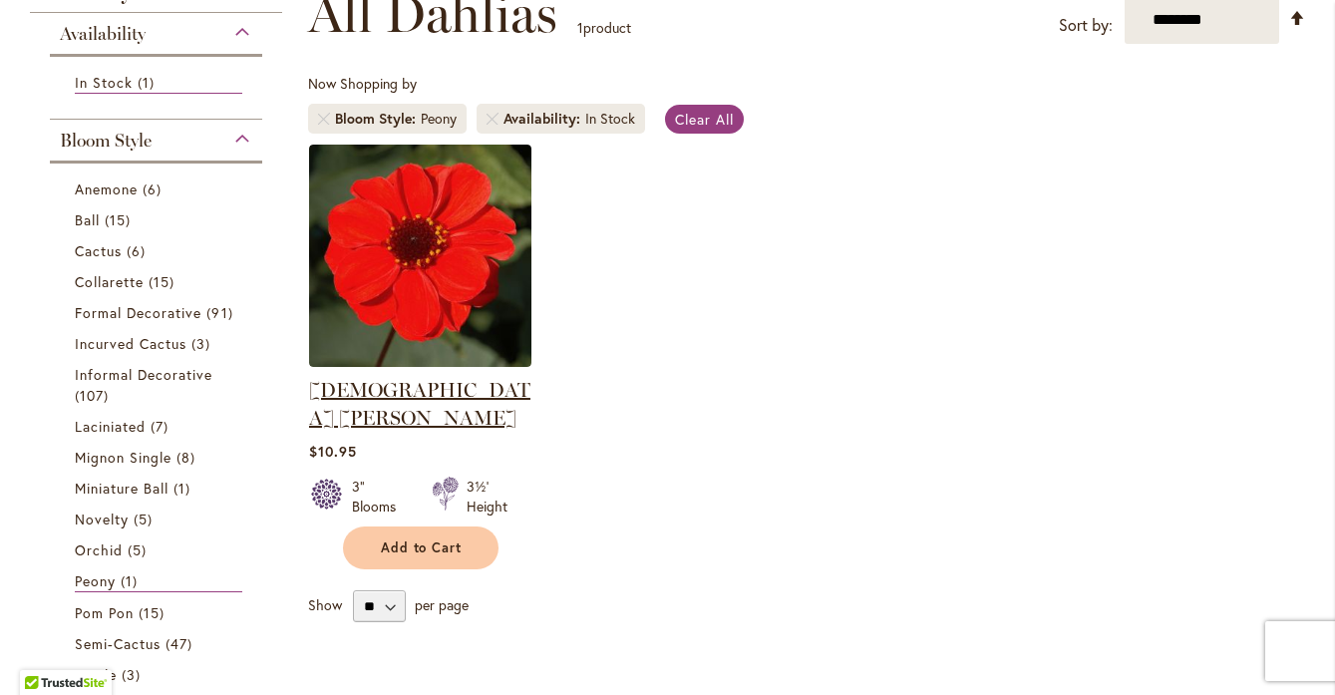
click at [421, 388] on link "JAPANESE BISHOP" at bounding box center [419, 404] width 221 height 52
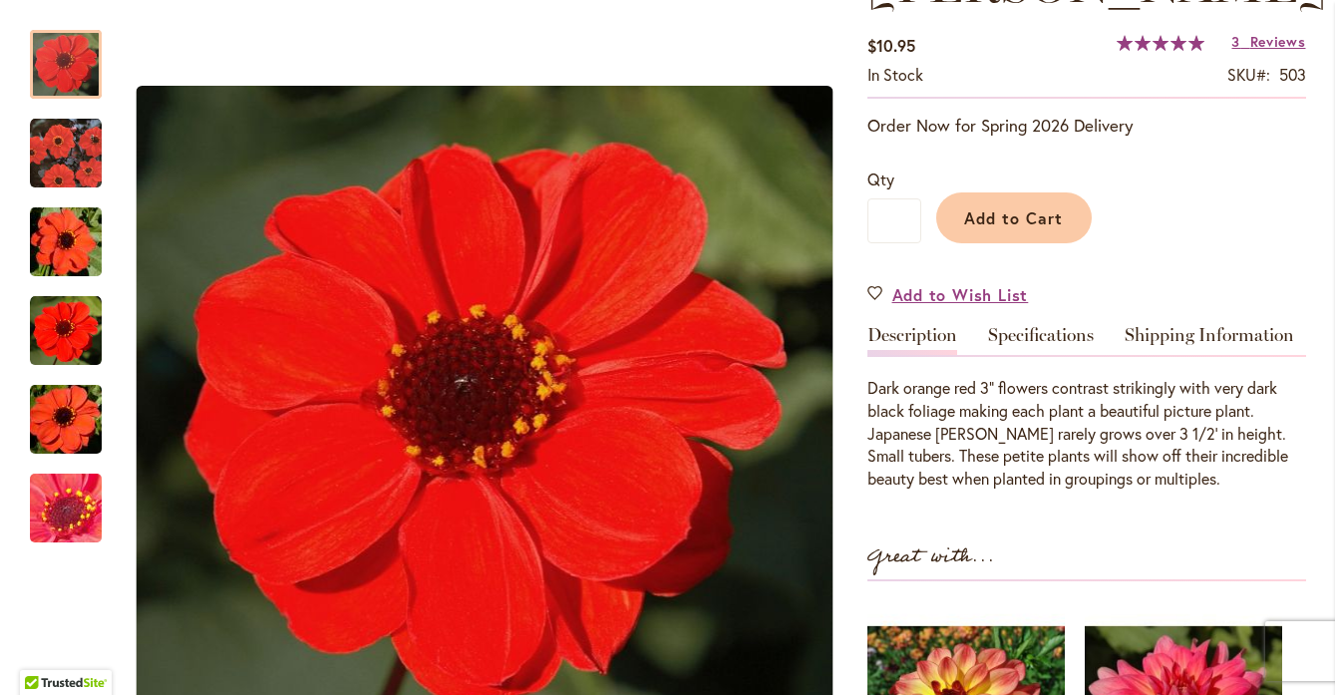
scroll to position [396, 0]
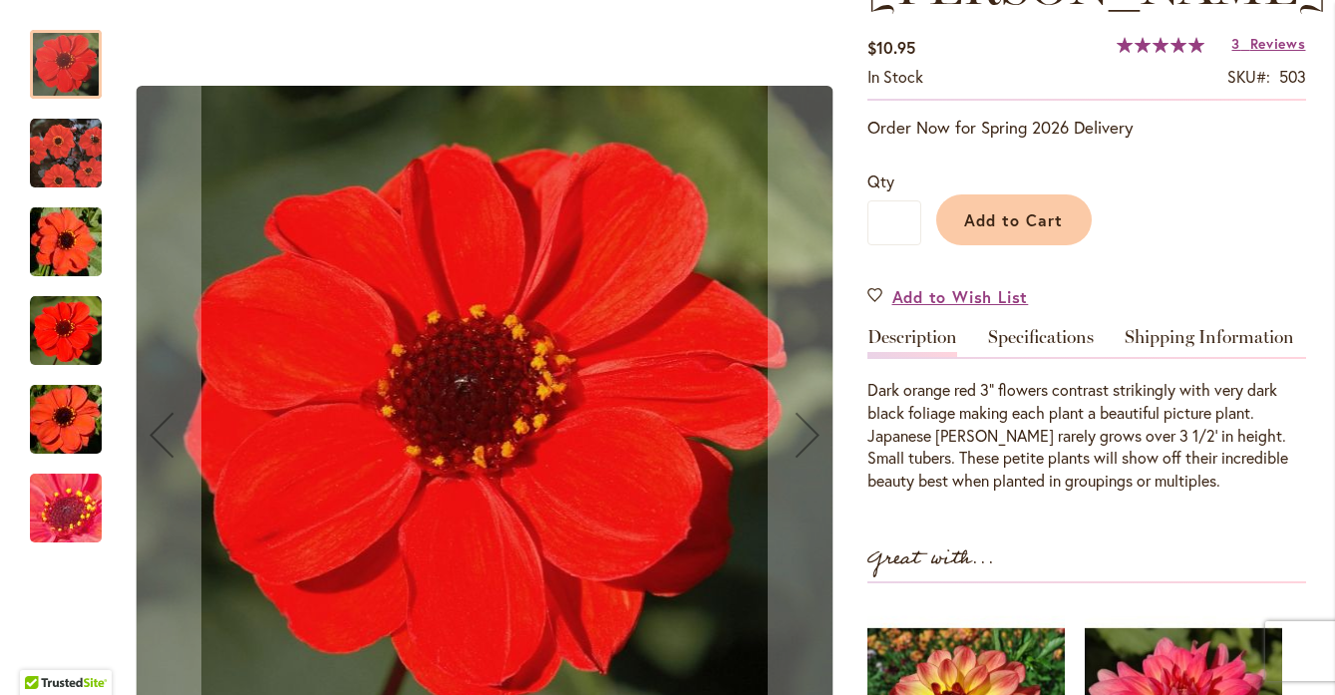
click at [82, 153] on img "JAPANESE BISHOP" at bounding box center [66, 154] width 72 height 72
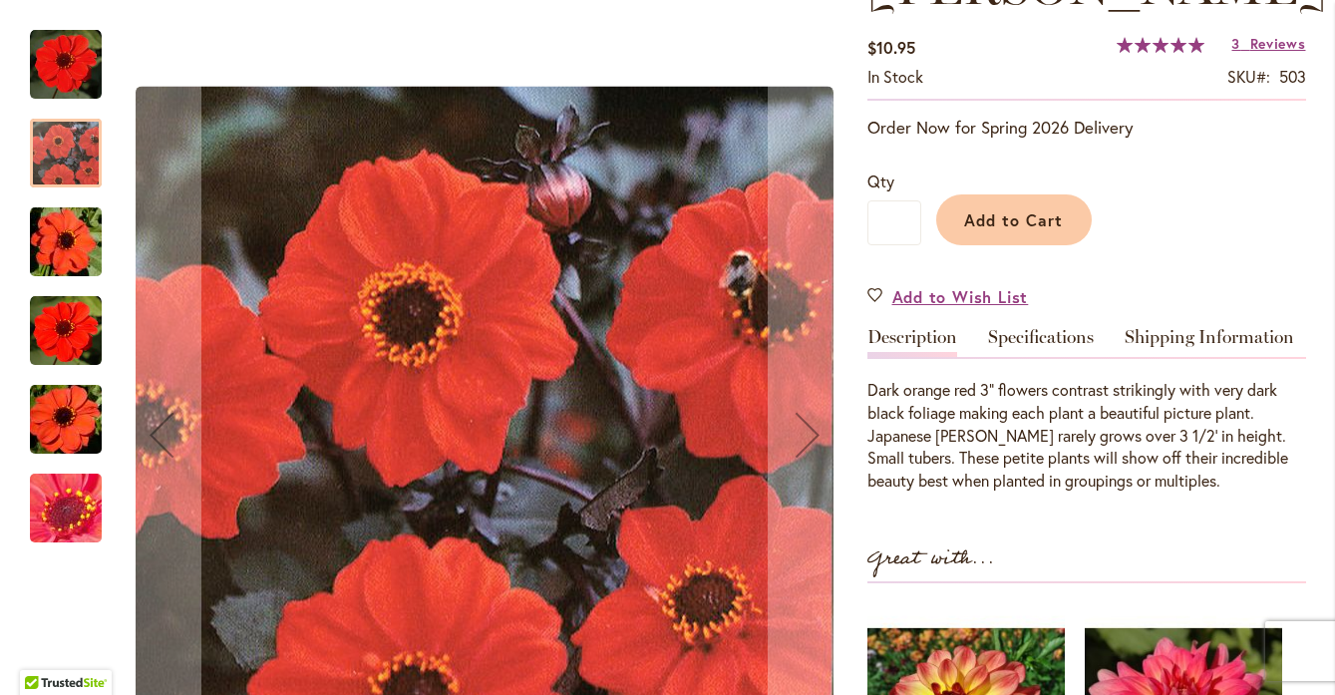
click at [71, 235] on img "JAPANESE BISHOP" at bounding box center [66, 242] width 144 height 96
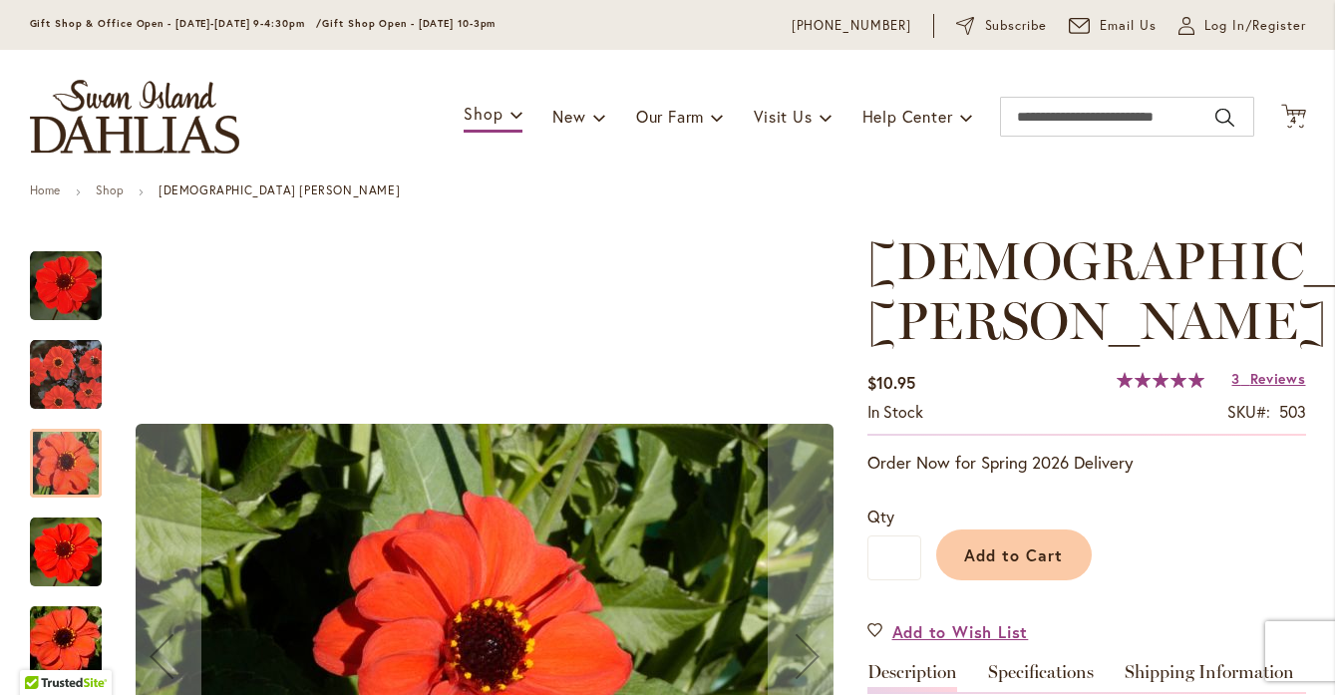
scroll to position [57, 0]
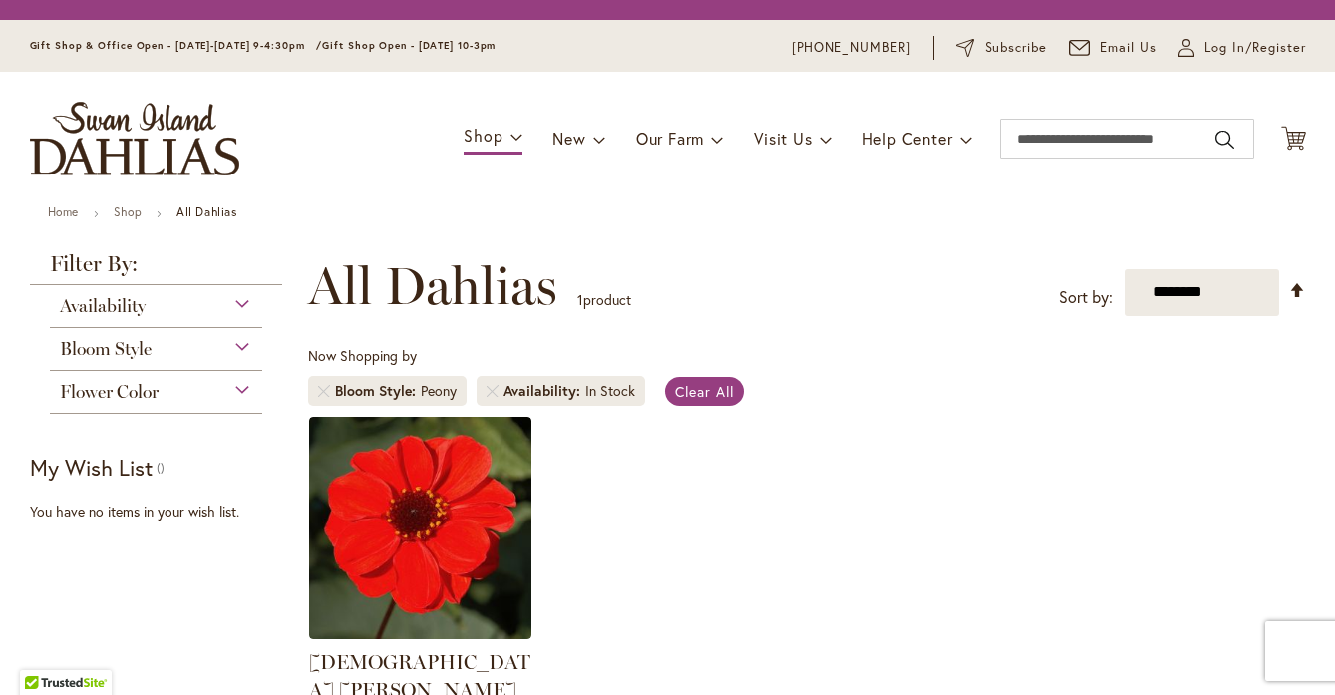
scroll to position [370, 0]
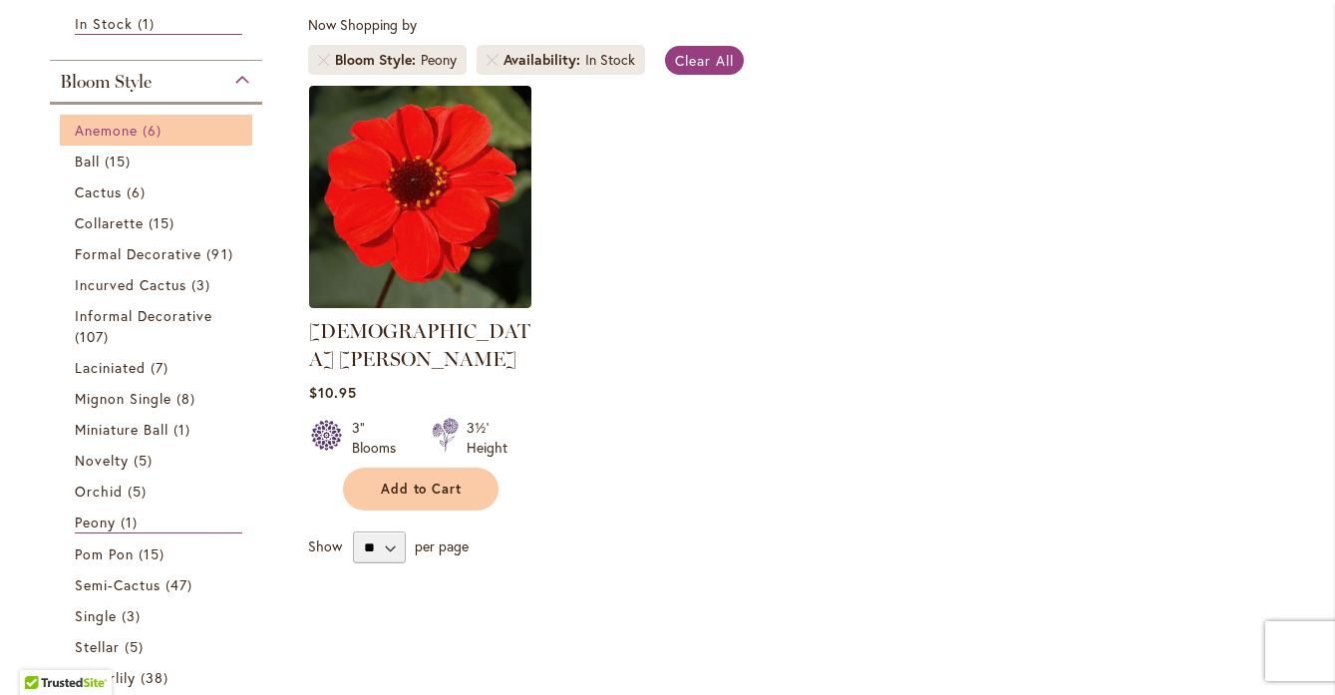
click at [111, 134] on span "Anemone" at bounding box center [106, 130] width 63 height 19
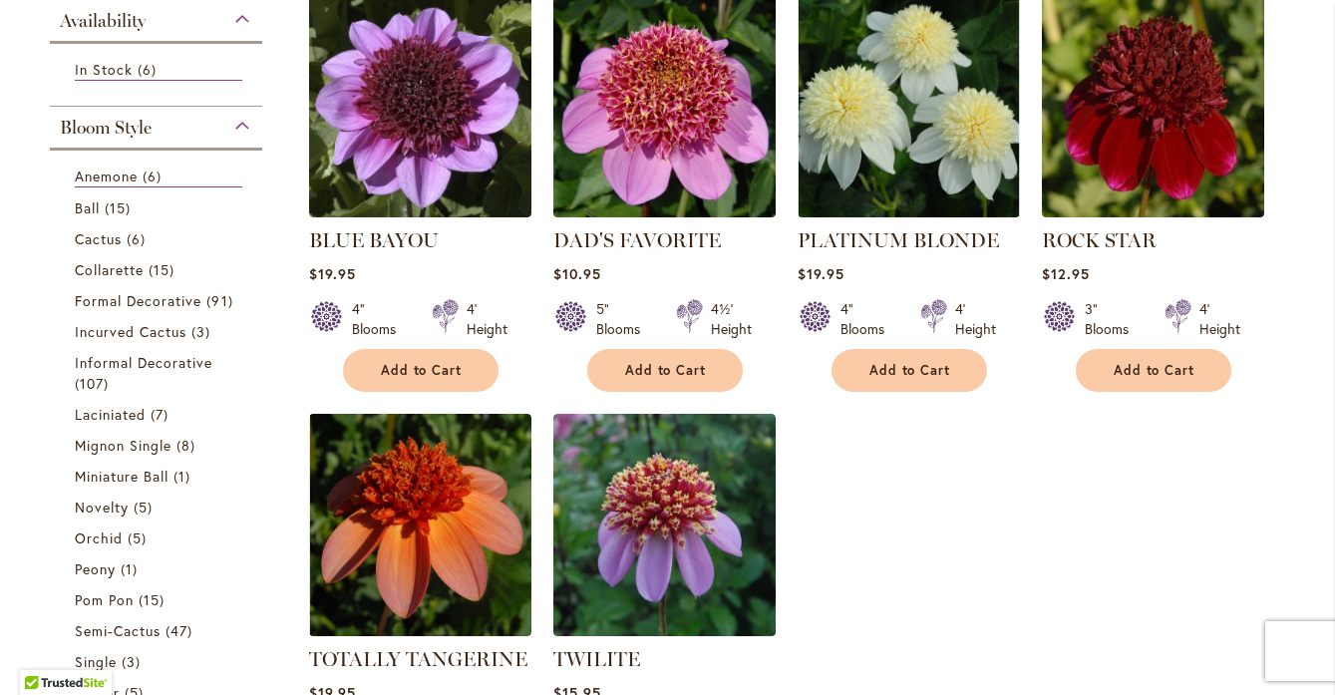
scroll to position [448, 0]
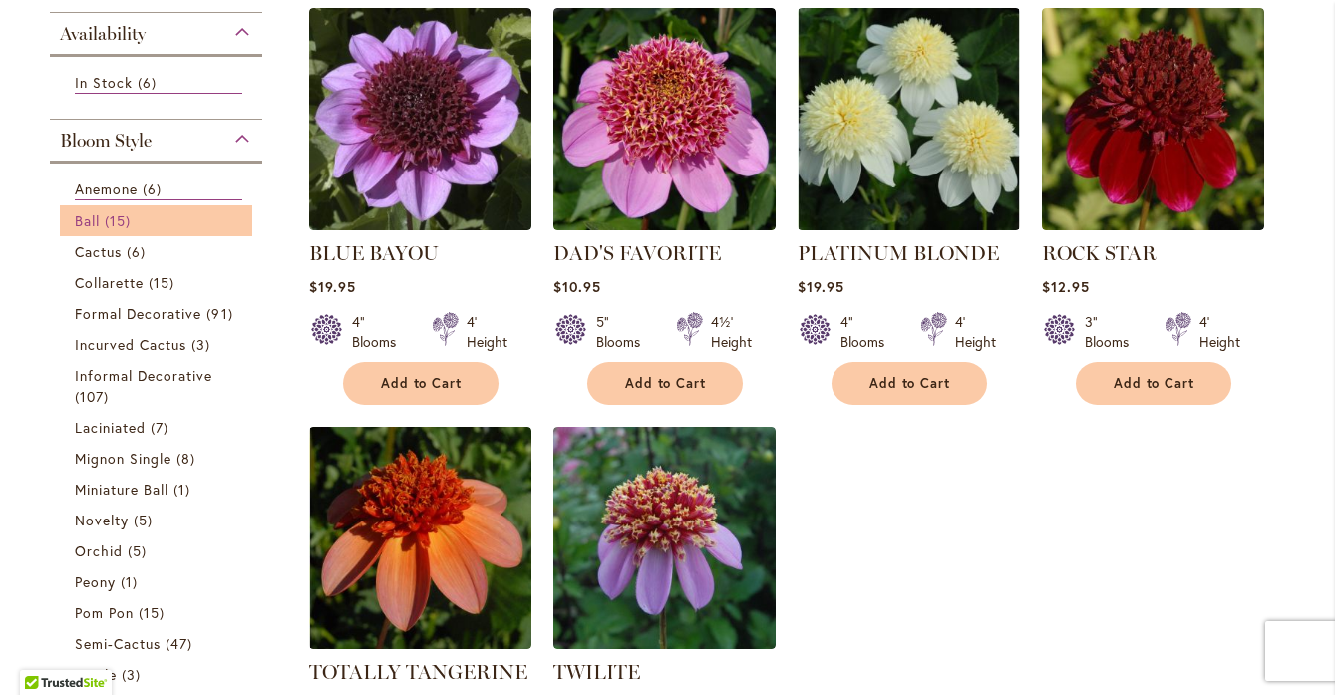
click at [99, 223] on span "Ball" at bounding box center [87, 220] width 25 height 19
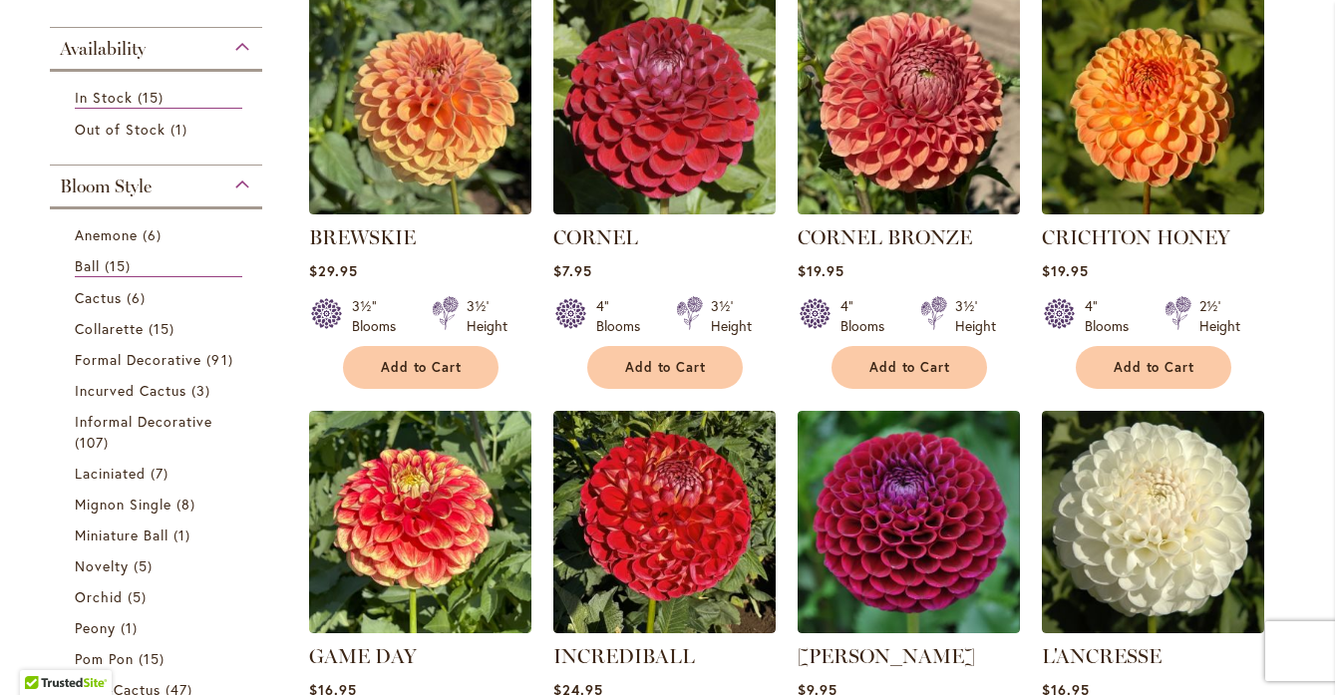
scroll to position [430, 0]
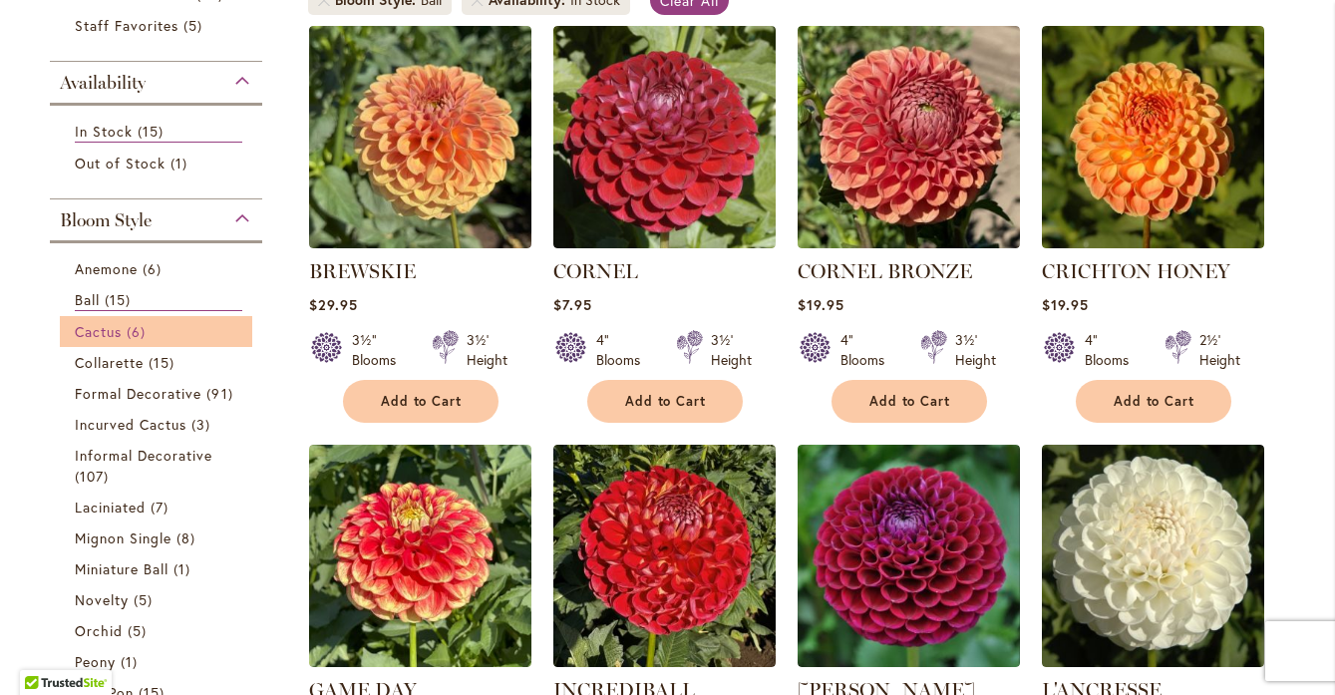
click at [99, 334] on span "Cactus" at bounding box center [98, 331] width 47 height 19
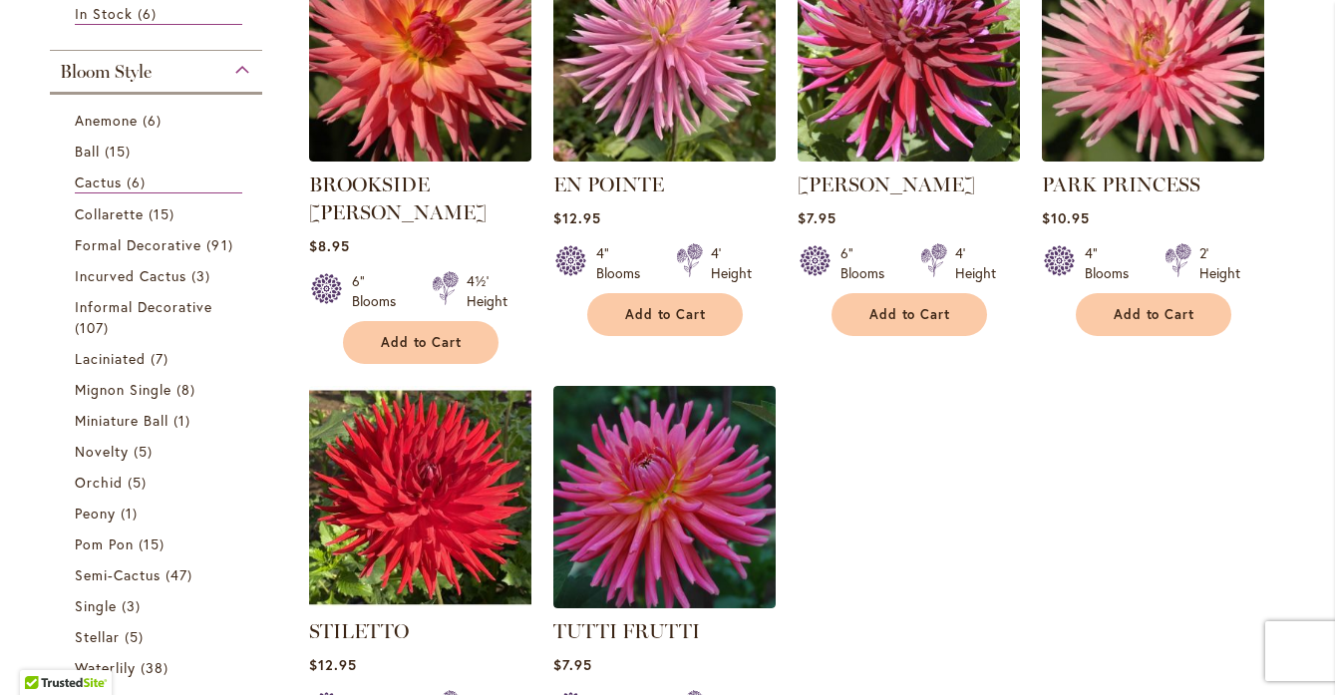
scroll to position [519, 0]
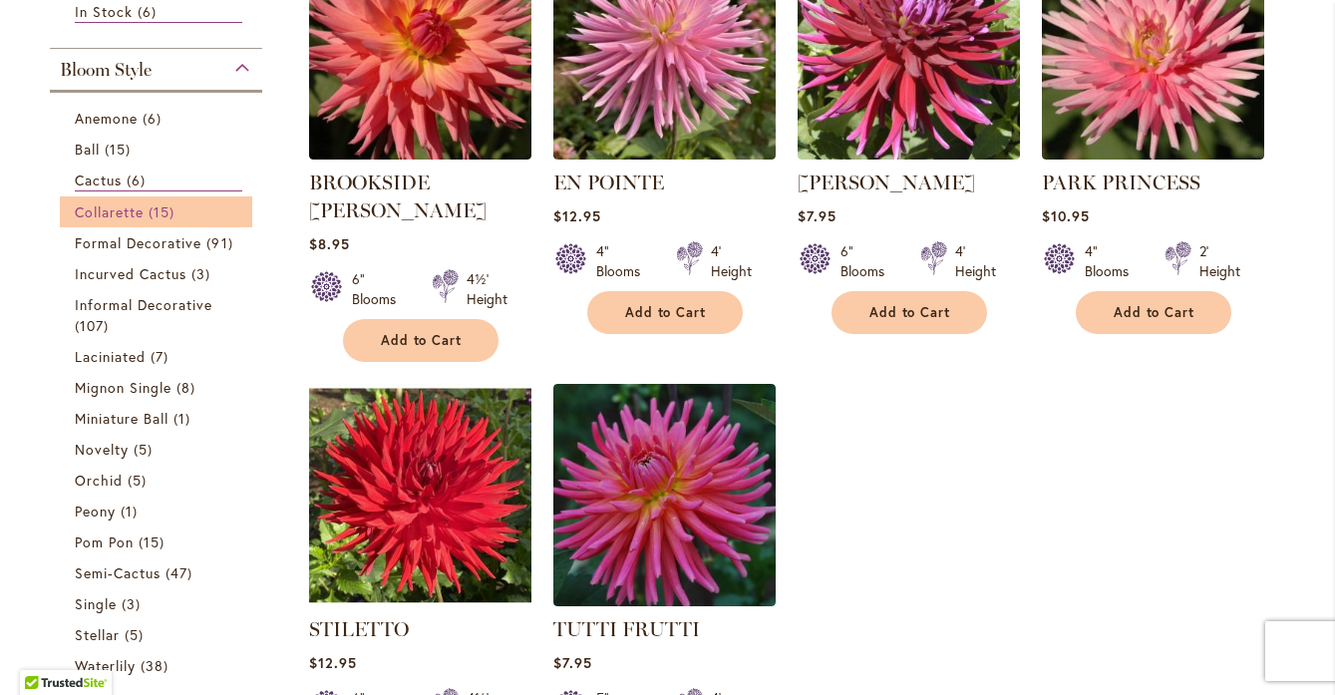
click at [104, 217] on span "Collarette" at bounding box center [110, 211] width 70 height 19
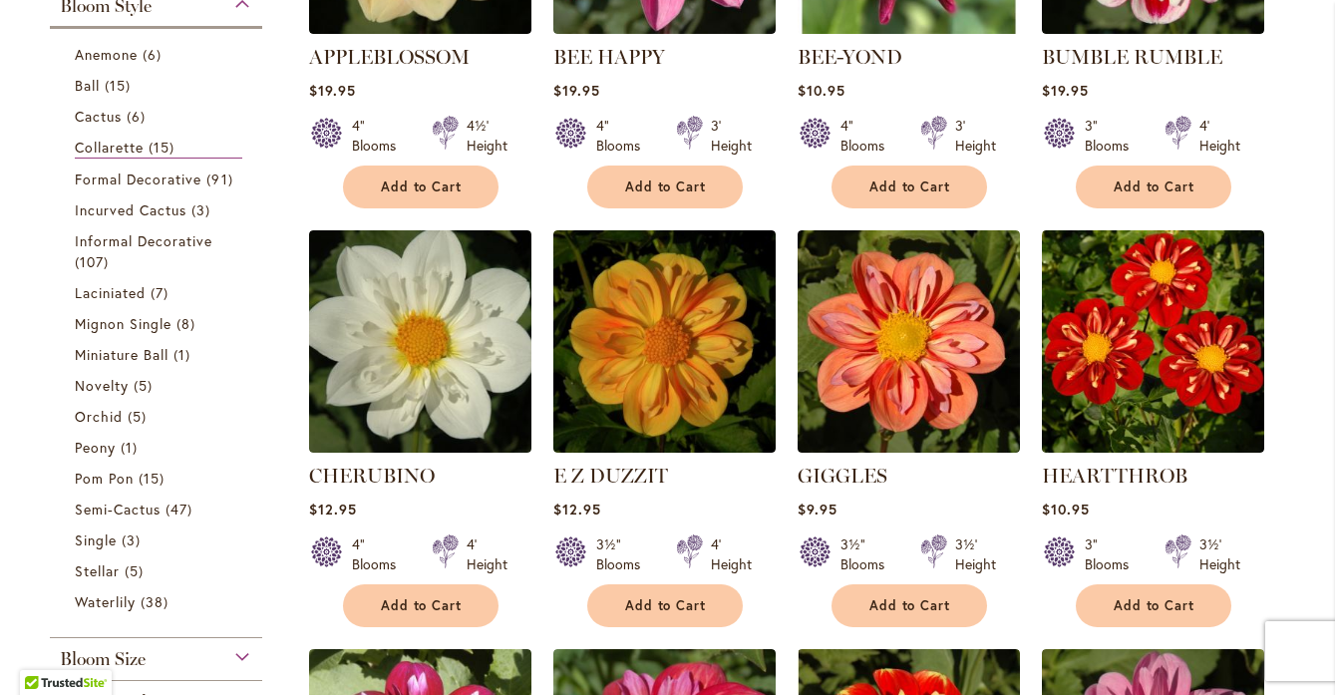
scroll to position [623, 0]
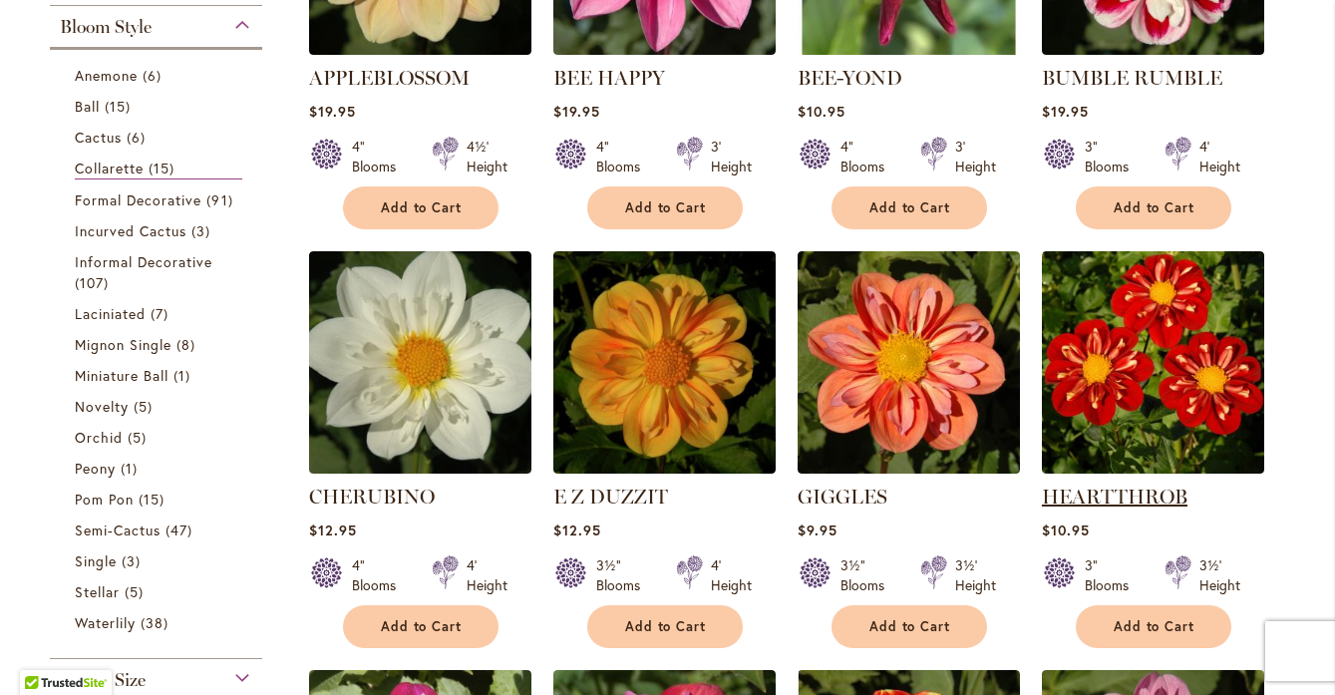
click at [1126, 497] on link "HEARTTHROB" at bounding box center [1115, 497] width 146 height 24
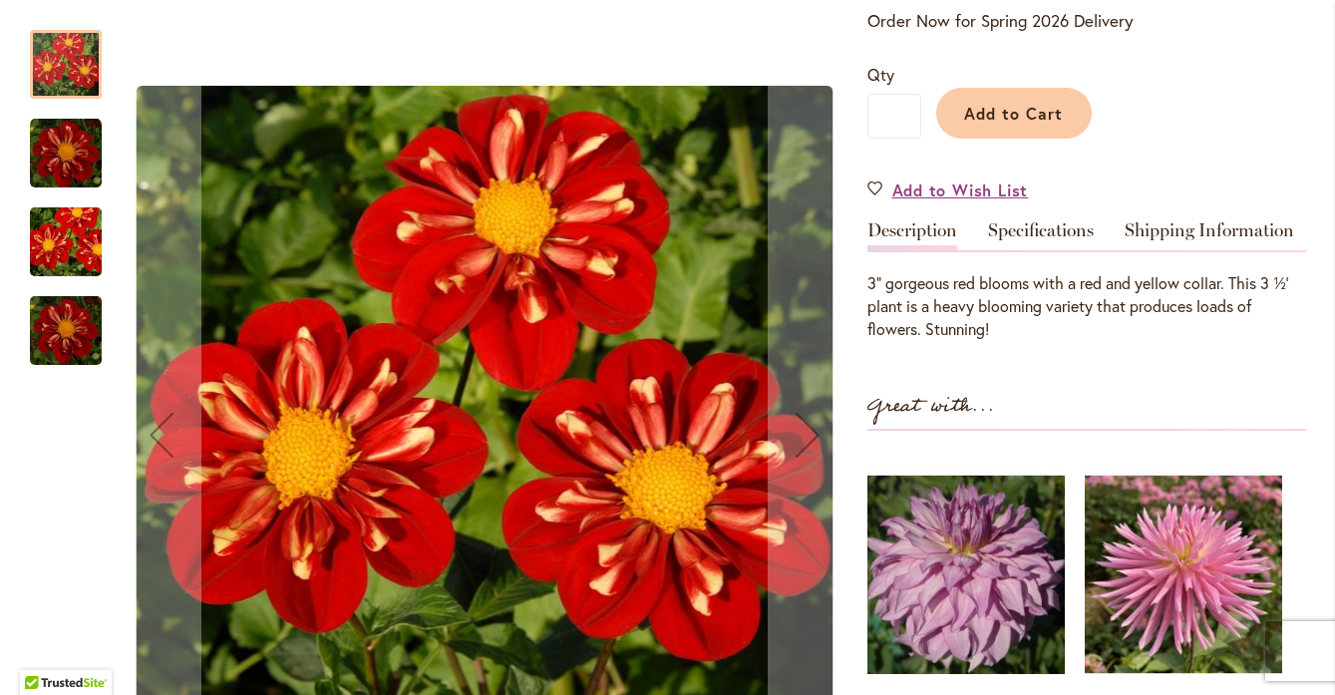
scroll to position [456, 0]
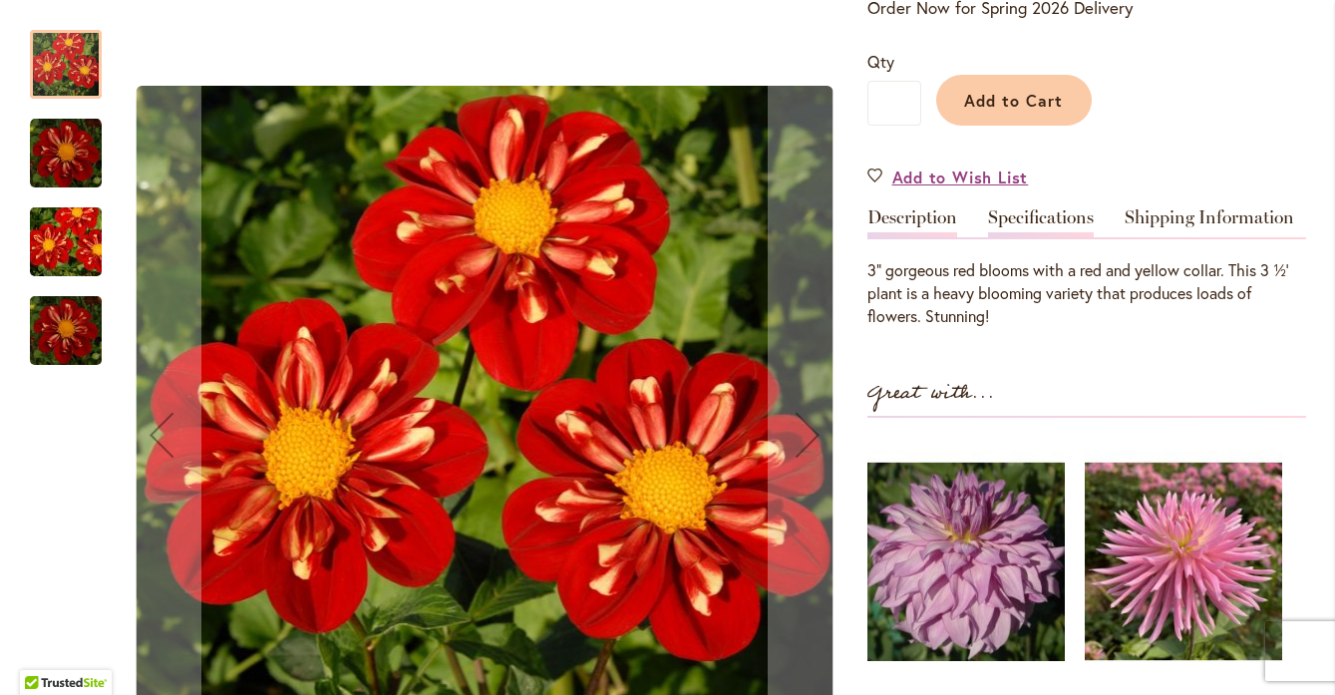
click at [1039, 220] on link "Specifications" at bounding box center [1041, 222] width 106 height 29
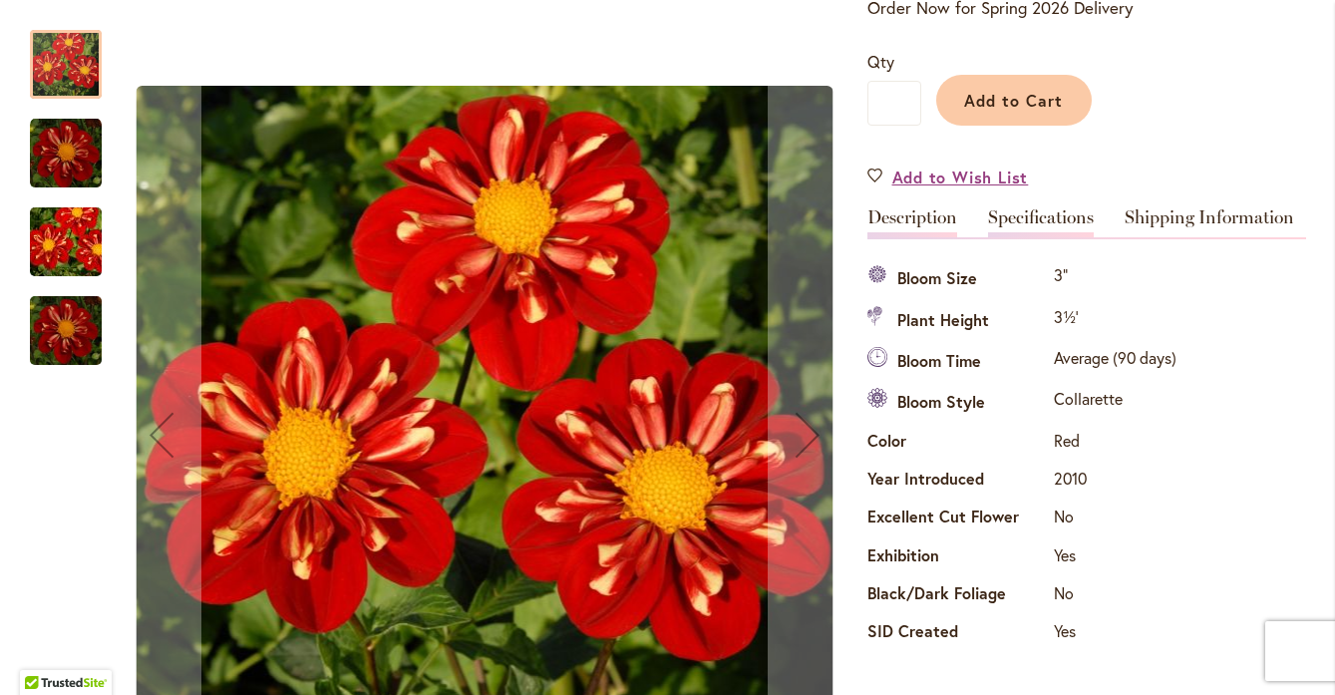
click at [911, 224] on link "Description" at bounding box center [913, 222] width 90 height 29
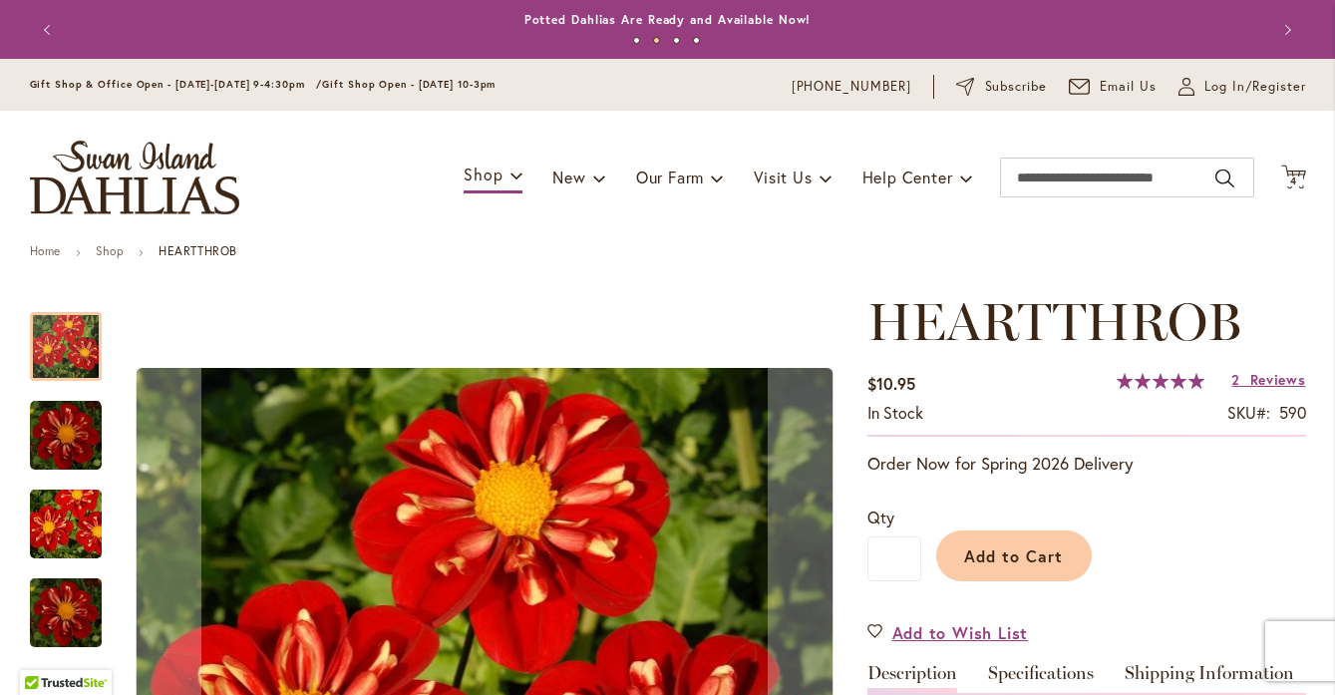
scroll to position [0, 0]
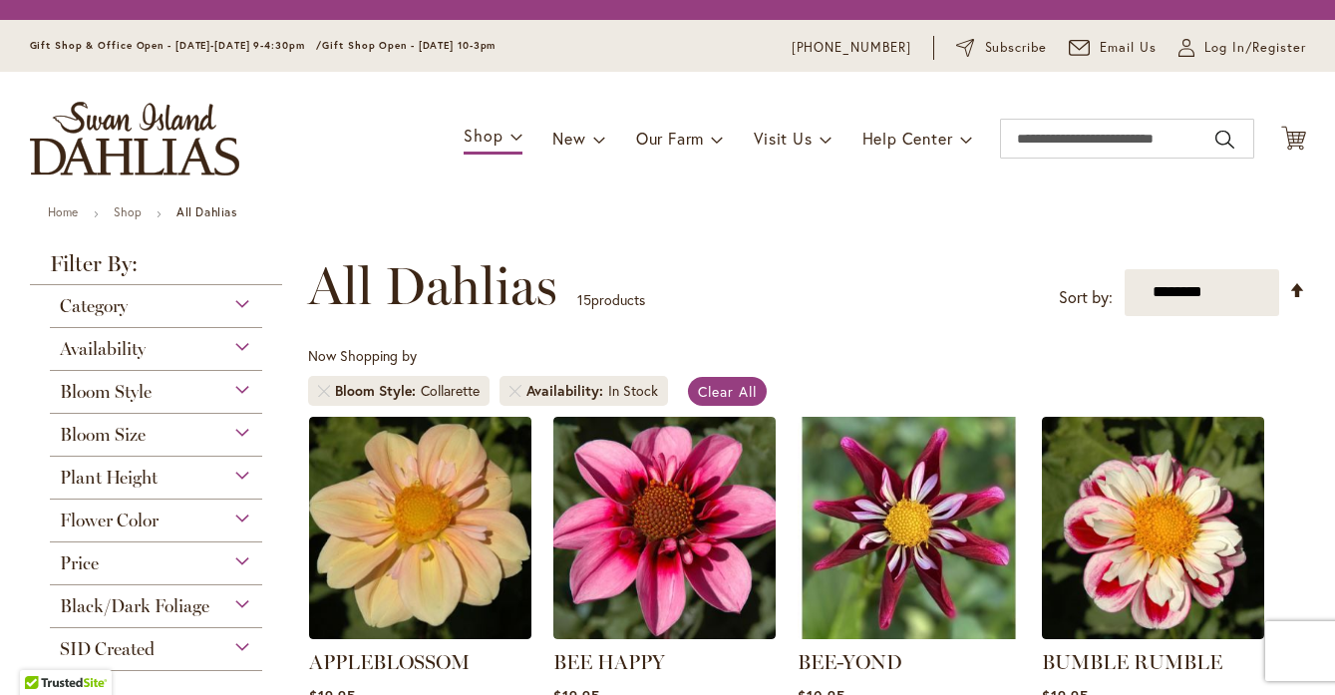
scroll to position [370, 0]
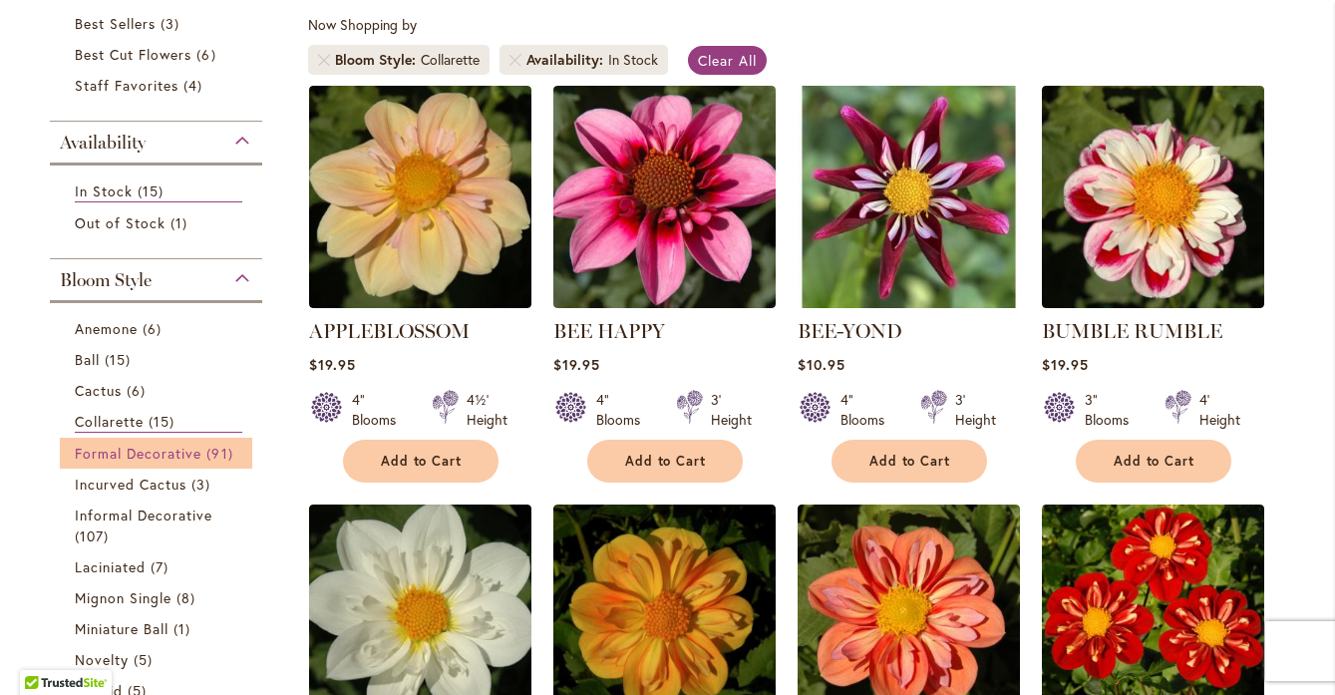
click at [175, 450] on span "Formal Decorative" at bounding box center [139, 453] width 128 height 19
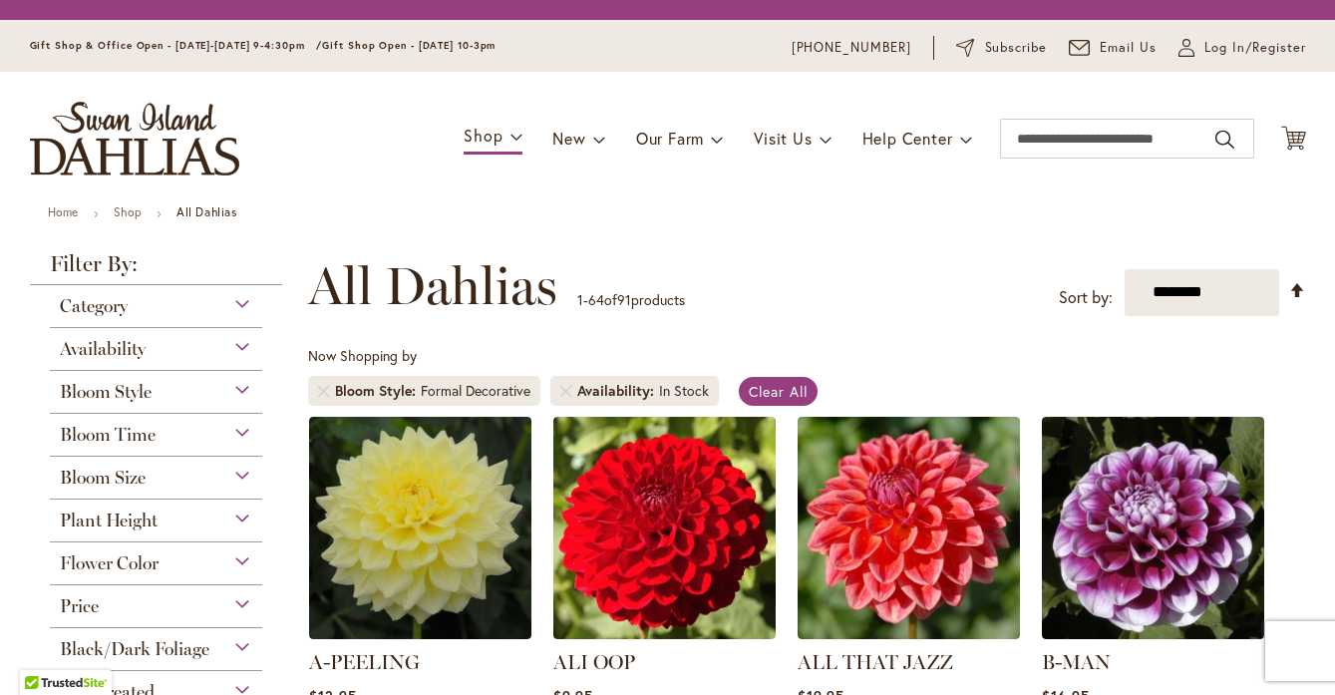
scroll to position [370, 0]
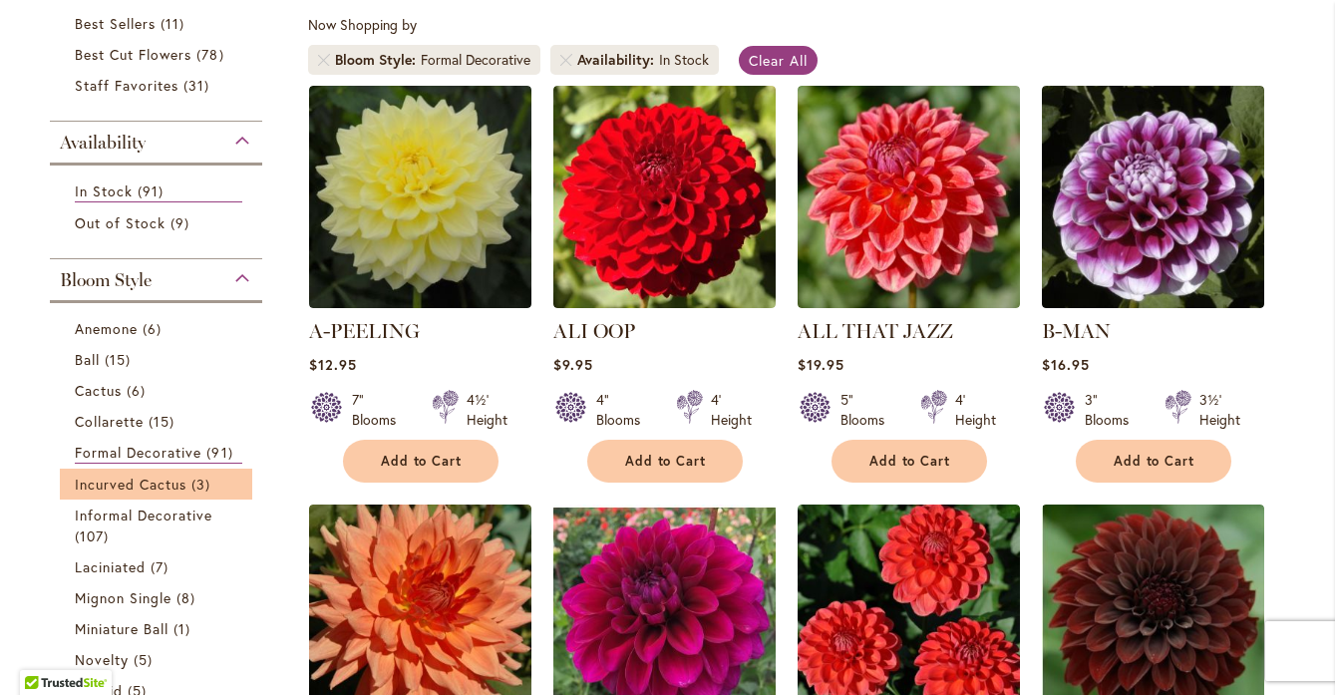
click at [159, 471] on li "Incurved Cactus 3 items" at bounding box center [156, 484] width 193 height 31
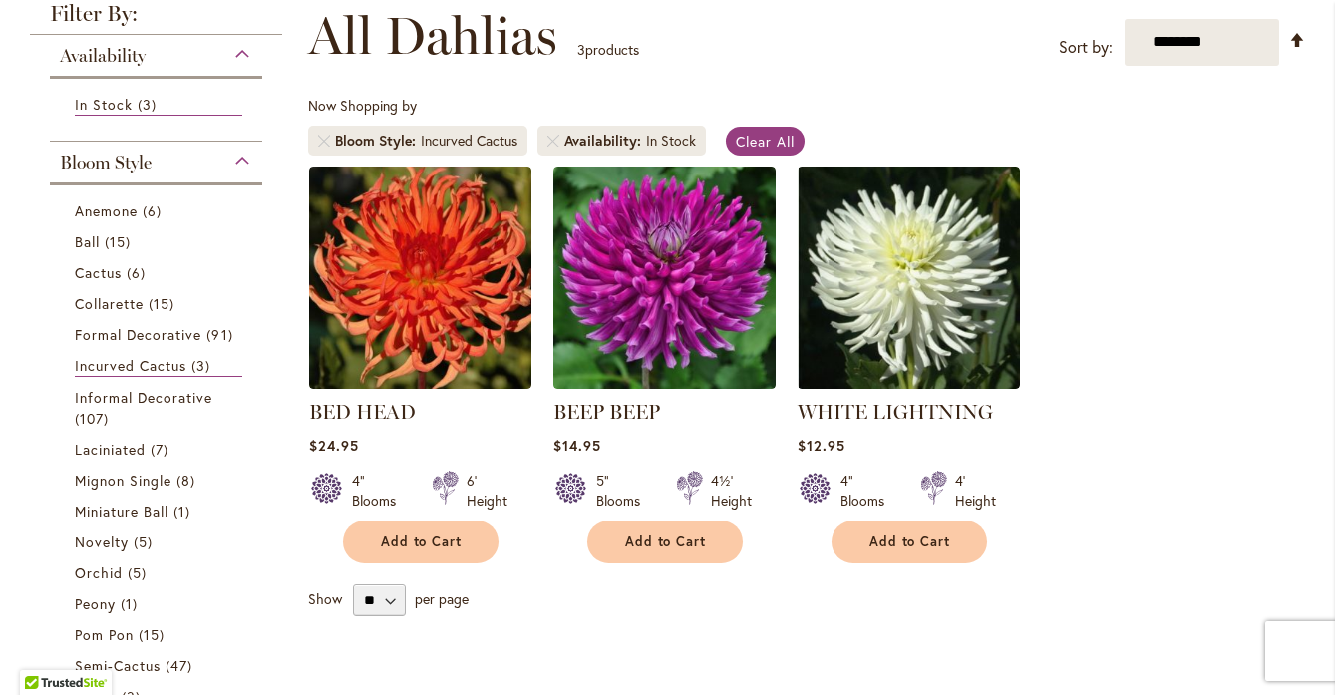
scroll to position [291, 0]
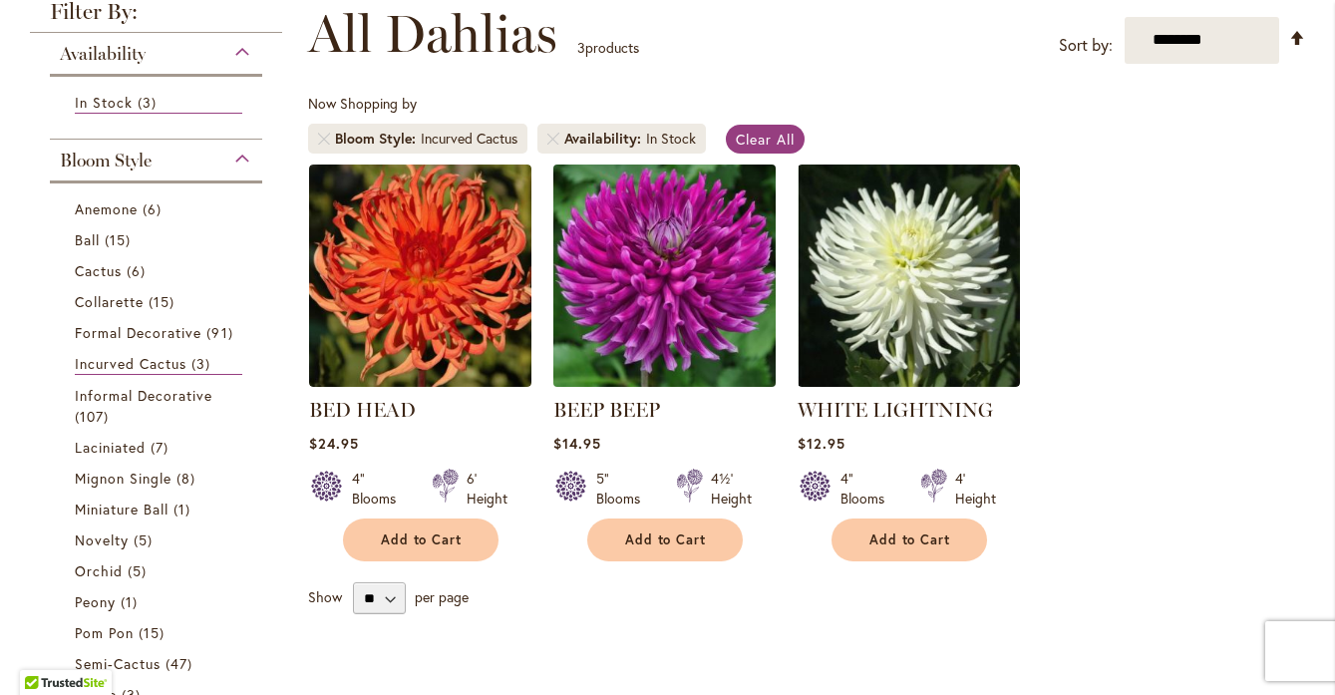
click at [649, 277] on img at bounding box center [664, 275] width 233 height 233
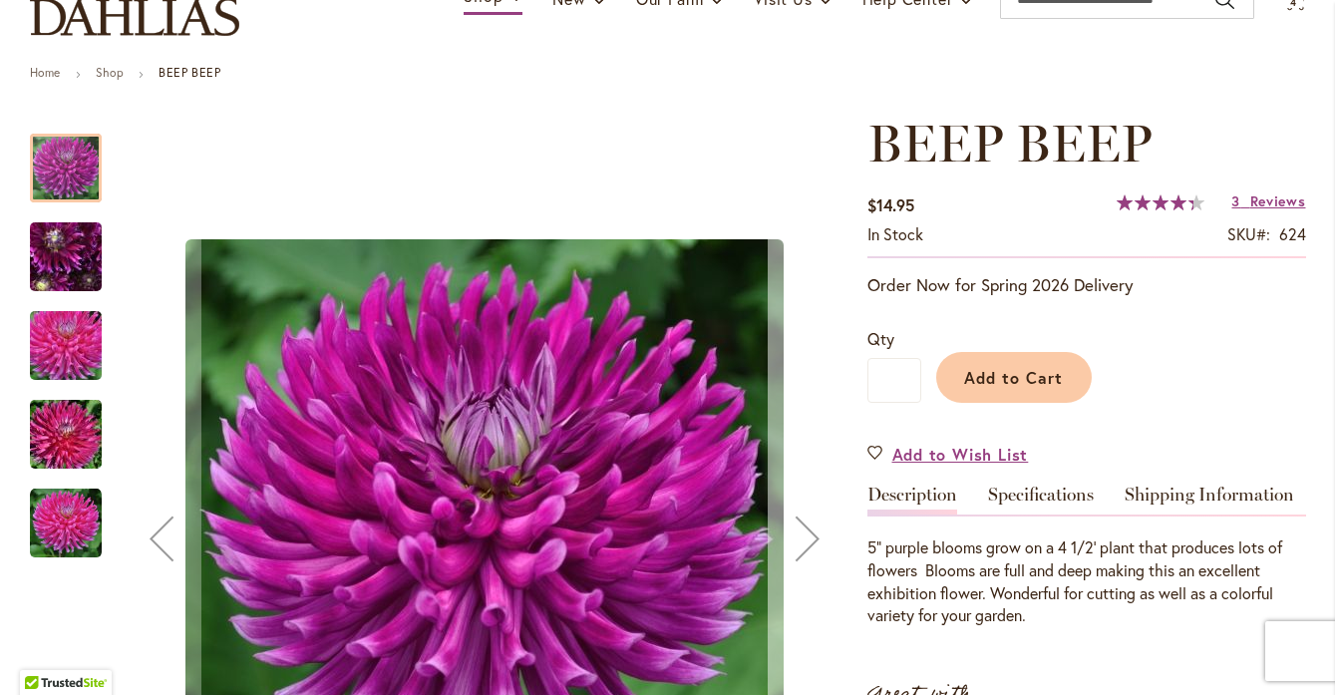
scroll to position [181, 0]
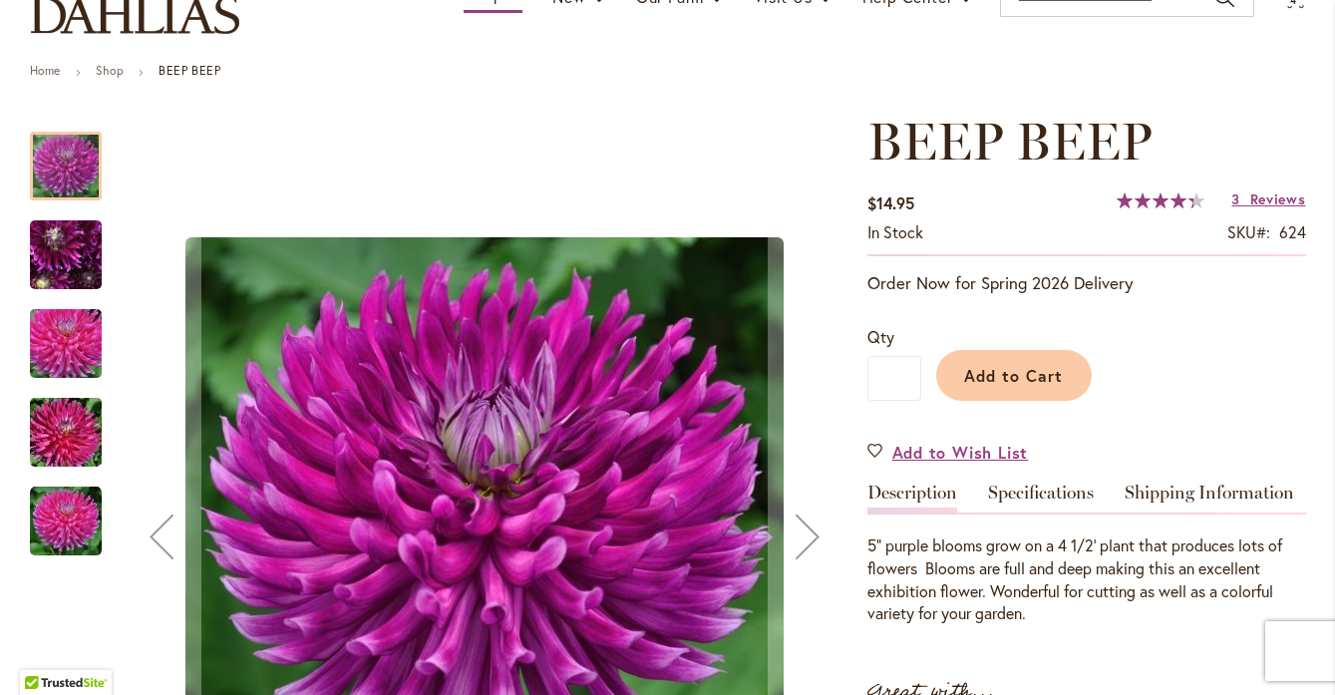
click at [68, 240] on img "BEEP BEEP" at bounding box center [66, 255] width 144 height 108
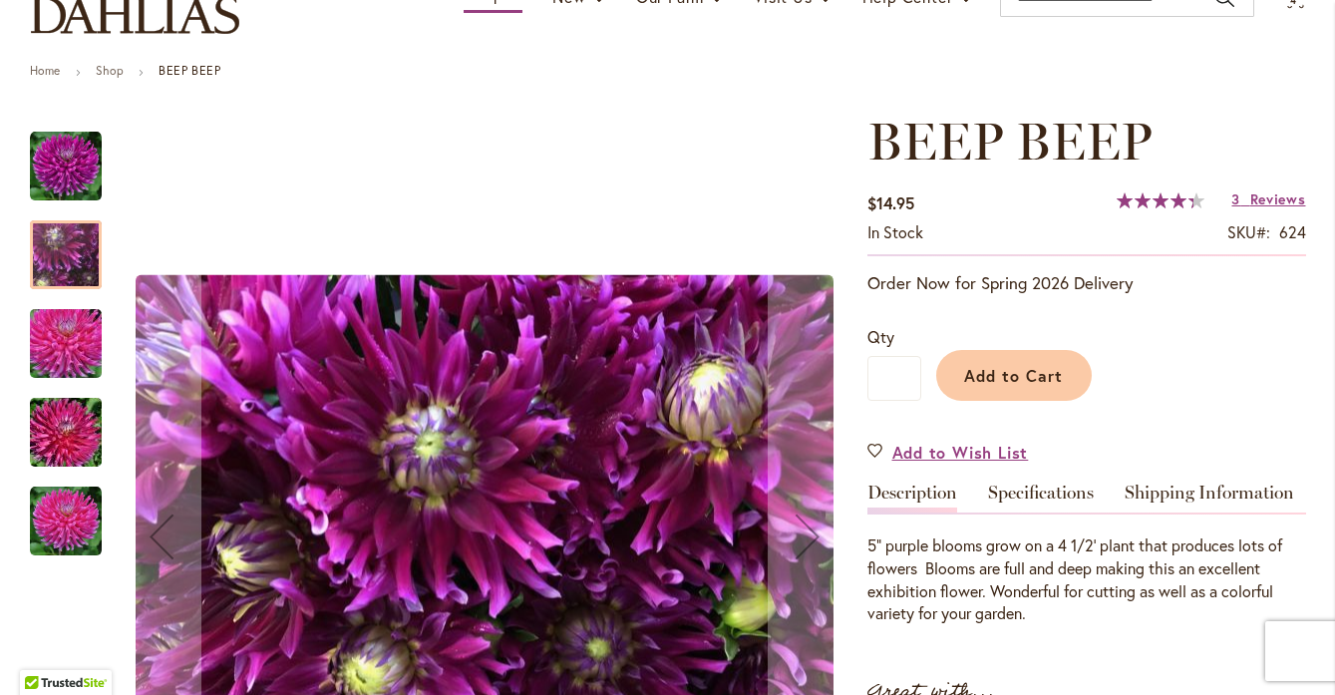
click at [77, 345] on img "BEEP BEEP" at bounding box center [66, 344] width 144 height 96
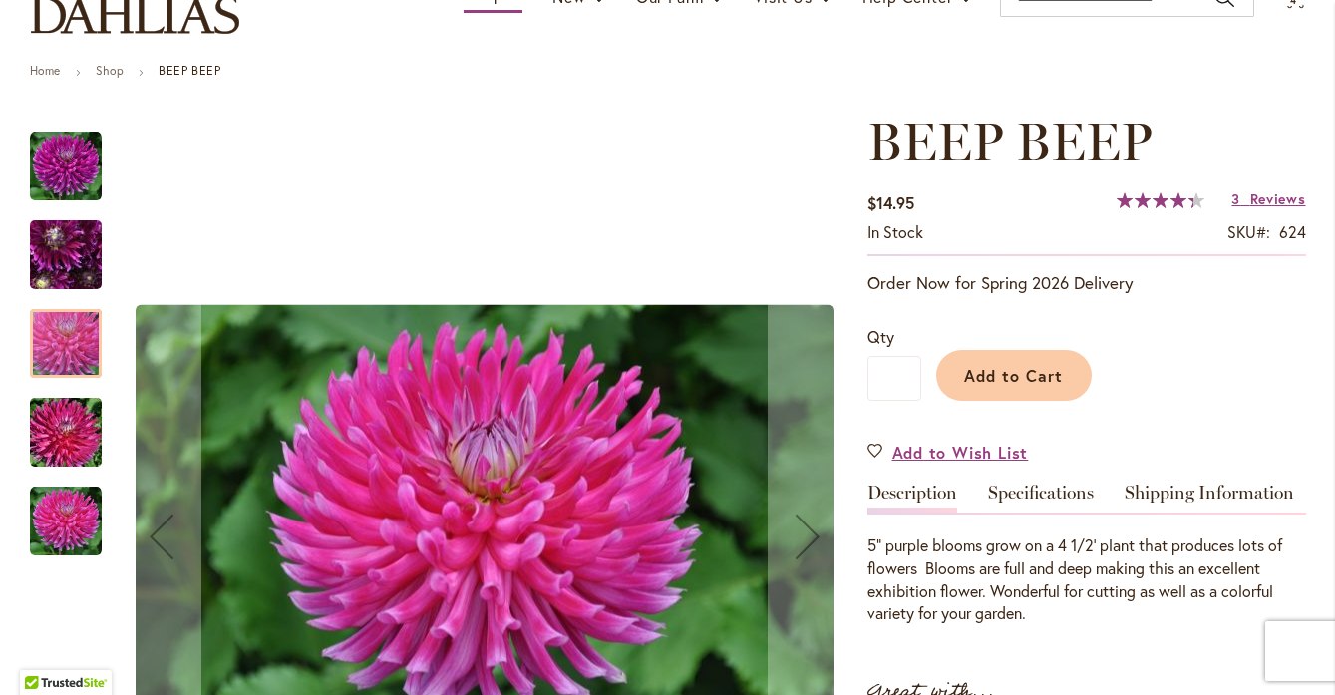
click at [79, 416] on img "BEEP BEEP" at bounding box center [66, 433] width 144 height 96
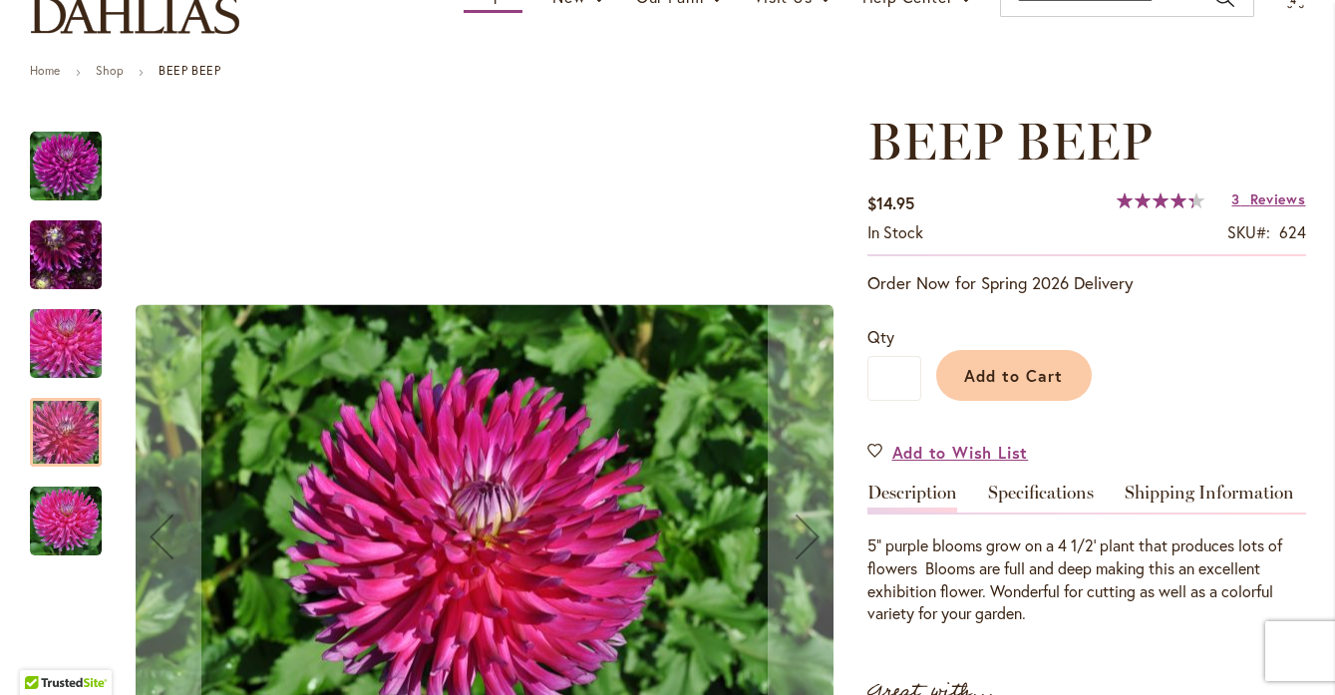
click at [79, 502] on img "BEEP BEEP" at bounding box center [66, 522] width 72 height 72
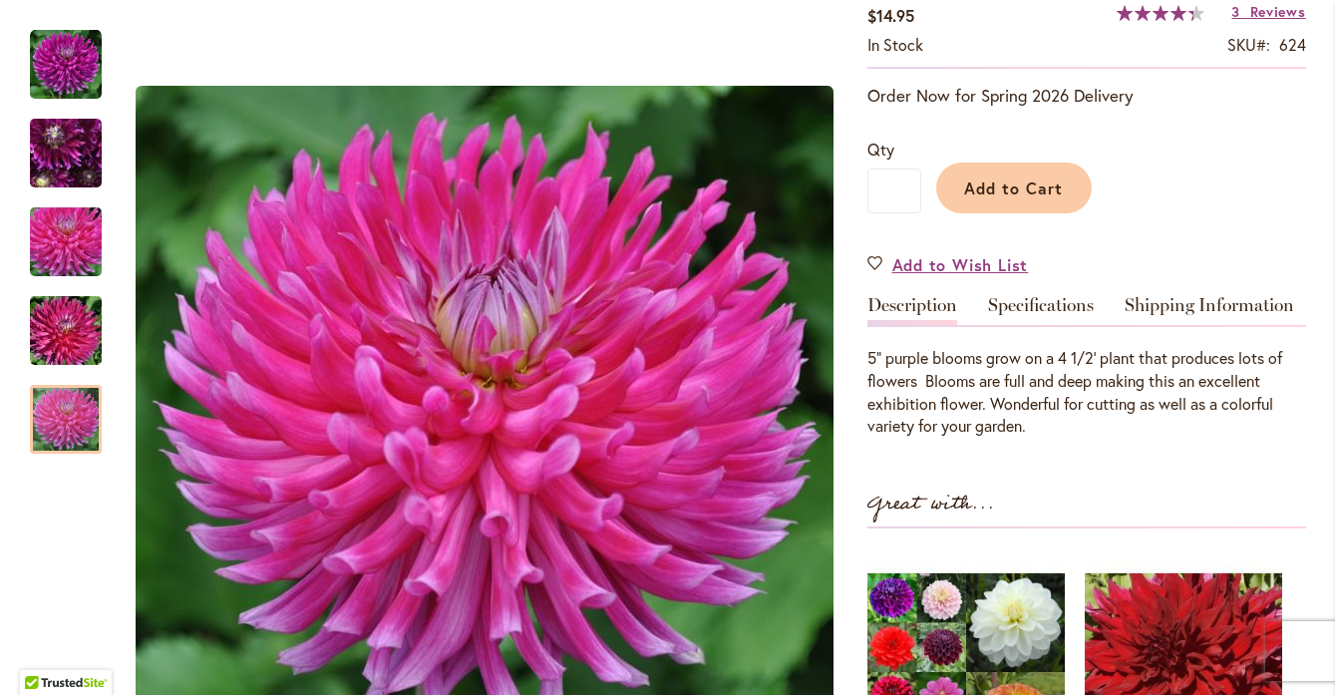
scroll to position [367, 0]
click at [1037, 302] on link "Specifications" at bounding box center [1041, 311] width 106 height 29
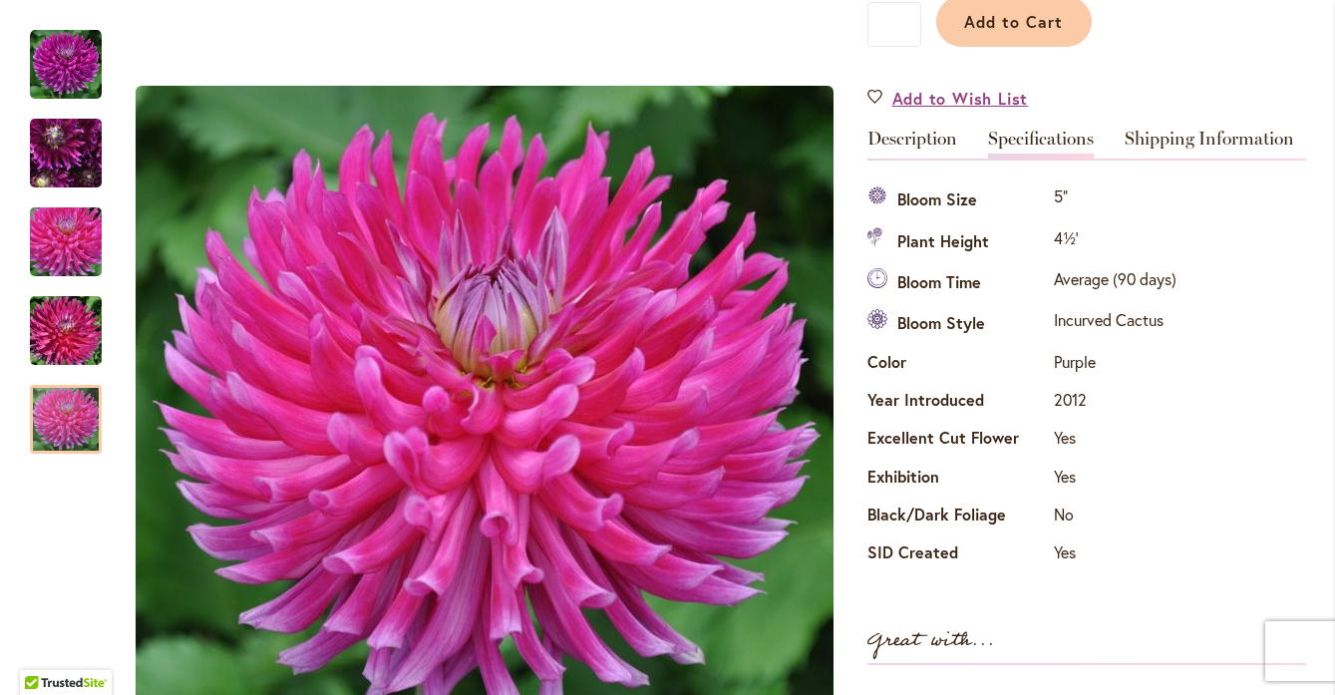
scroll to position [532, 0]
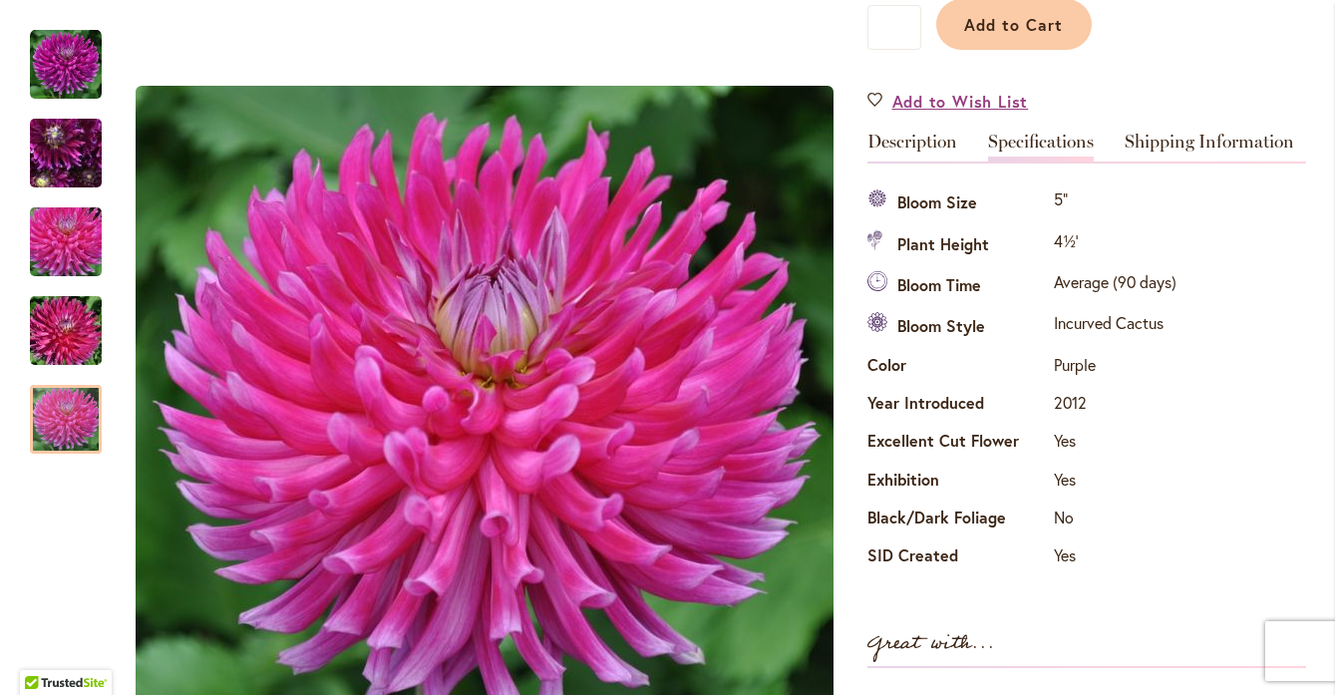
click at [890, 164] on div "Specifications Bloom Size 5" Plant Height 4½' Bloom Time Average (90 days) Bloo…" at bounding box center [1087, 370] width 439 height 416
click at [894, 149] on link "Description" at bounding box center [913, 147] width 90 height 29
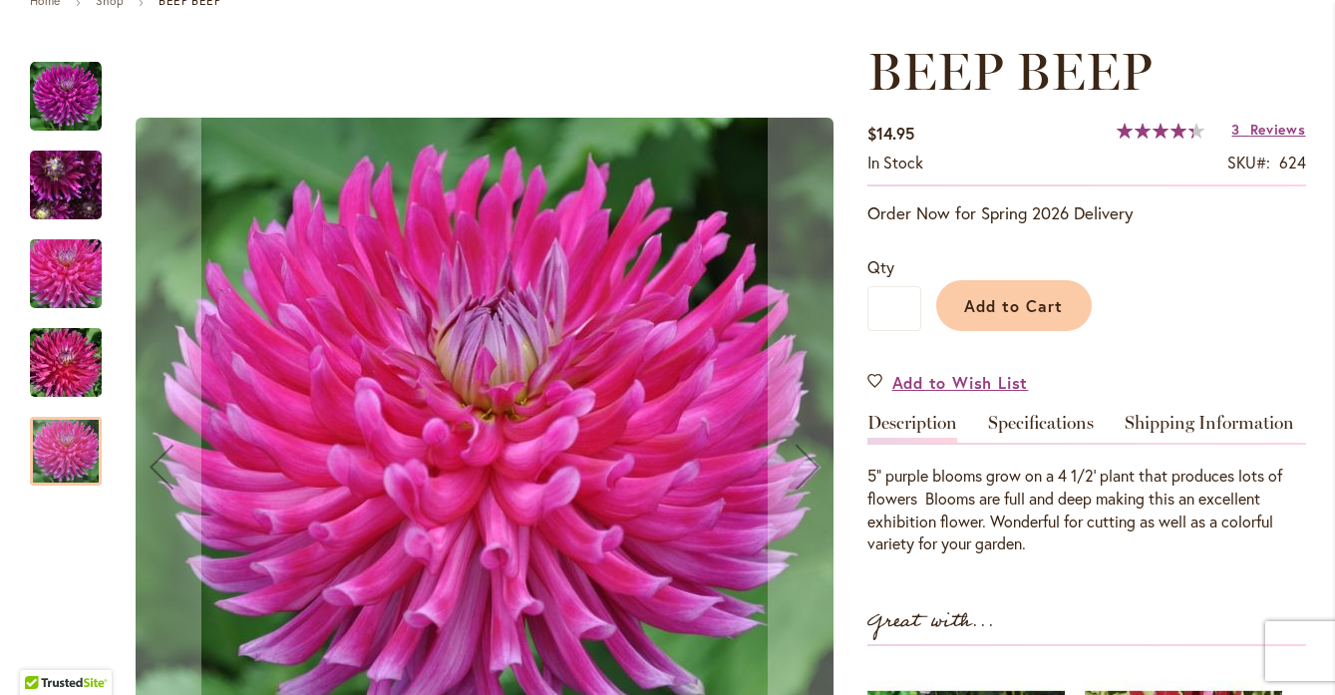
scroll to position [247, 0]
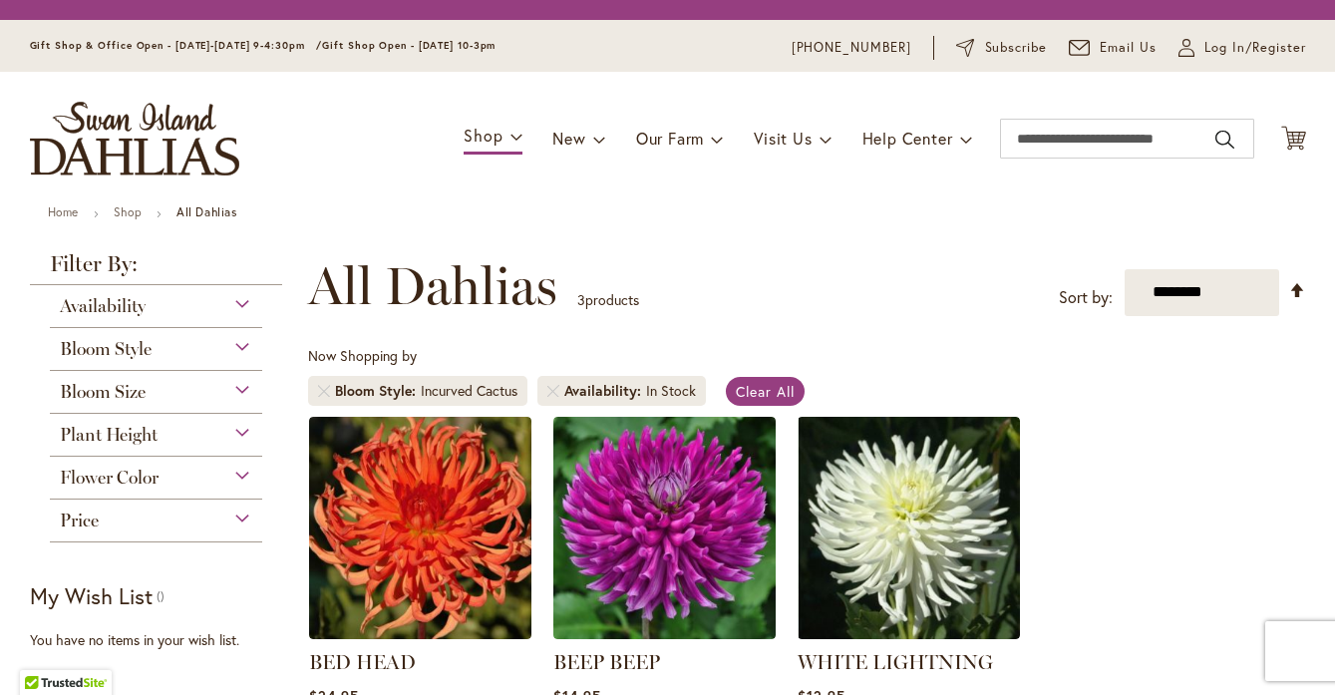
scroll to position [370, 0]
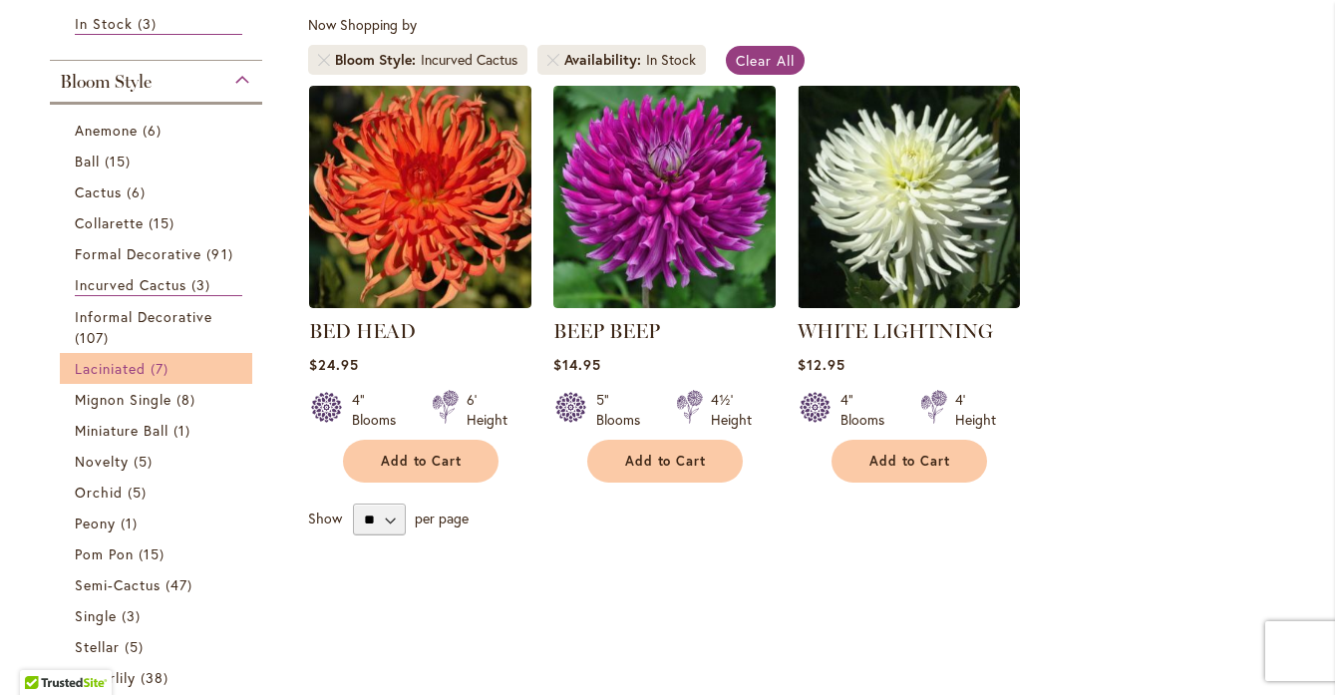
click at [126, 368] on span "Laciniated" at bounding box center [111, 368] width 72 height 19
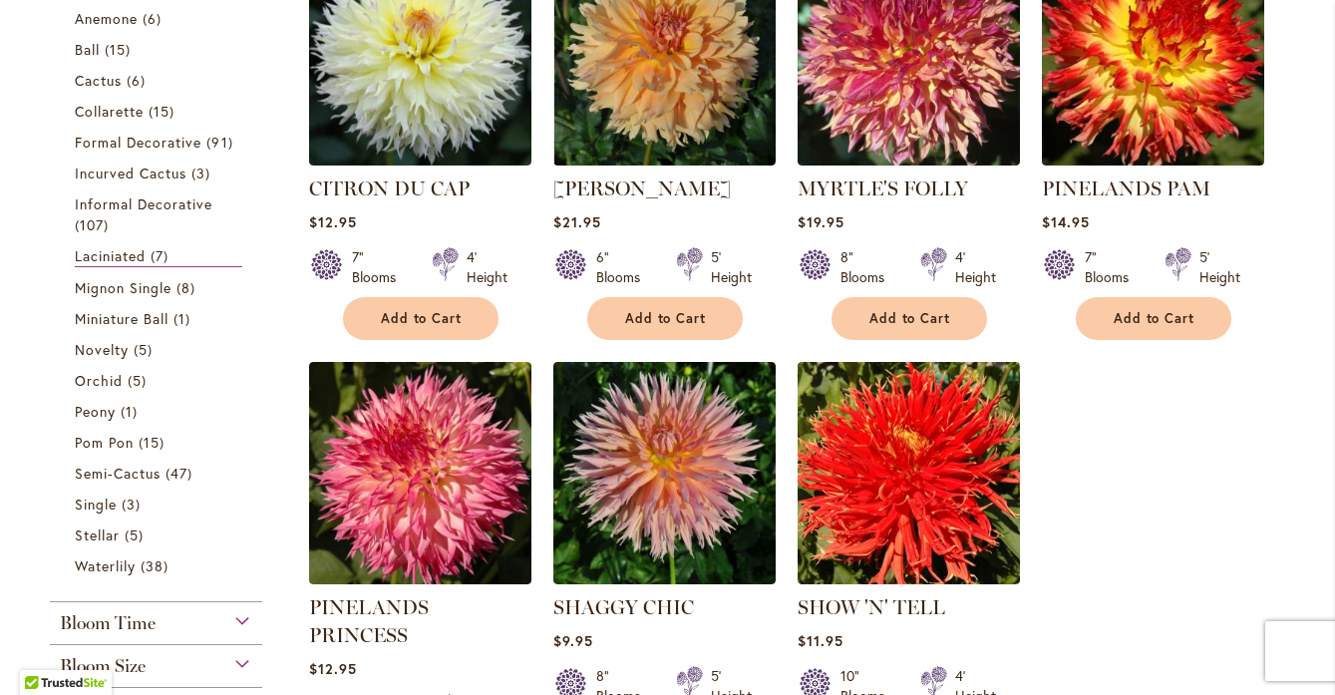
scroll to position [499, 0]
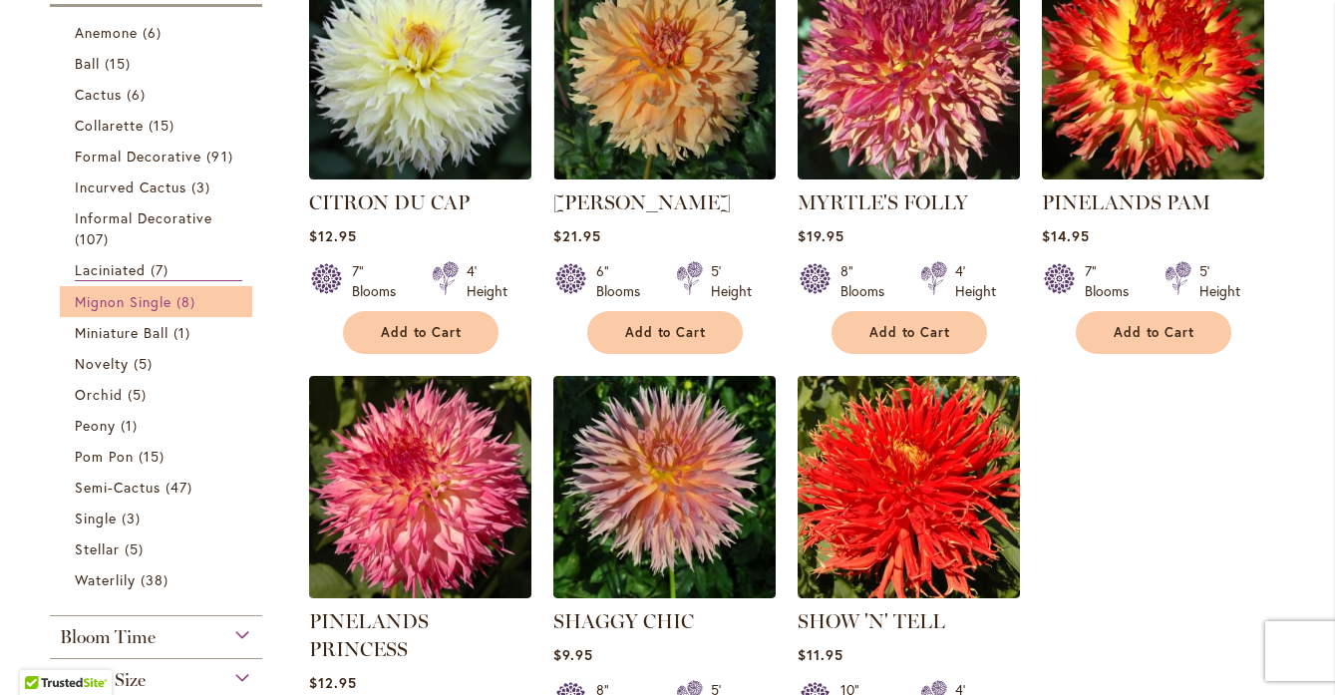
click at [124, 306] on span "Mignon Single" at bounding box center [124, 301] width 98 height 19
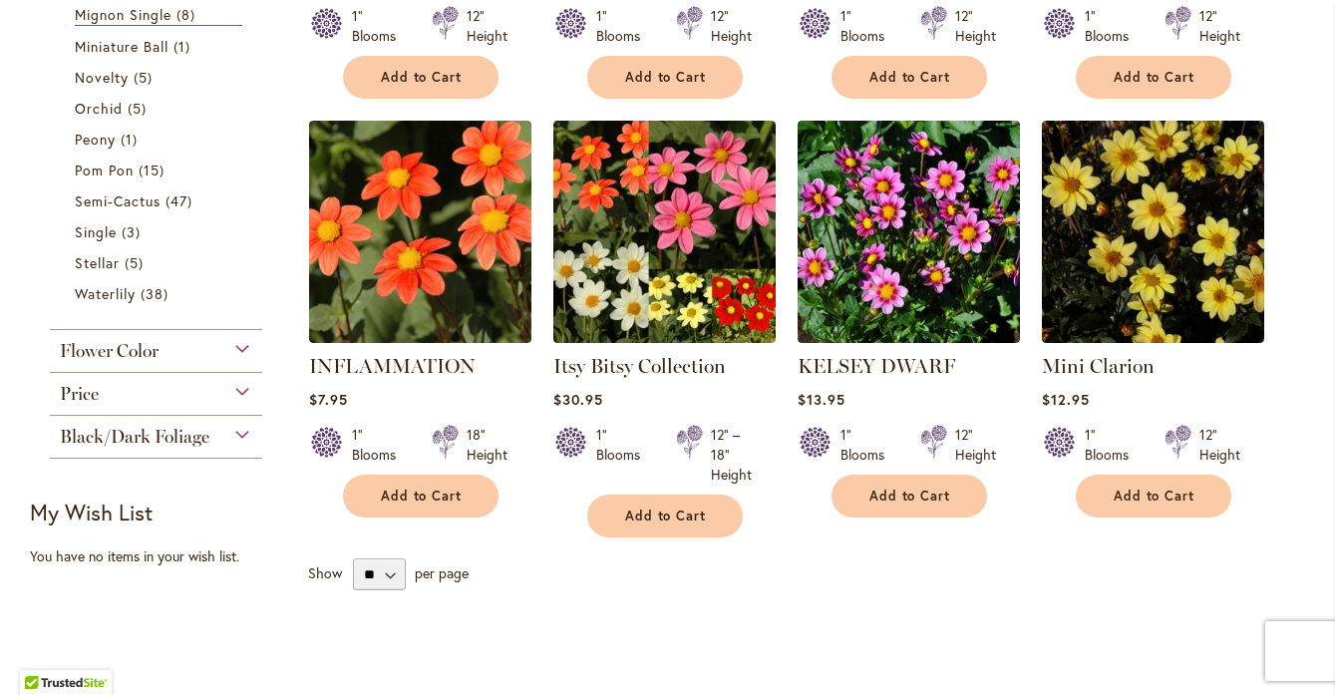
scroll to position [752, 0]
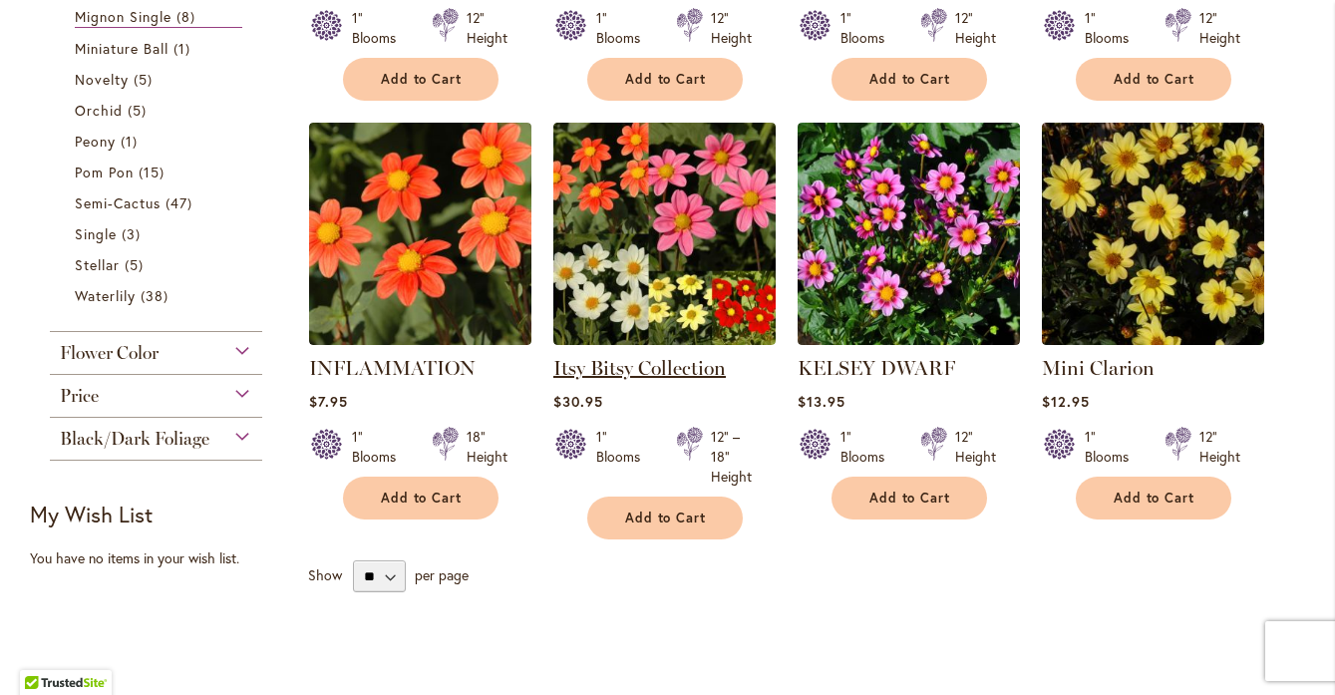
click at [654, 372] on link "Itsy Bitsy Collection" at bounding box center [639, 368] width 173 height 24
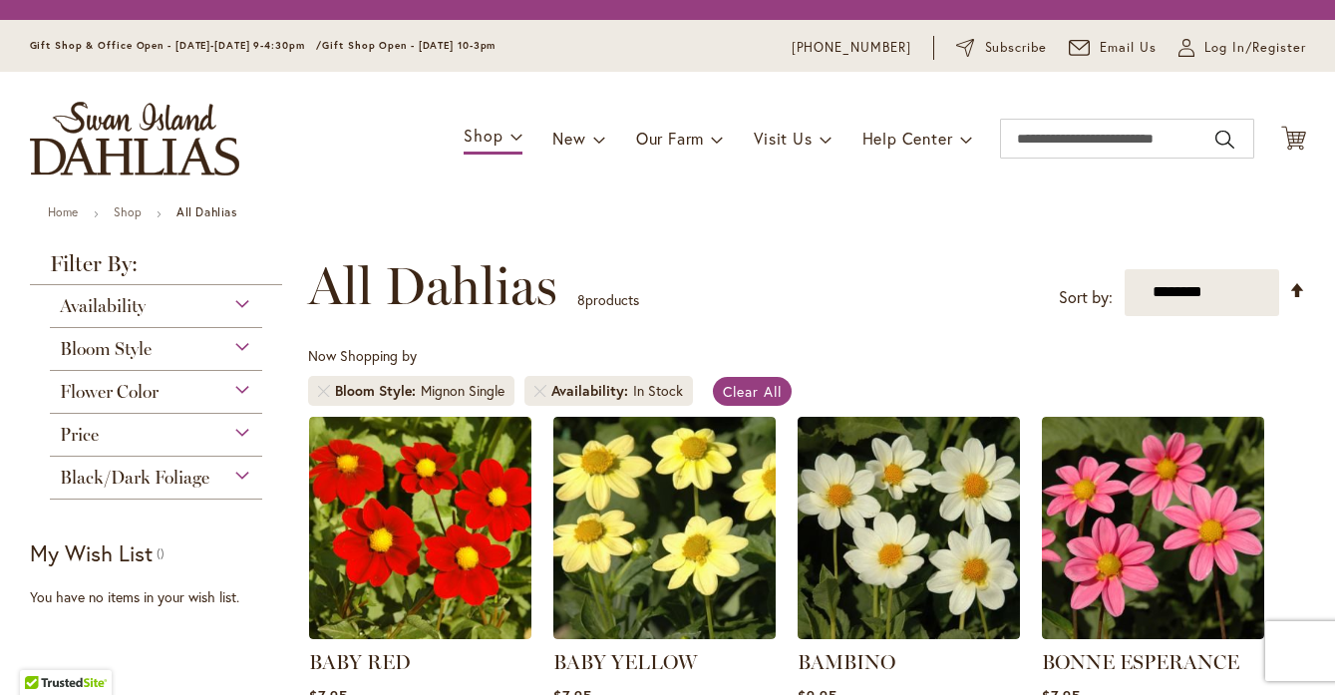
scroll to position [370, 0]
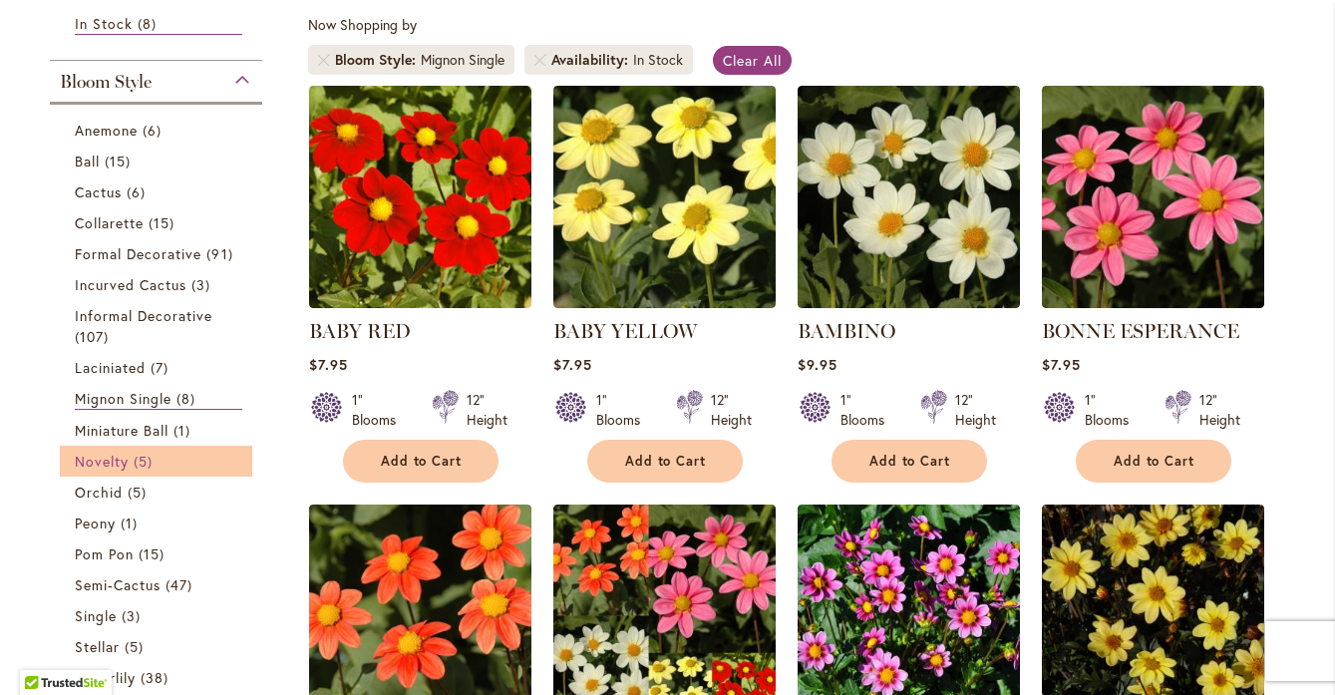
click at [119, 456] on span "Novelty" at bounding box center [102, 461] width 54 height 19
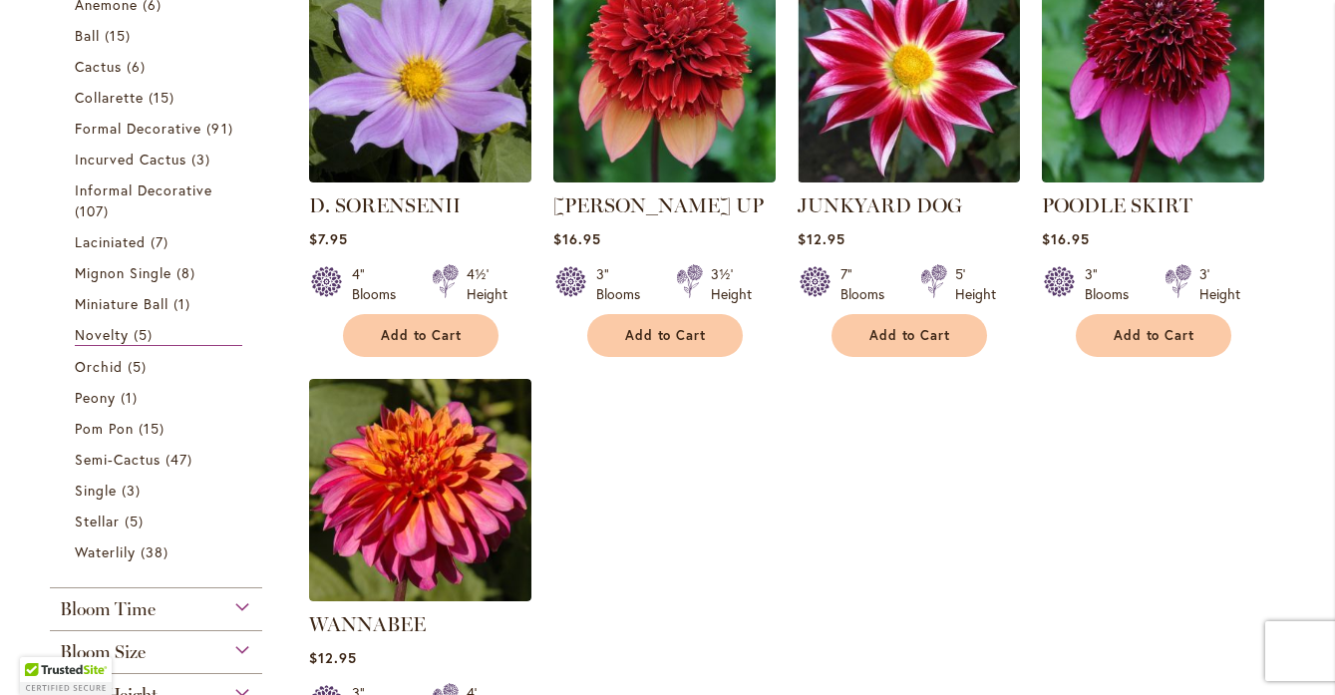
scroll to position [500, 0]
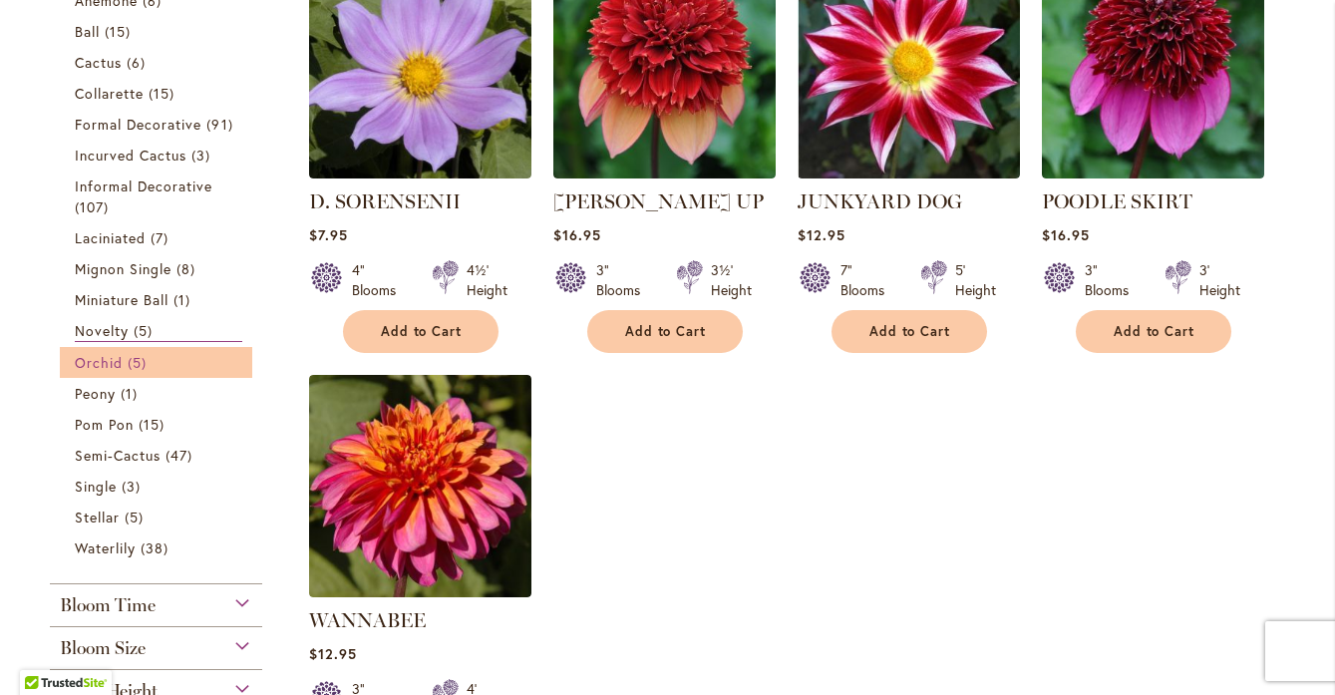
click at [102, 366] on span "Orchid" at bounding box center [99, 362] width 48 height 19
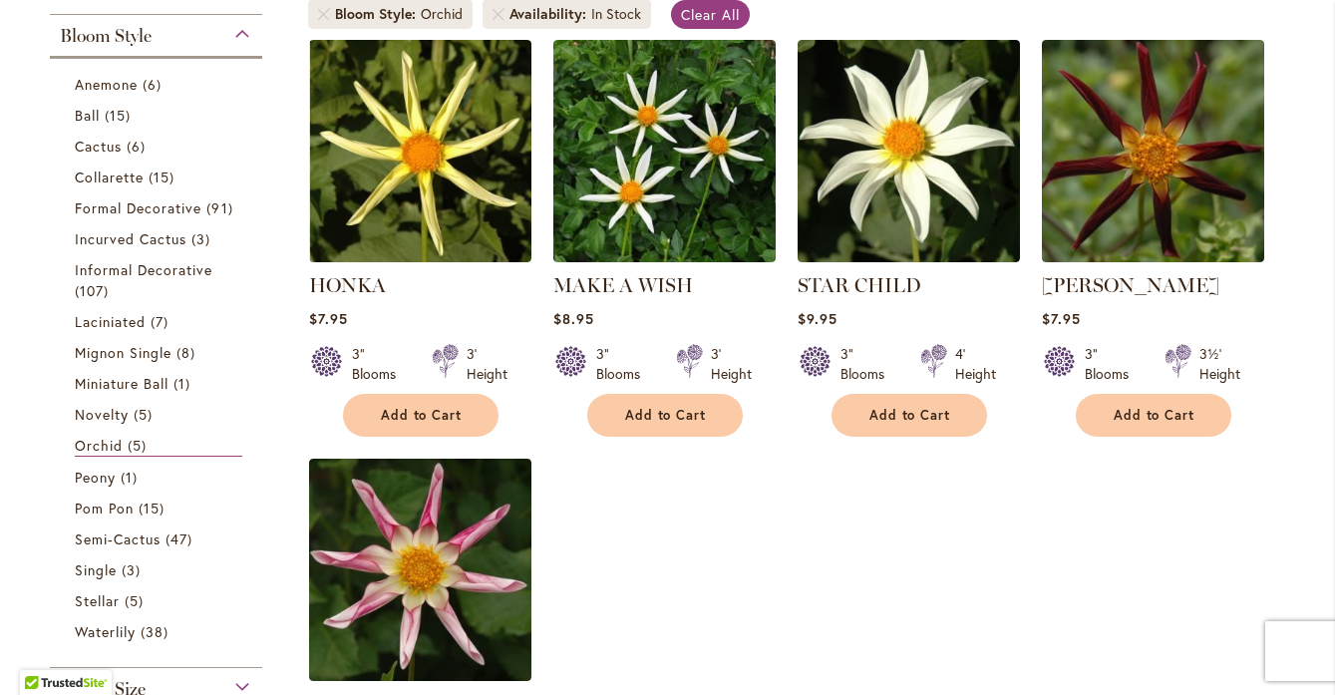
scroll to position [414, 0]
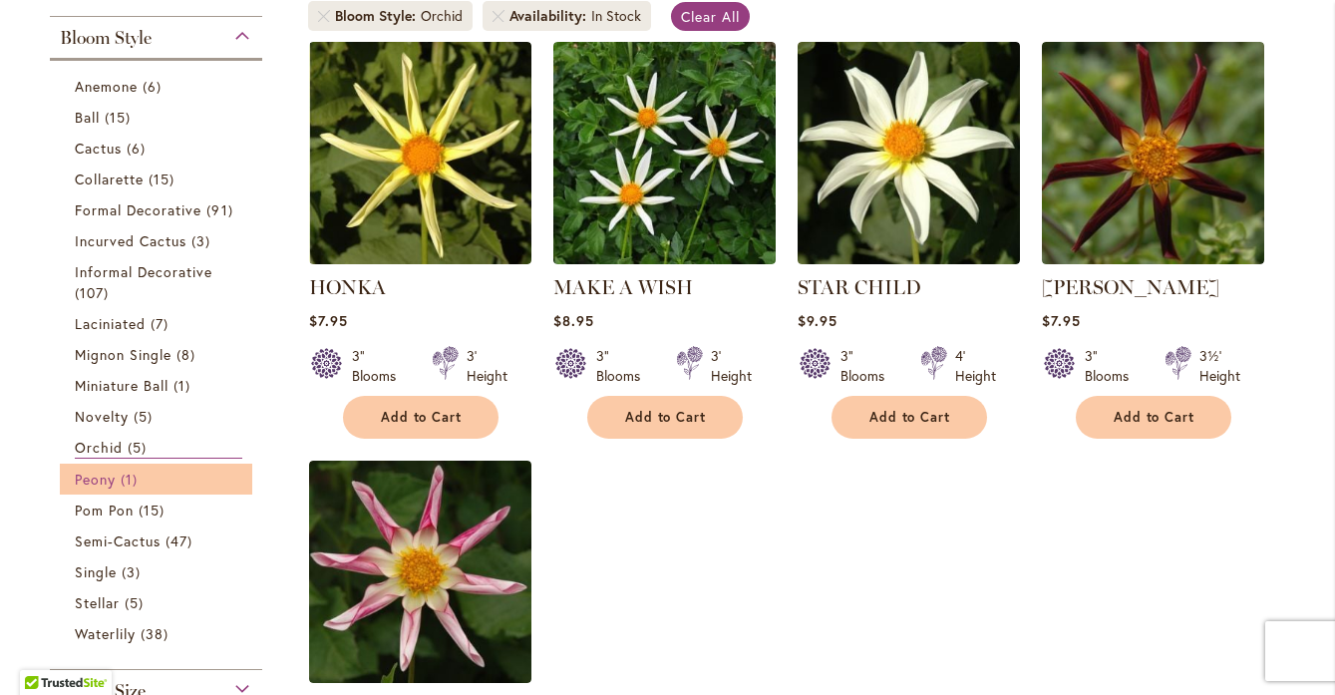
click at [105, 478] on span "Peony" at bounding box center [95, 479] width 41 height 19
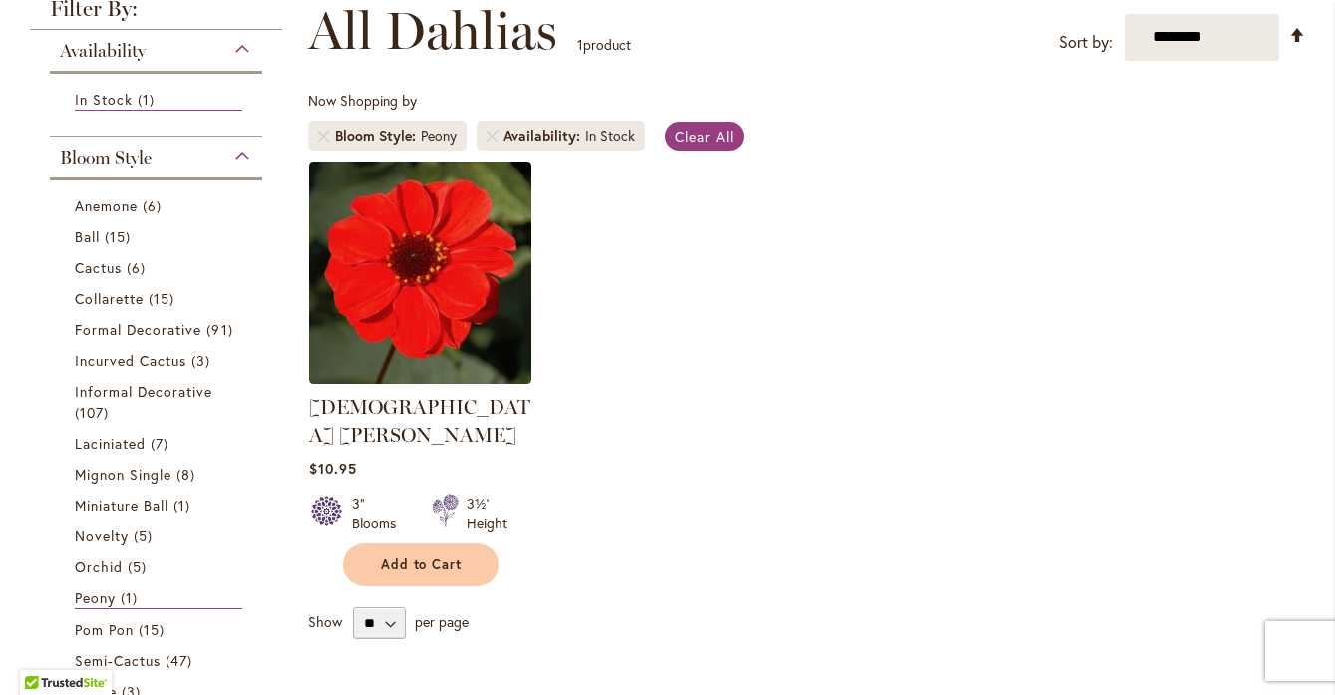
scroll to position [293, 0]
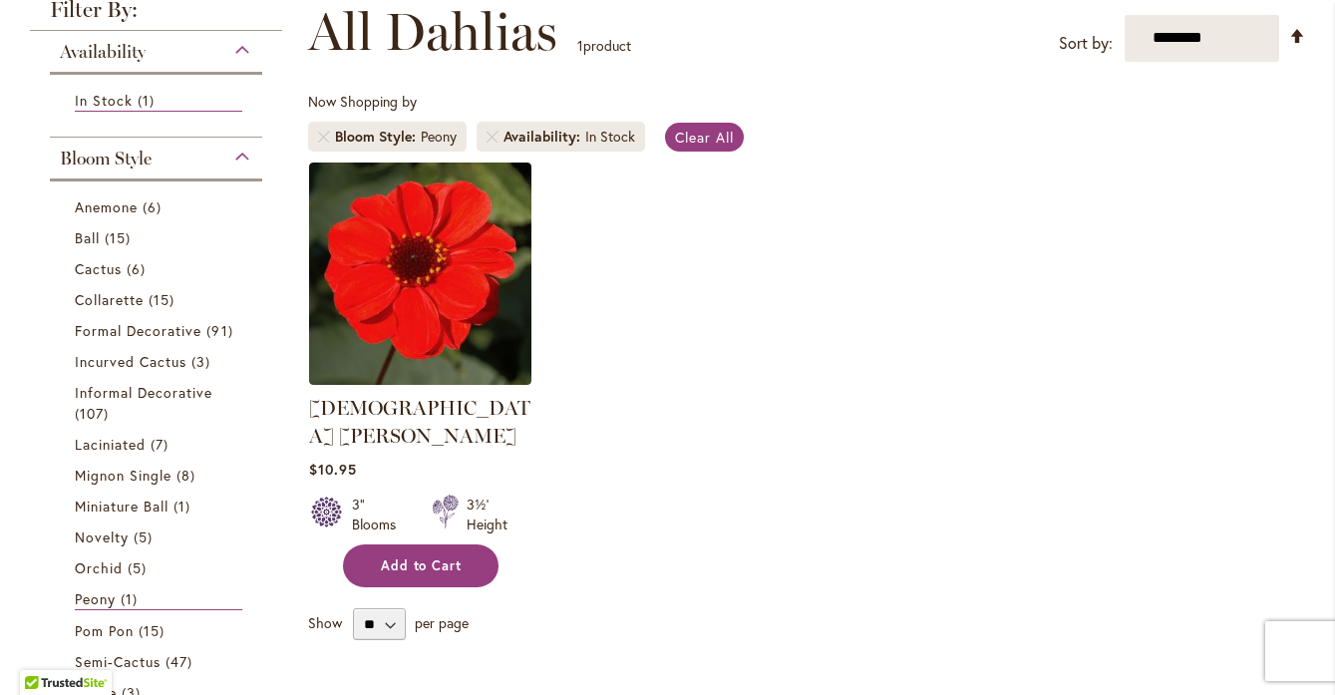
click at [420, 557] on span "Add to Cart" at bounding box center [422, 565] width 82 height 17
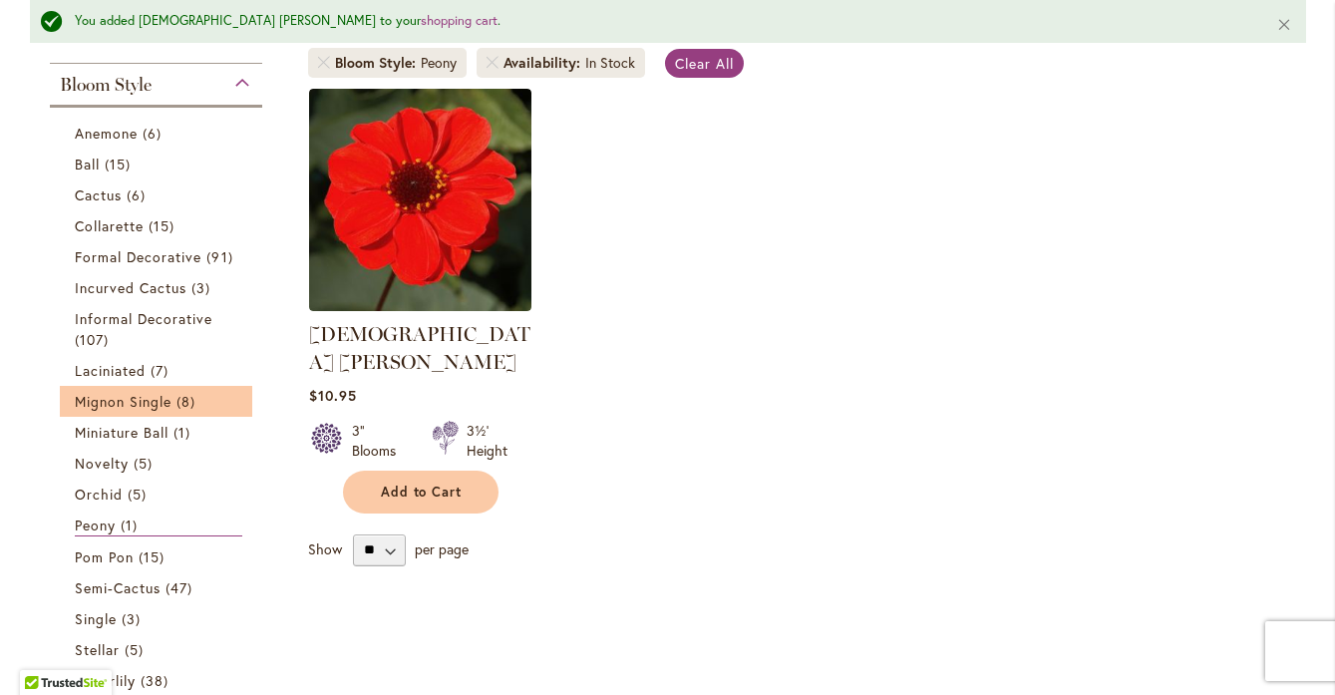
scroll to position [456, 0]
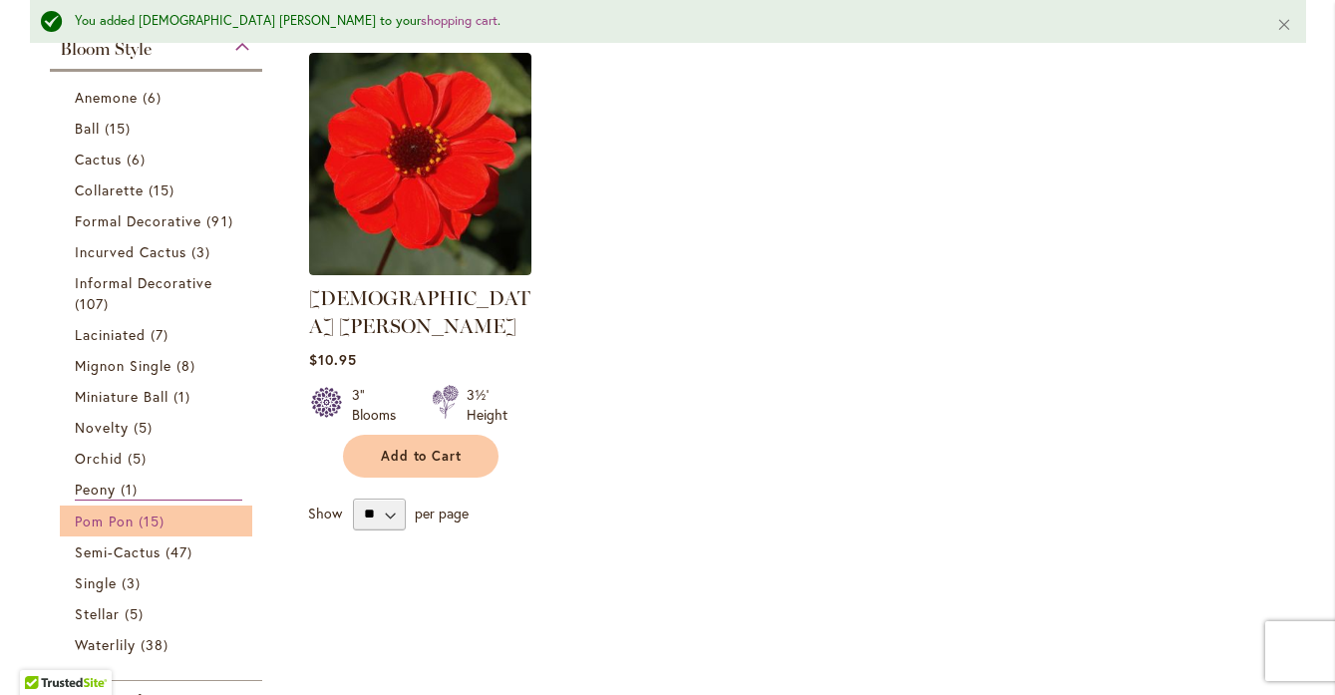
click at [100, 523] on span "Pom Pon" at bounding box center [104, 521] width 59 height 19
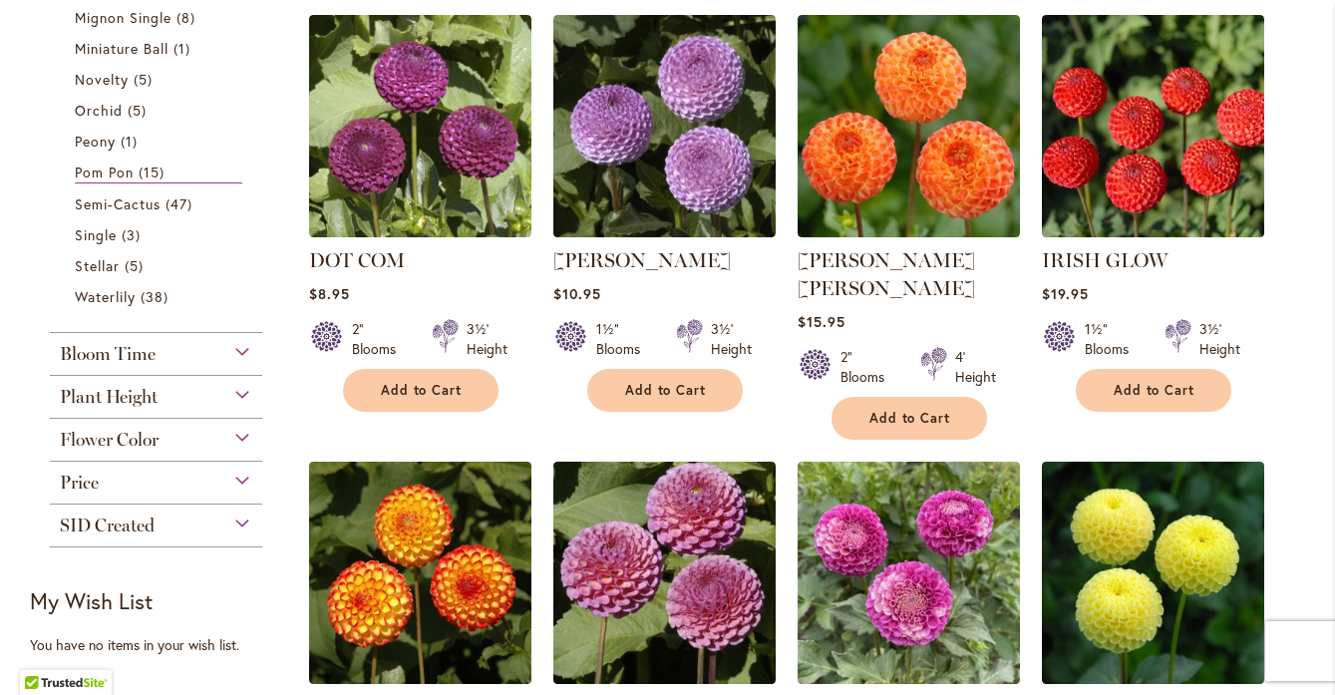
scroll to position [843, 0]
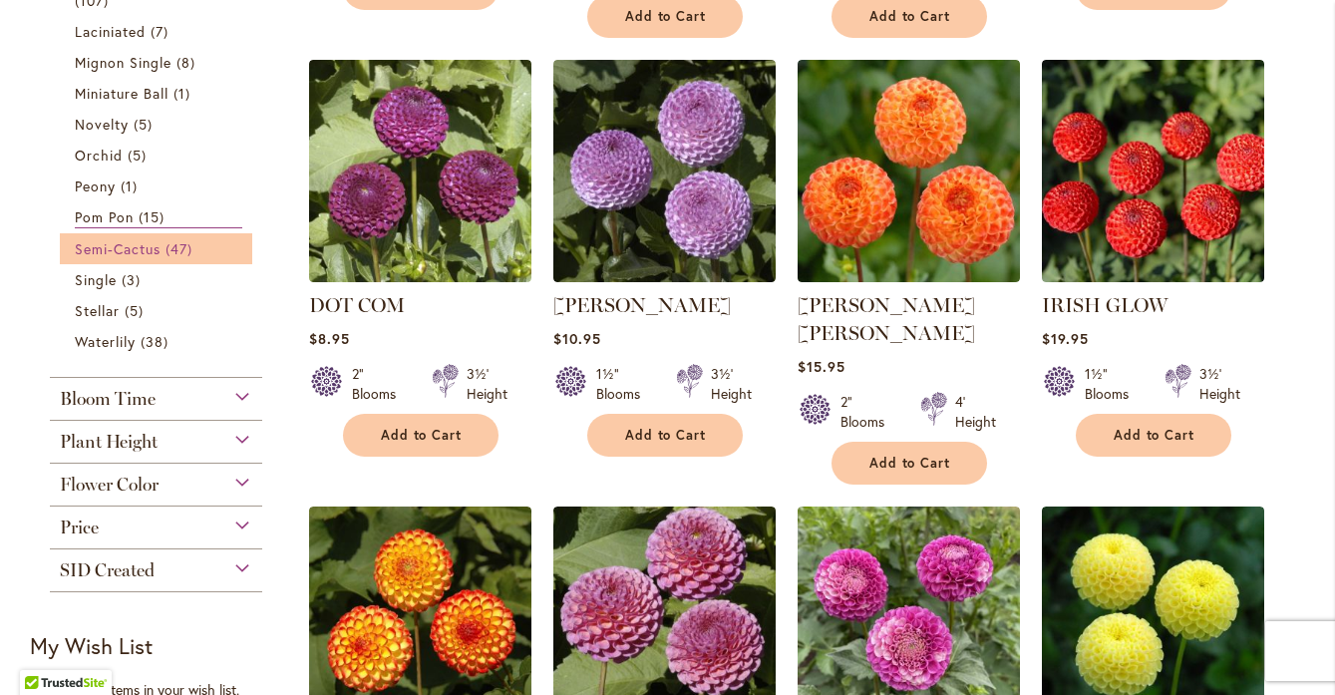
click at [119, 247] on span "Semi-Cactus" at bounding box center [118, 248] width 87 height 19
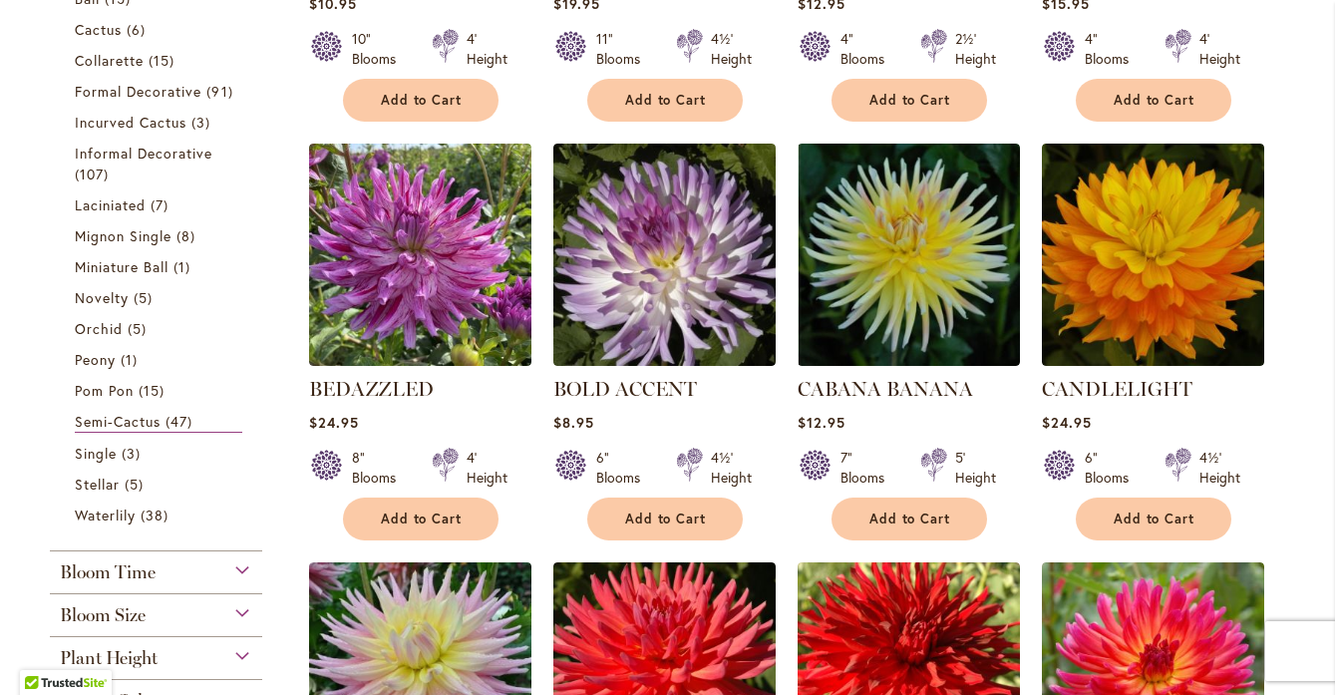
scroll to position [736, 0]
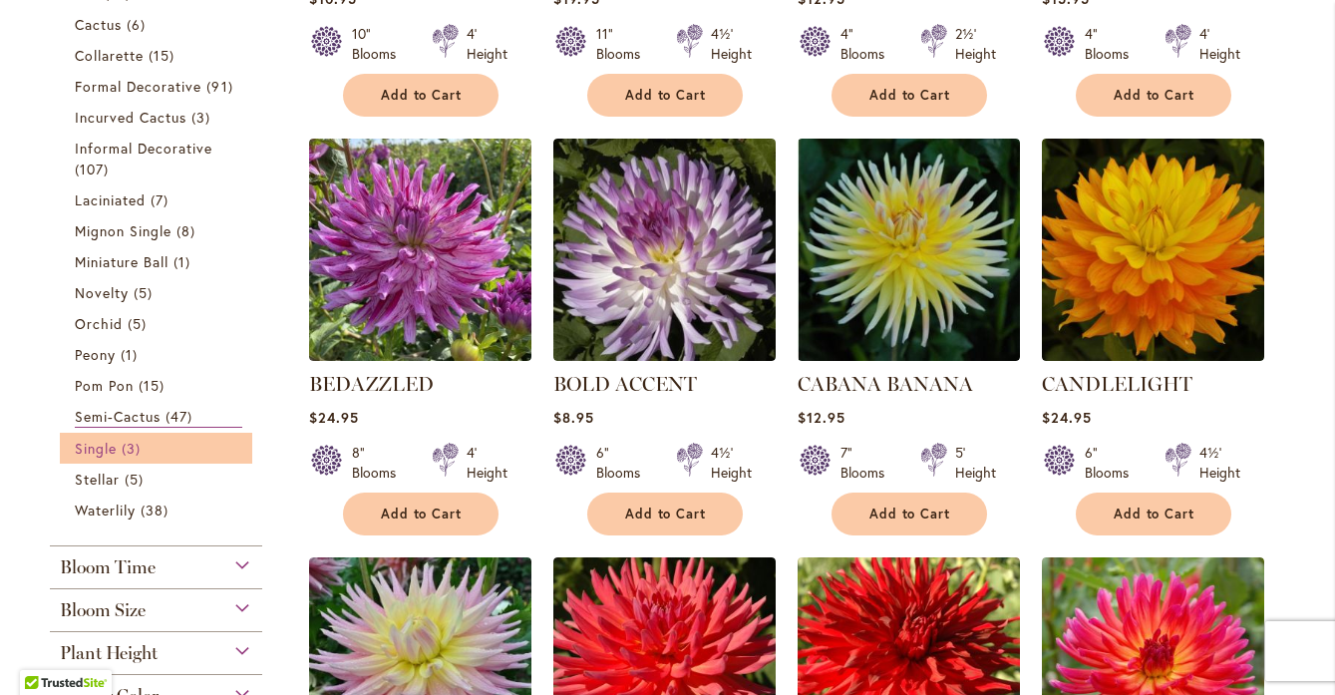
click at [98, 442] on span "Single" at bounding box center [96, 448] width 42 height 19
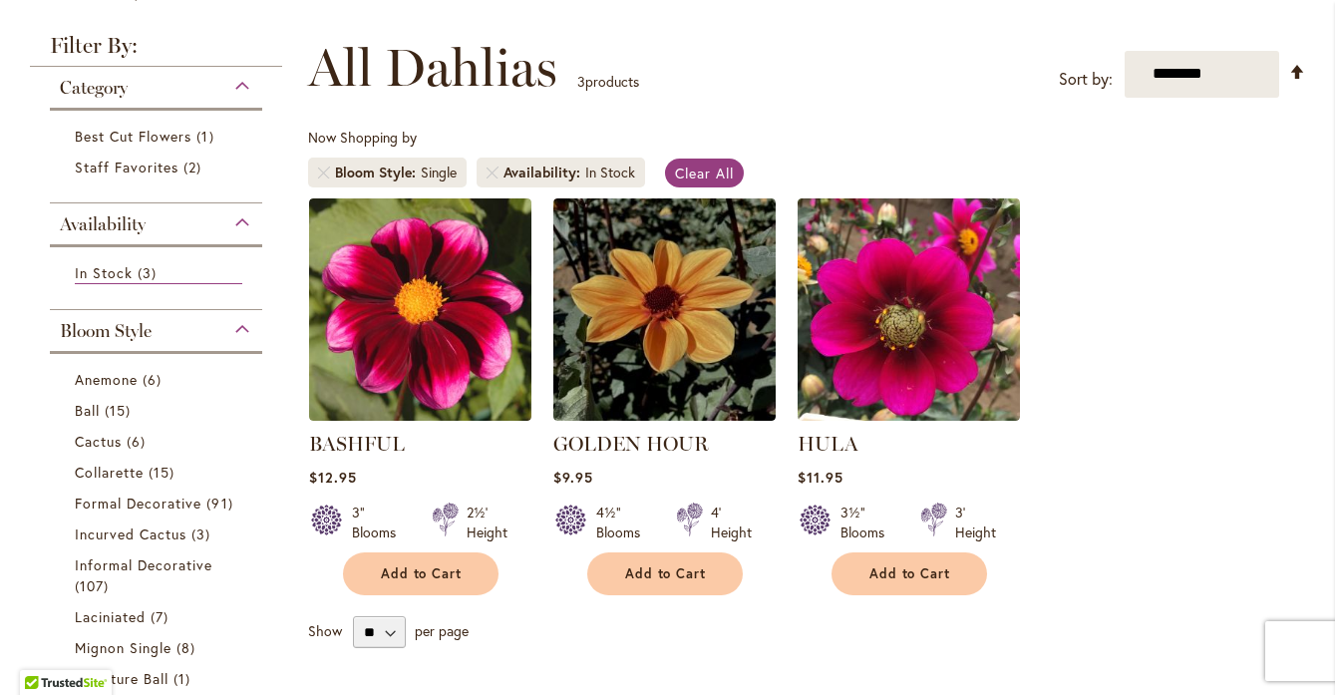
scroll to position [256, 0]
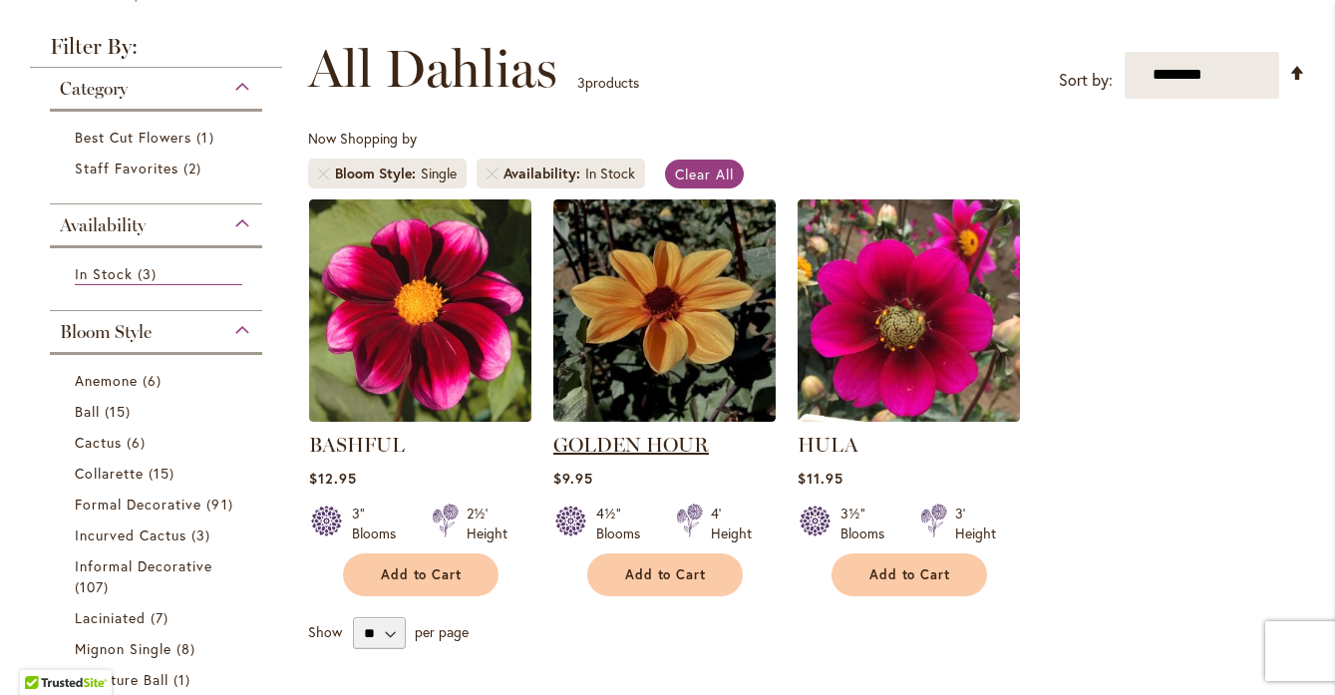
click at [628, 446] on link "GOLDEN HOUR" at bounding box center [631, 445] width 156 height 24
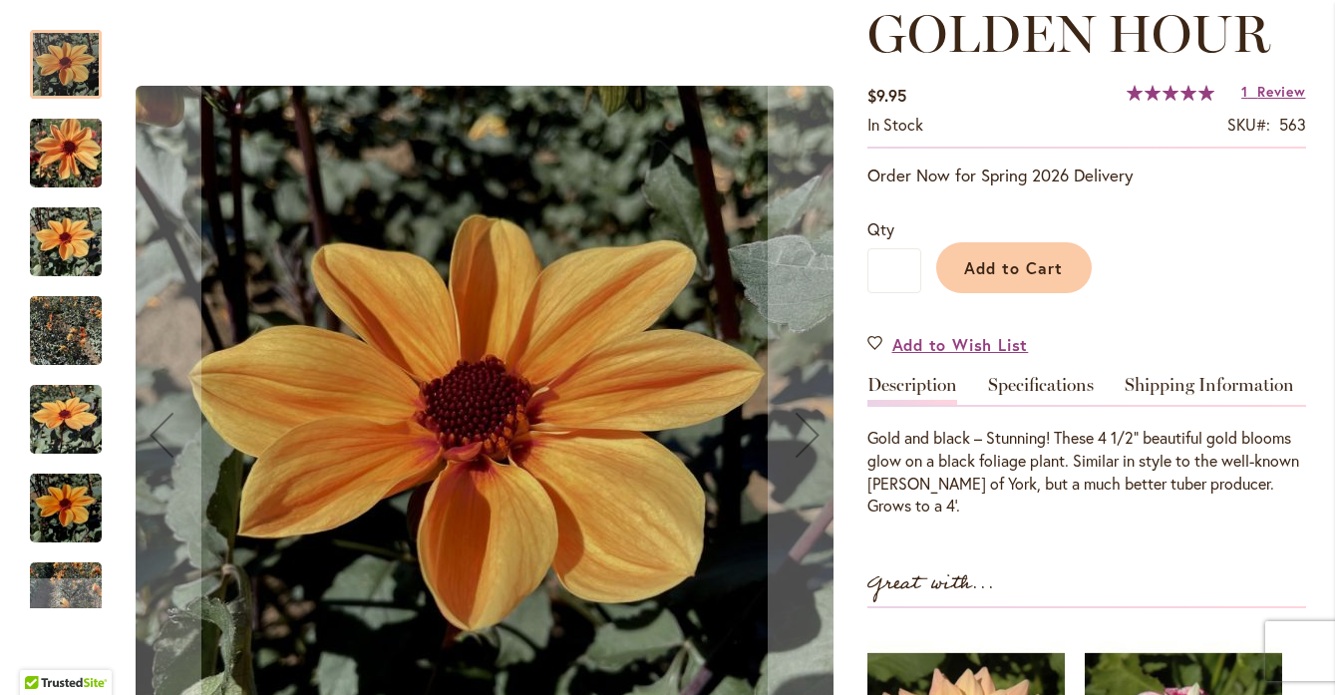
scroll to position [290, 0]
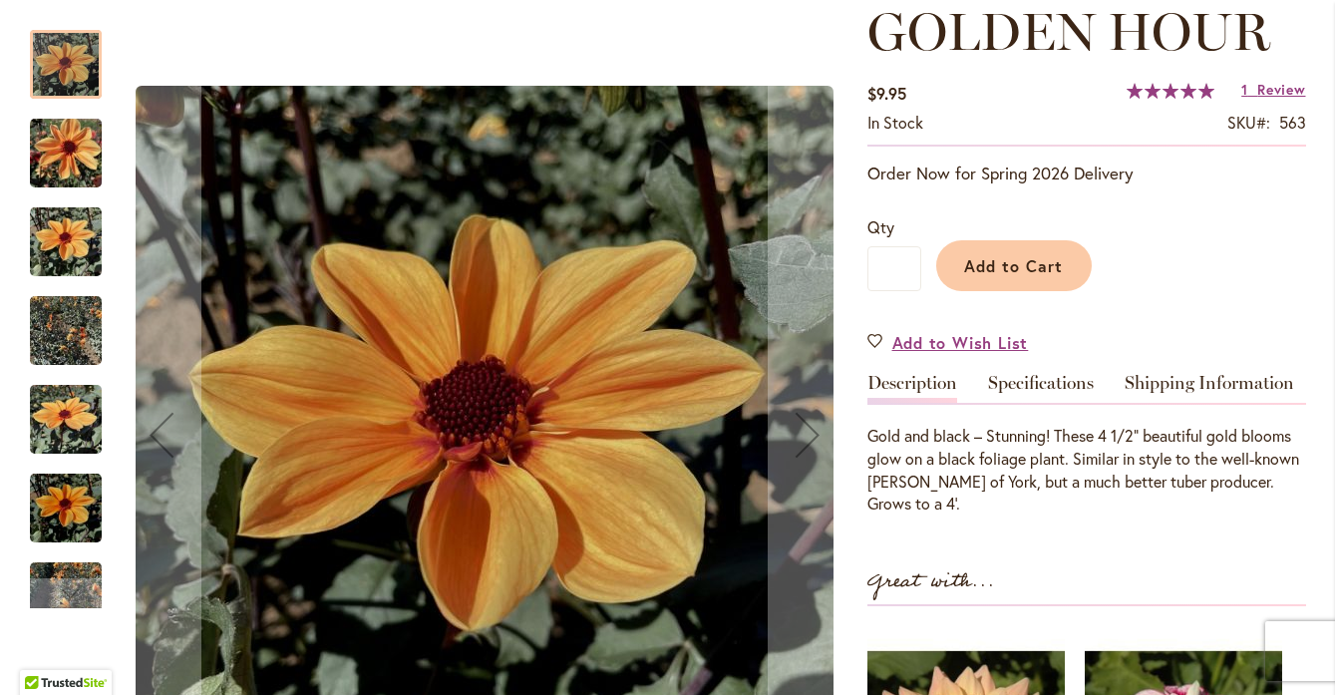
click at [62, 151] on img "Golden Hour" at bounding box center [66, 154] width 72 height 96
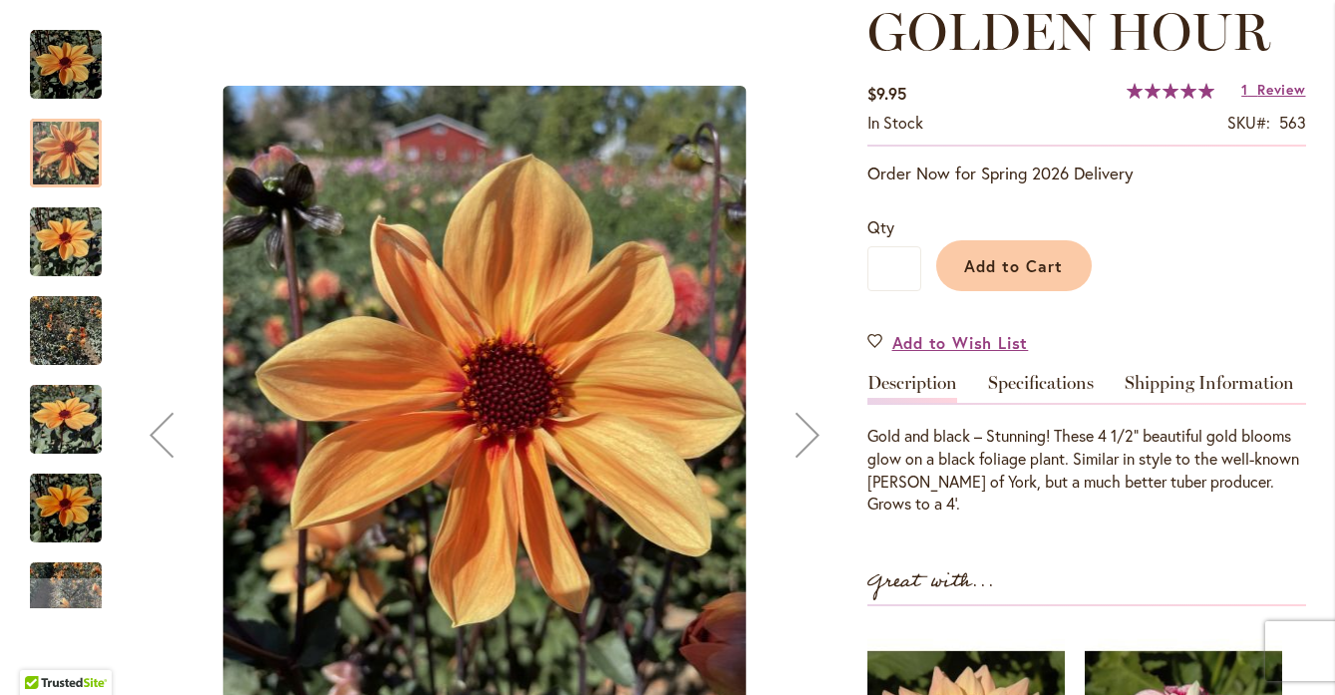
click at [813, 443] on div "Next" at bounding box center [808, 435] width 80 height 80
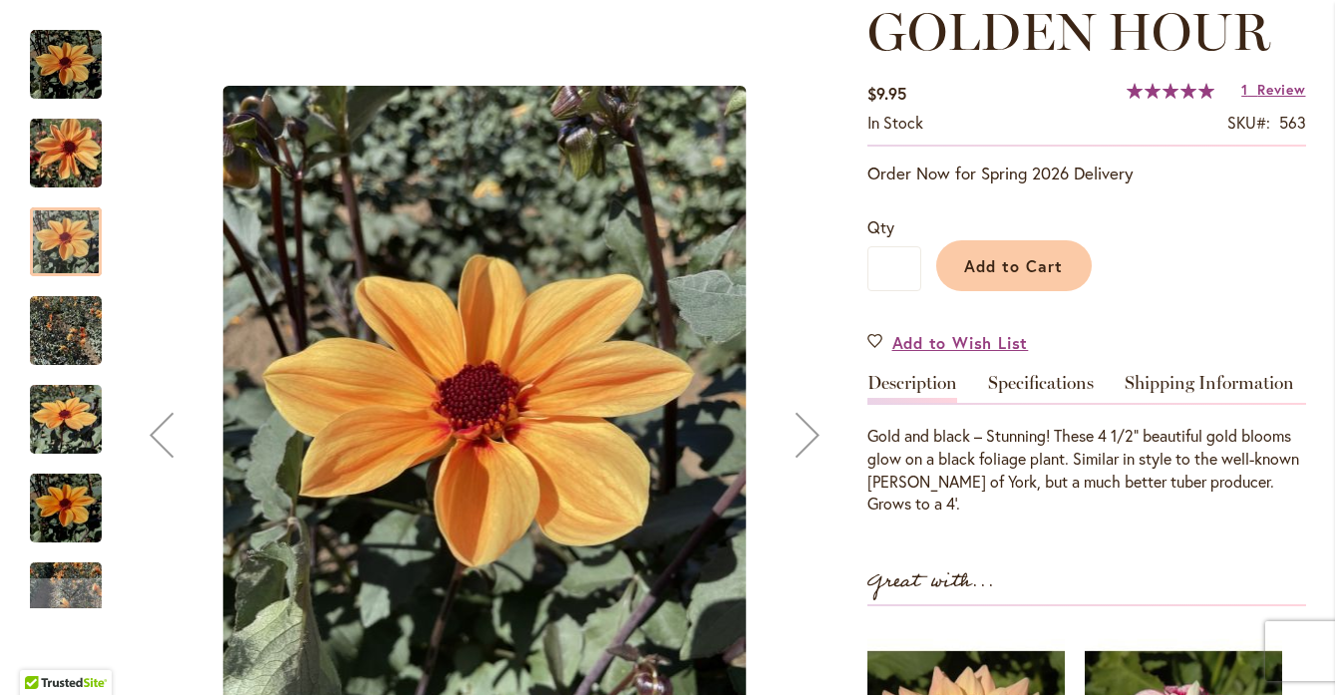
click at [813, 443] on div "Next" at bounding box center [808, 435] width 80 height 80
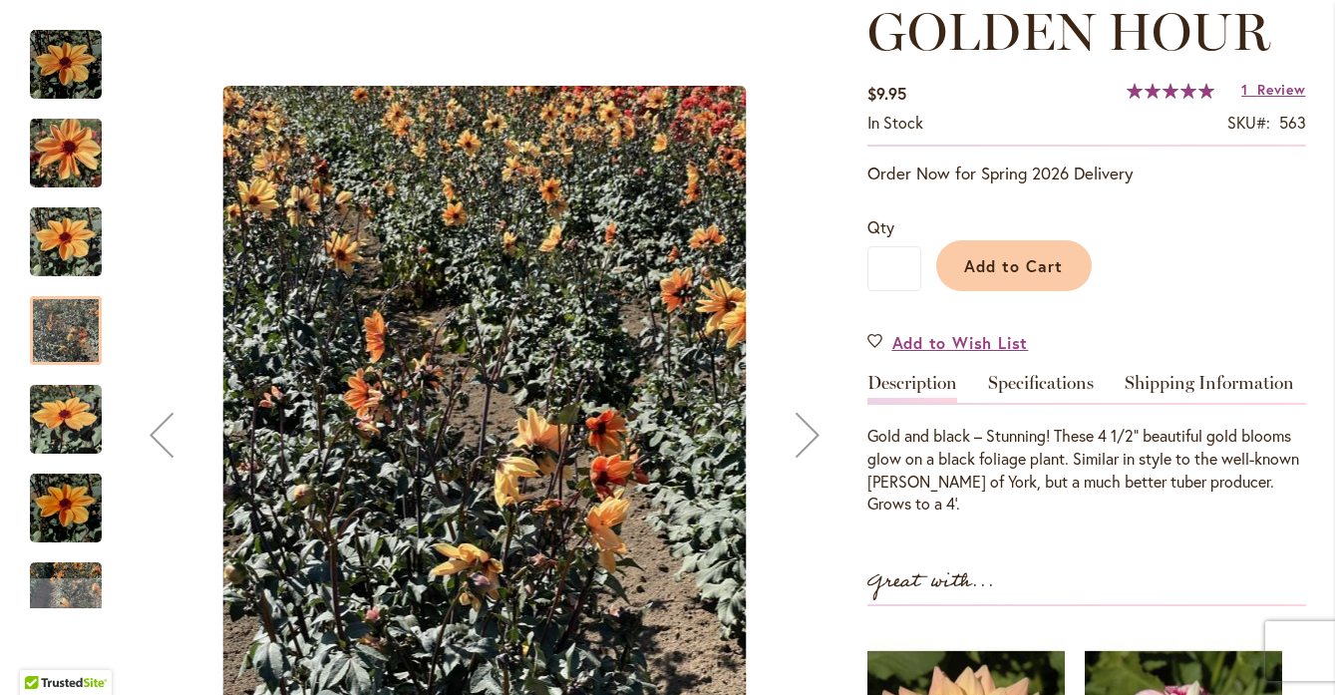
click at [813, 443] on div "Next" at bounding box center [808, 435] width 80 height 80
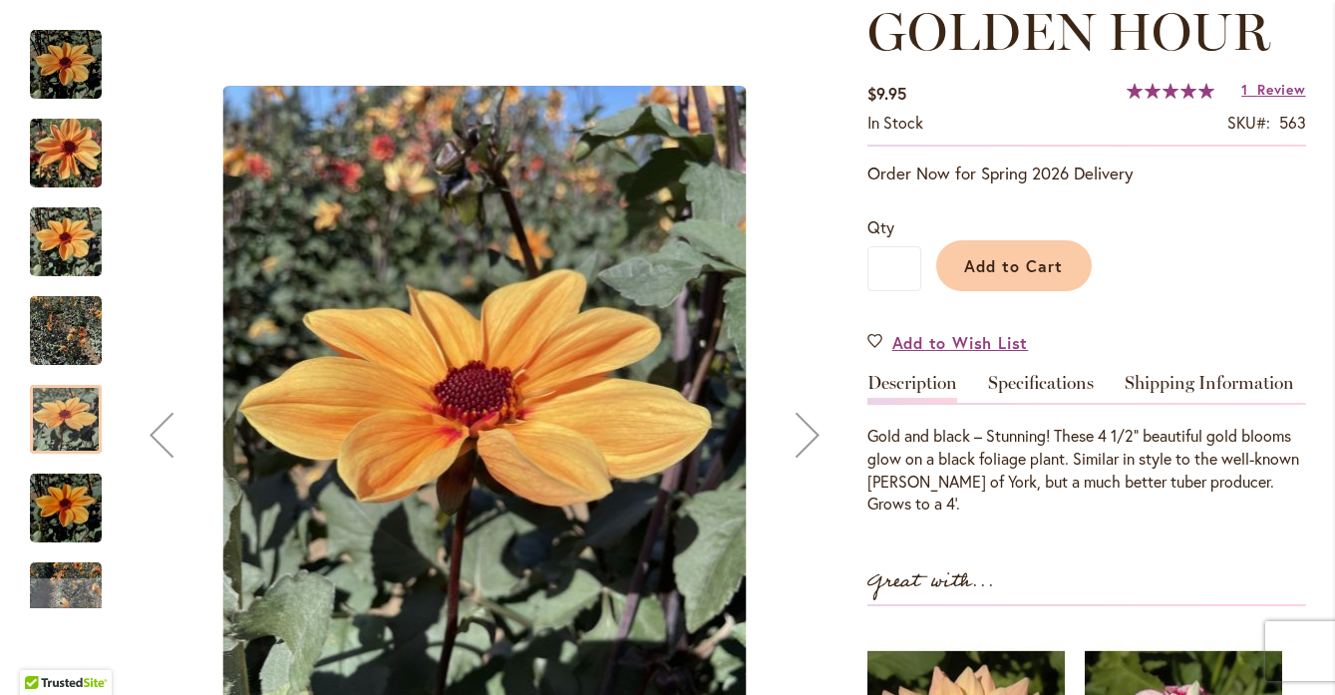
click at [813, 443] on div "Next" at bounding box center [808, 435] width 80 height 80
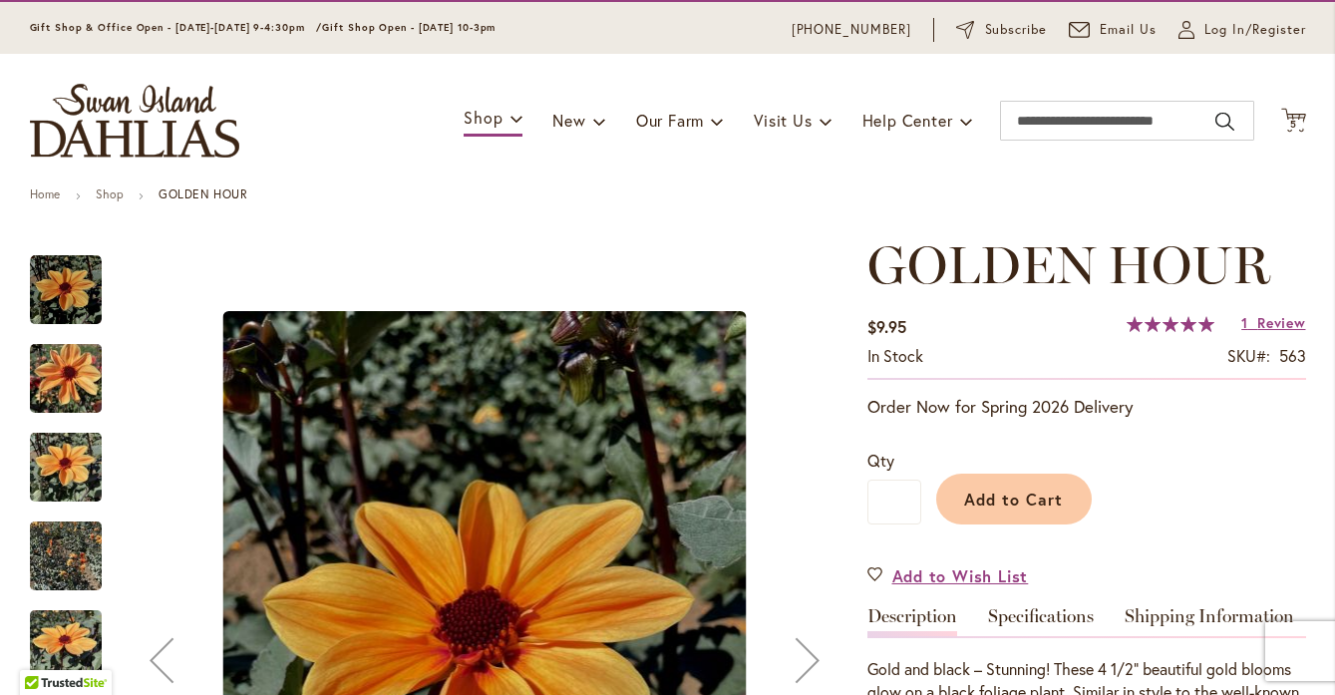
scroll to position [52, 0]
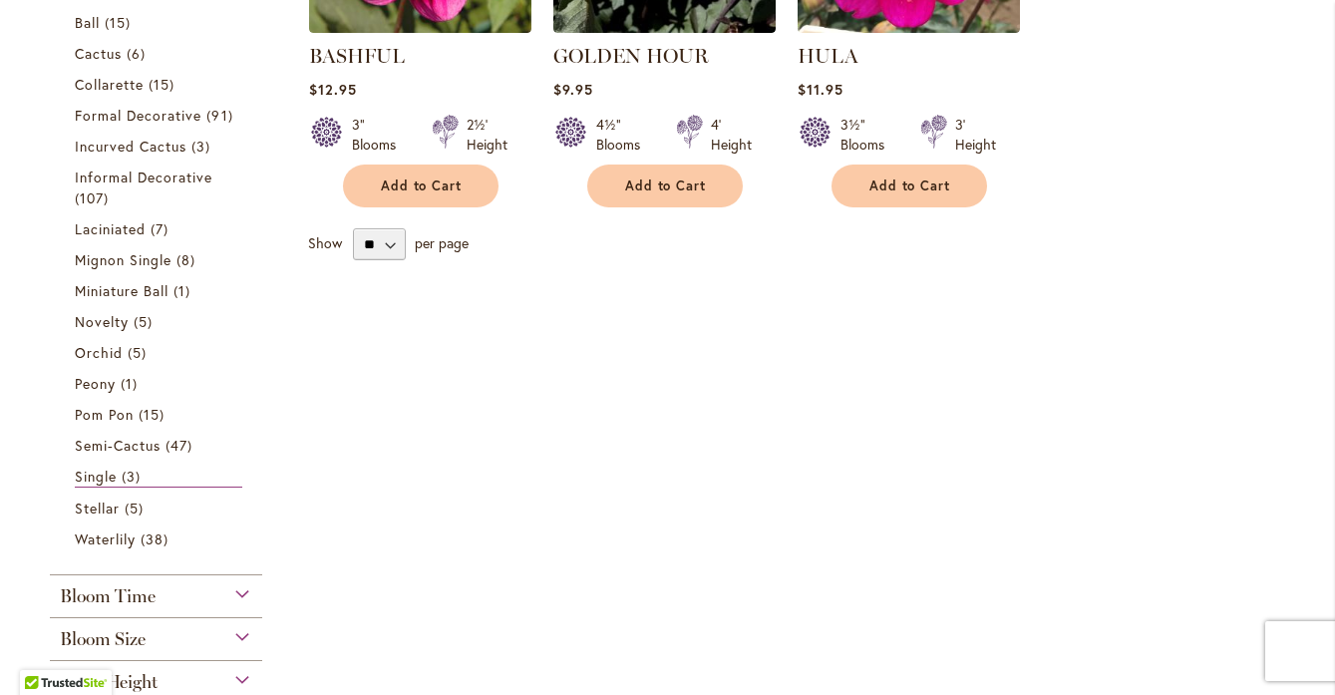
scroll to position [647, 0]
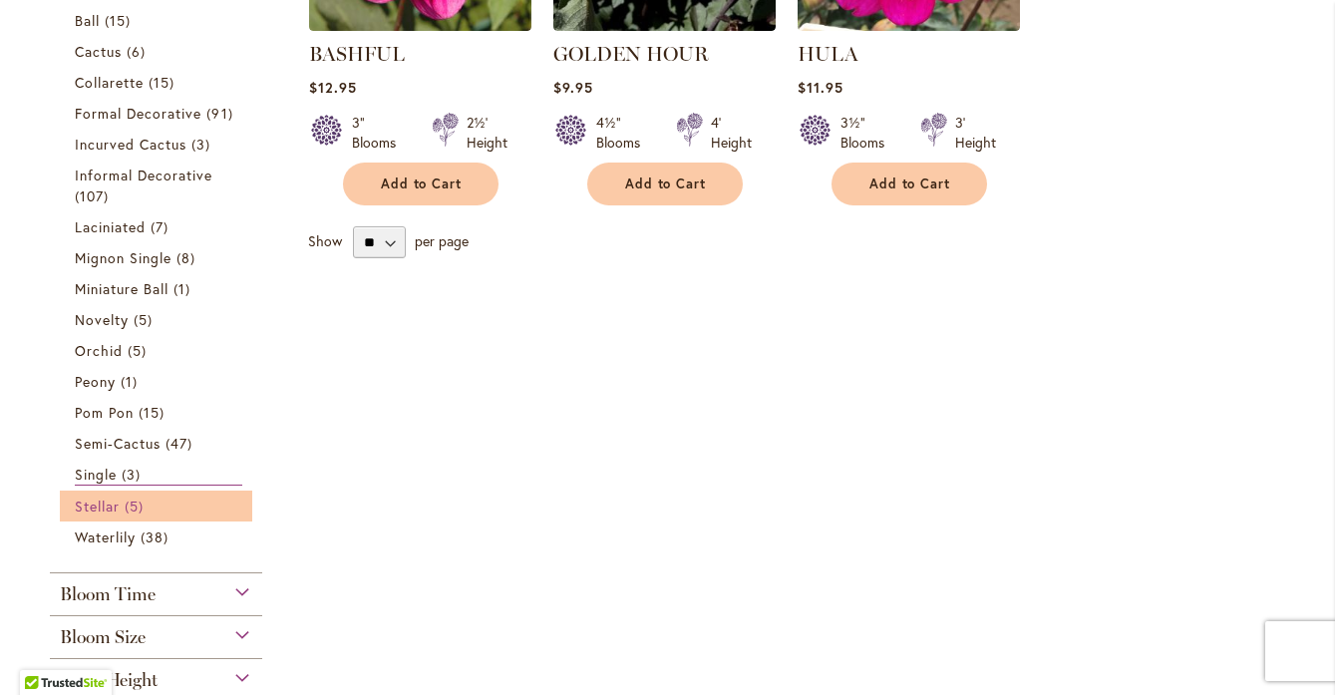
click at [101, 502] on span "Stellar" at bounding box center [97, 506] width 45 height 19
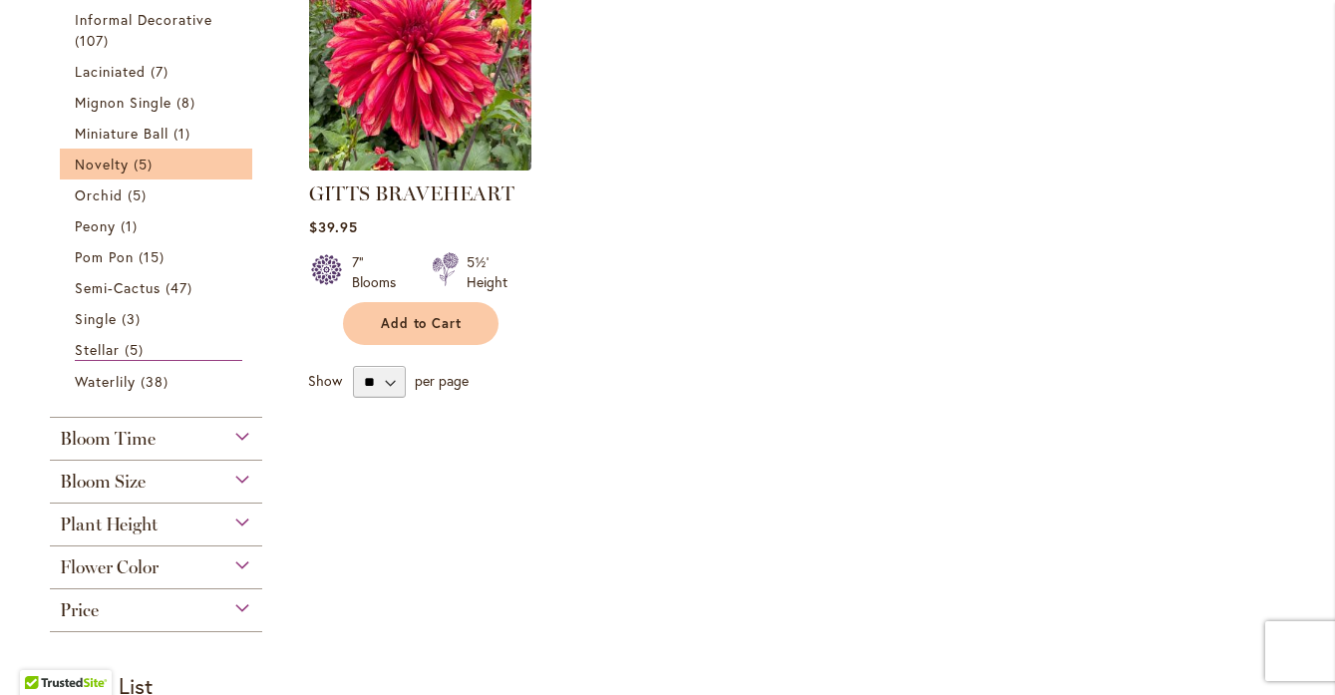
scroll to position [936, 0]
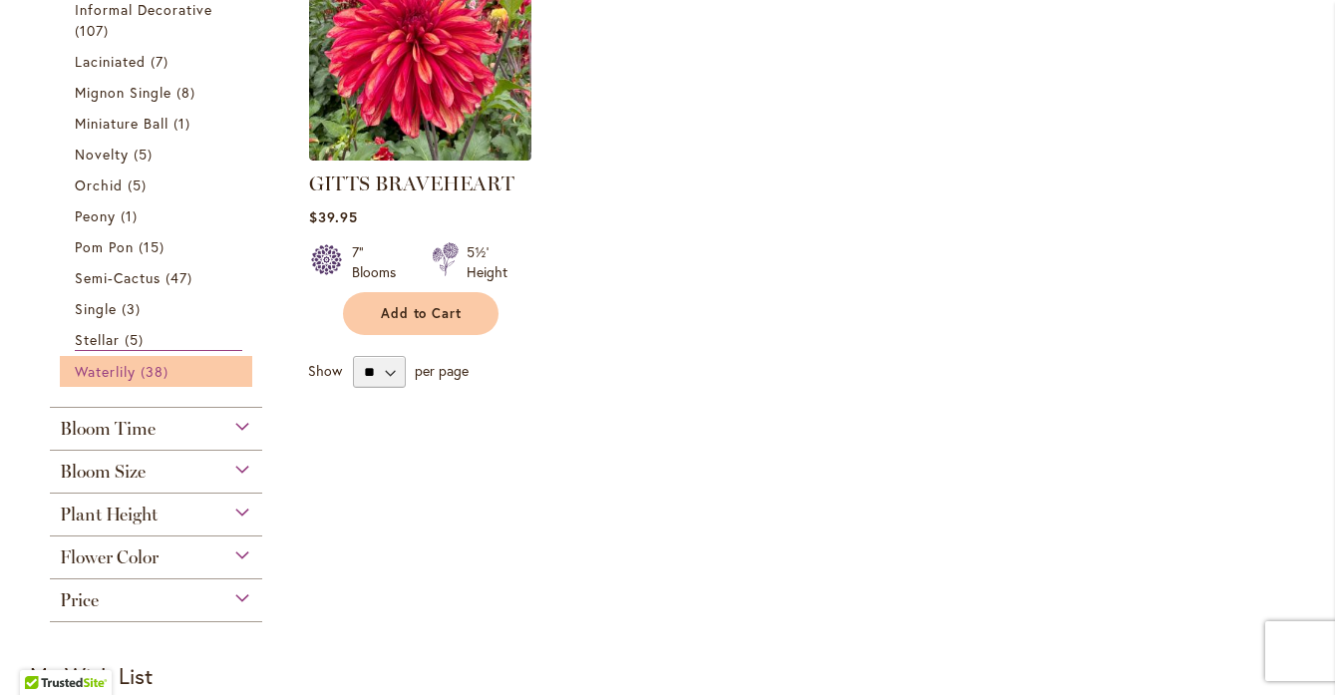
click at [103, 371] on span "Waterlily" at bounding box center [105, 371] width 61 height 19
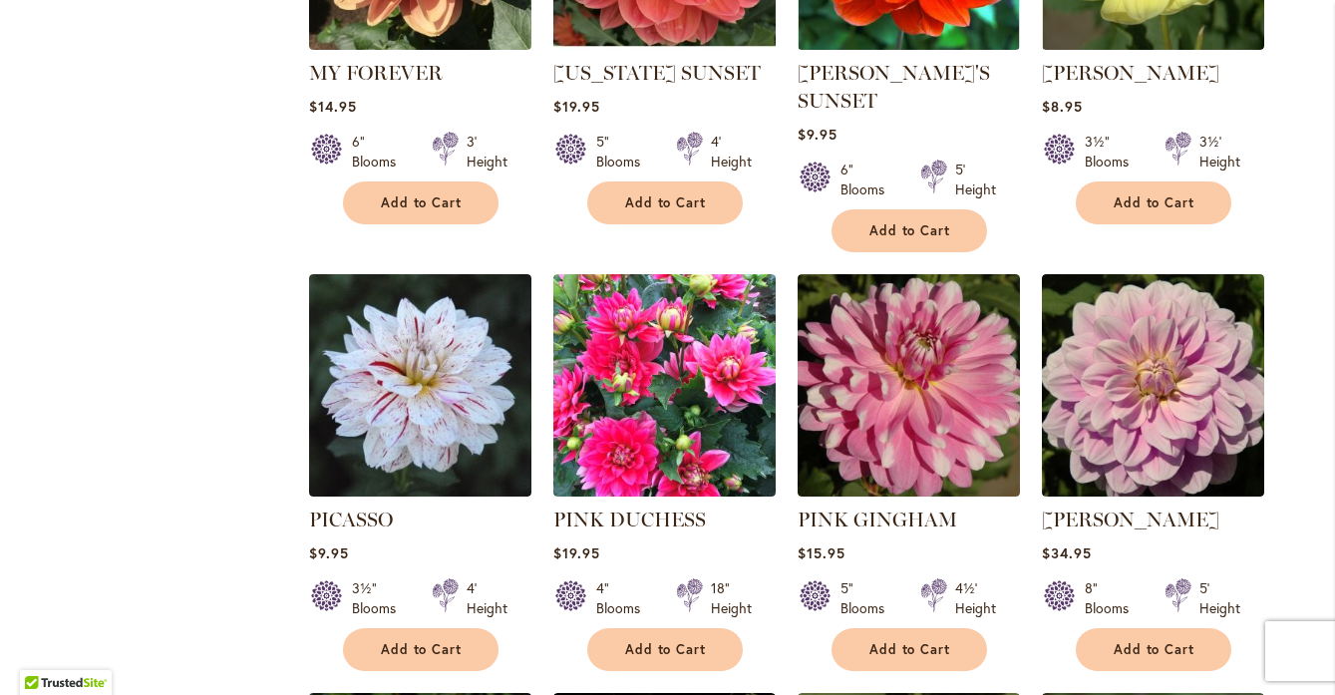
scroll to position [3195, 0]
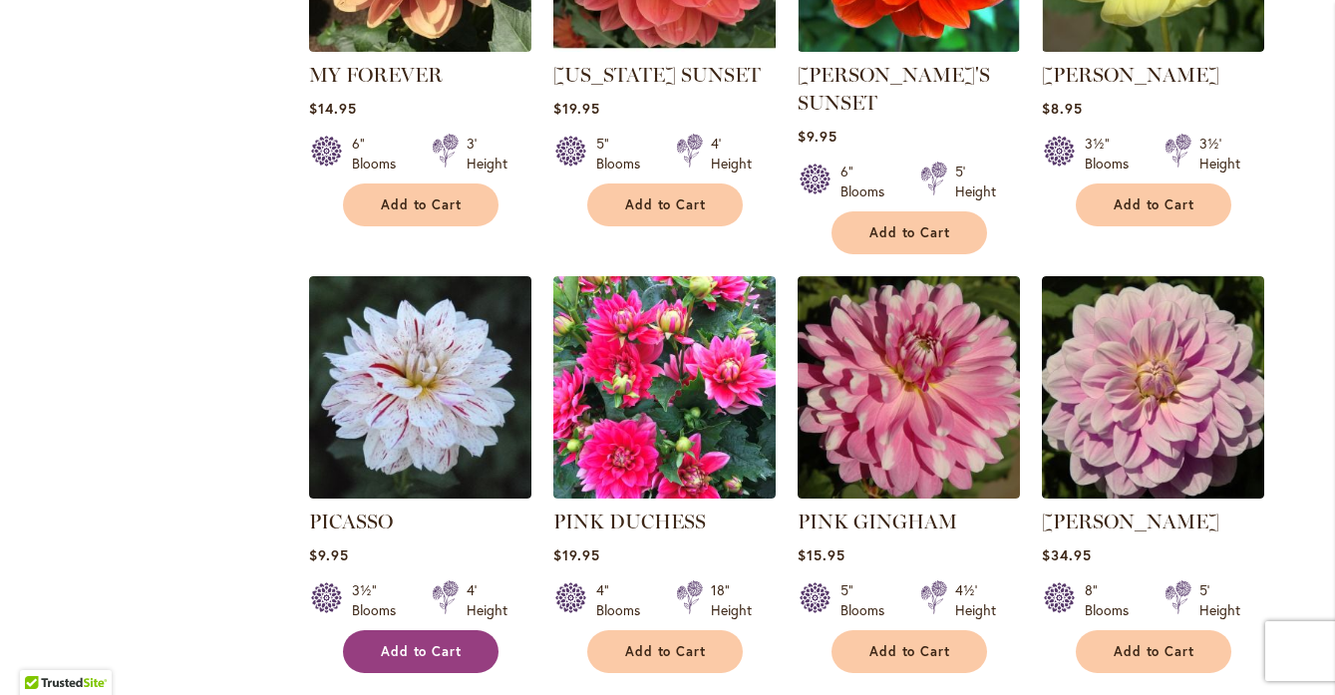
click at [410, 643] on span "Add to Cart" at bounding box center [422, 651] width 82 height 17
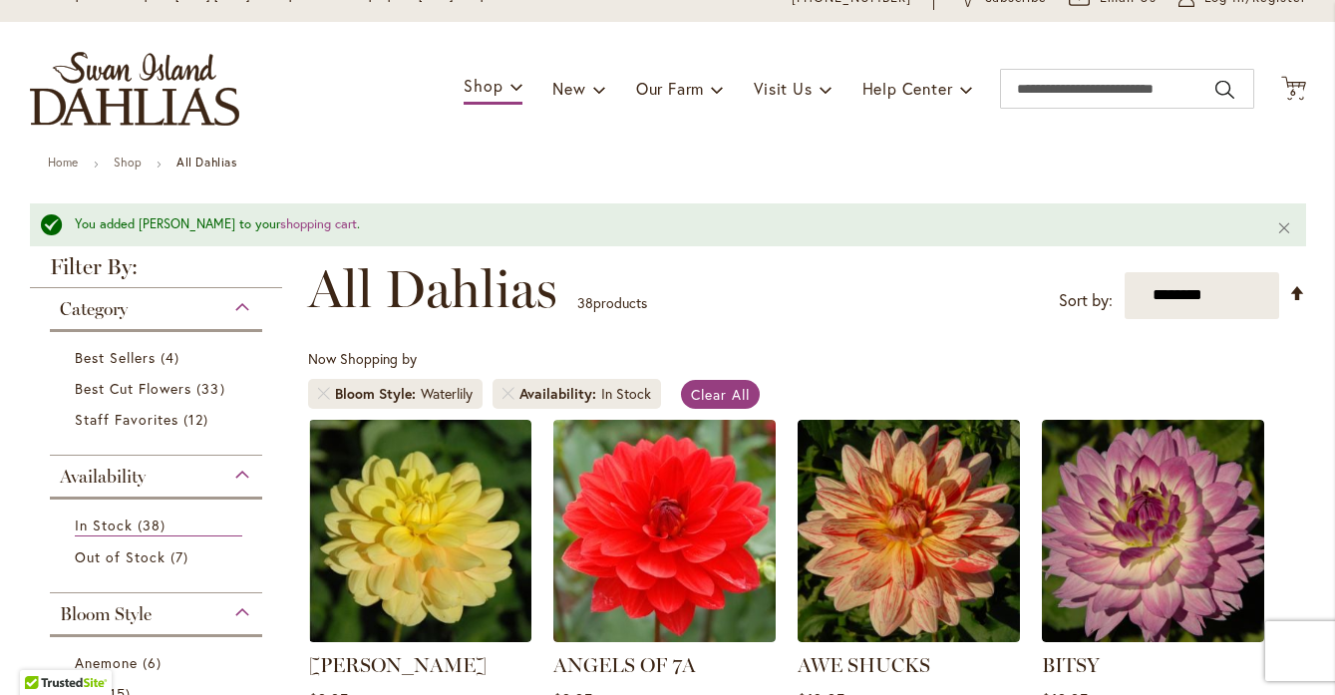
scroll to position [84, 0]
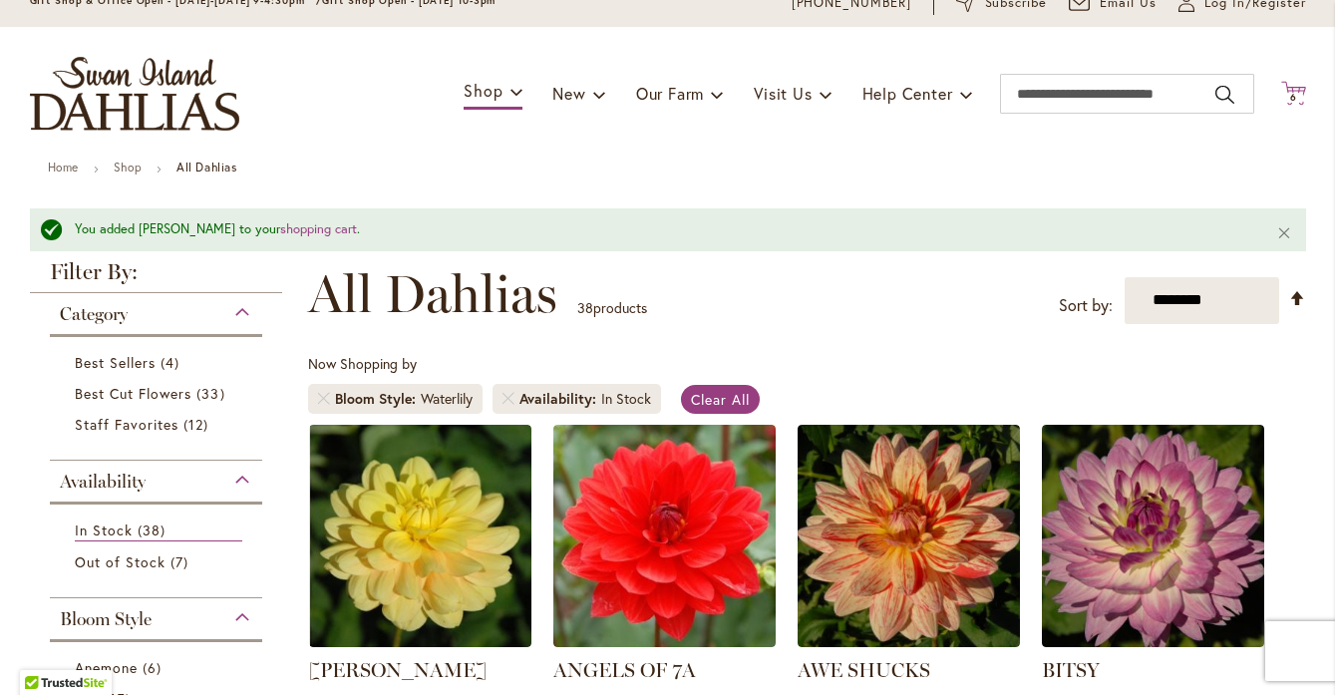
click at [1292, 88] on icon at bounding box center [1294, 93] width 25 height 24
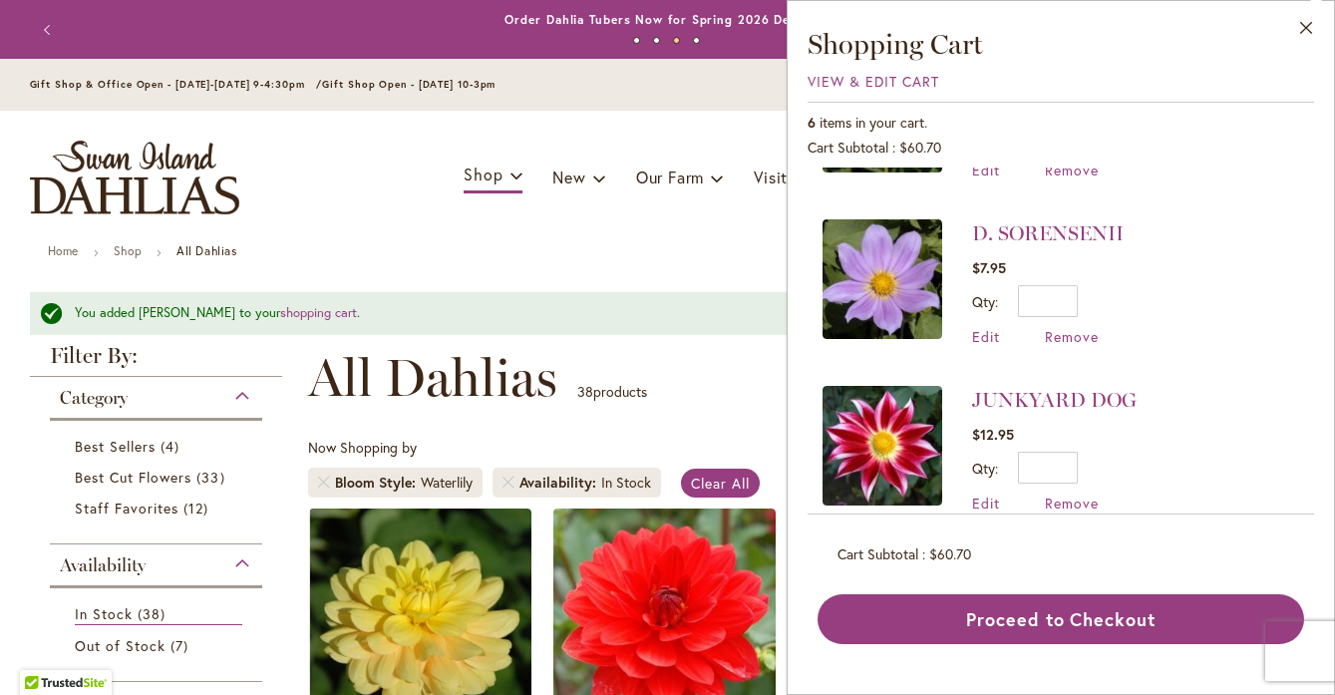
scroll to position [0, 0]
click at [1304, 24] on button "Close" at bounding box center [1307, 32] width 55 height 63
